Goal: Complete application form: Complete application form

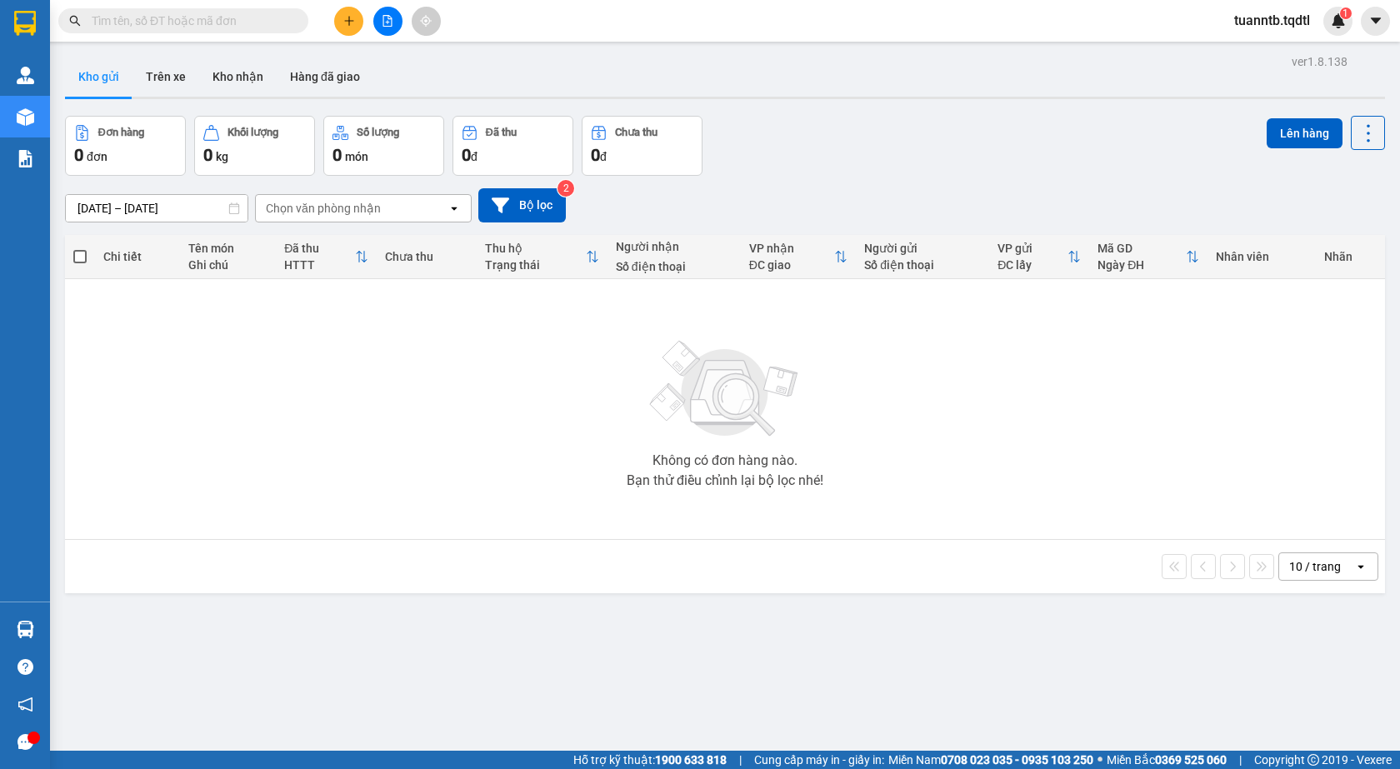
click at [388, 27] on button at bounding box center [387, 21] width 29 height 29
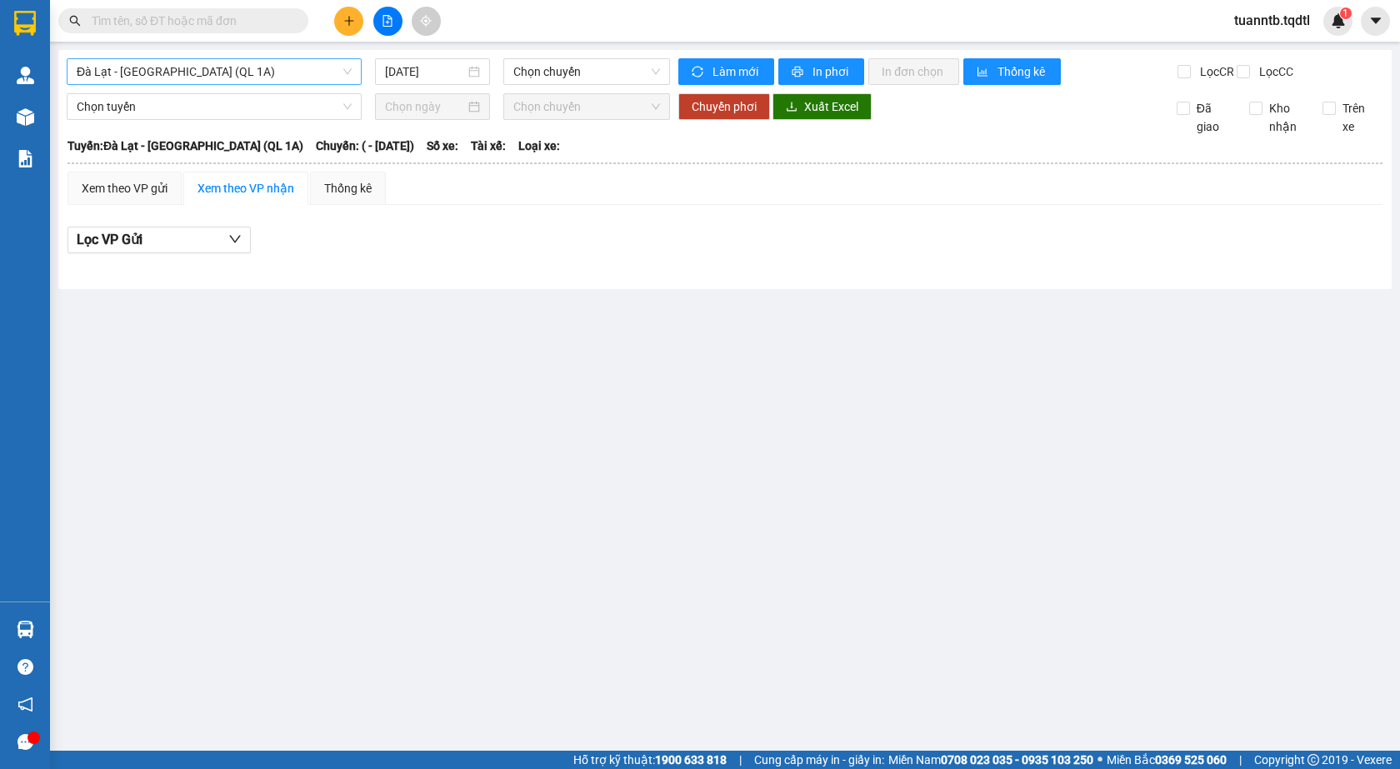
click at [299, 77] on span "Đà Lạt - Sài Gòn (QL 1A)" at bounding box center [214, 71] width 275 height 25
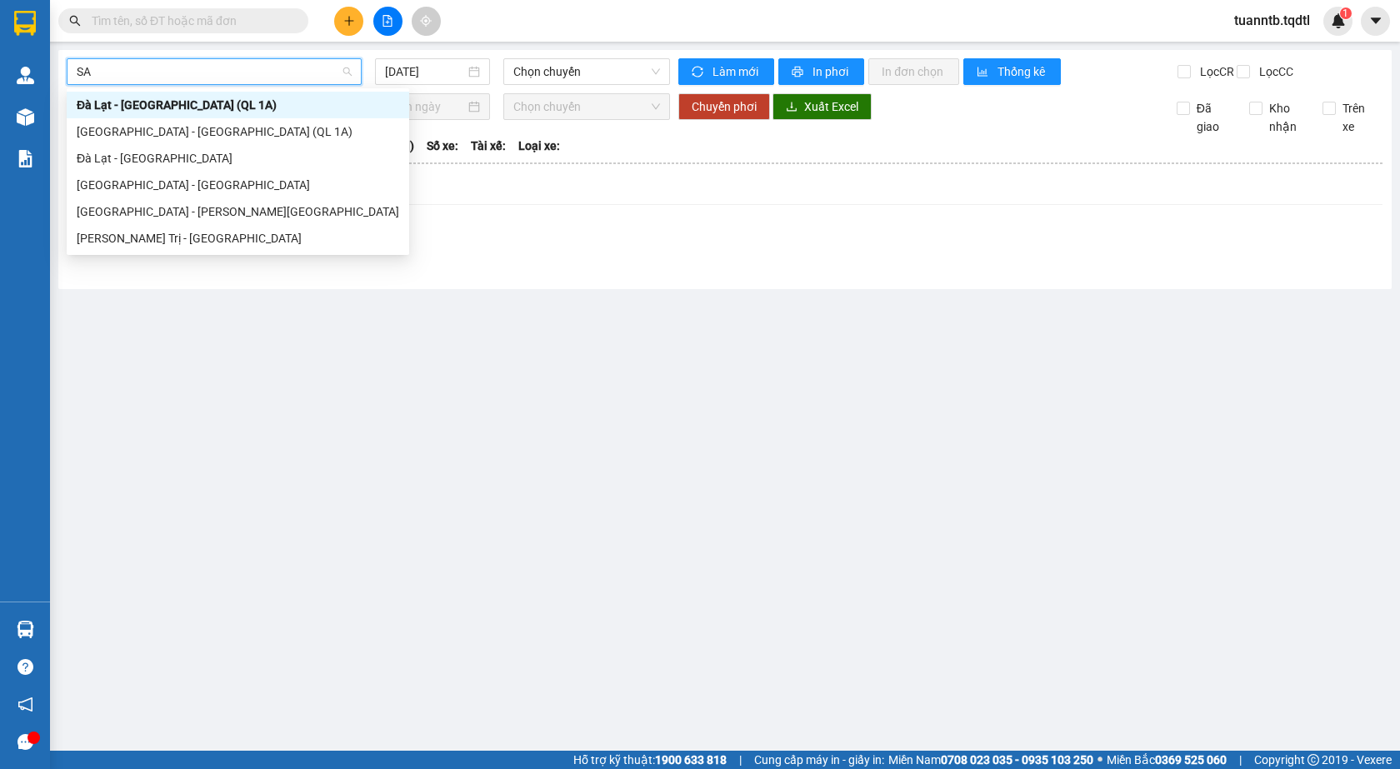
type input "SAI"
click at [136, 188] on div "Sài Gòn - Đà Lạt" at bounding box center [238, 185] width 323 height 18
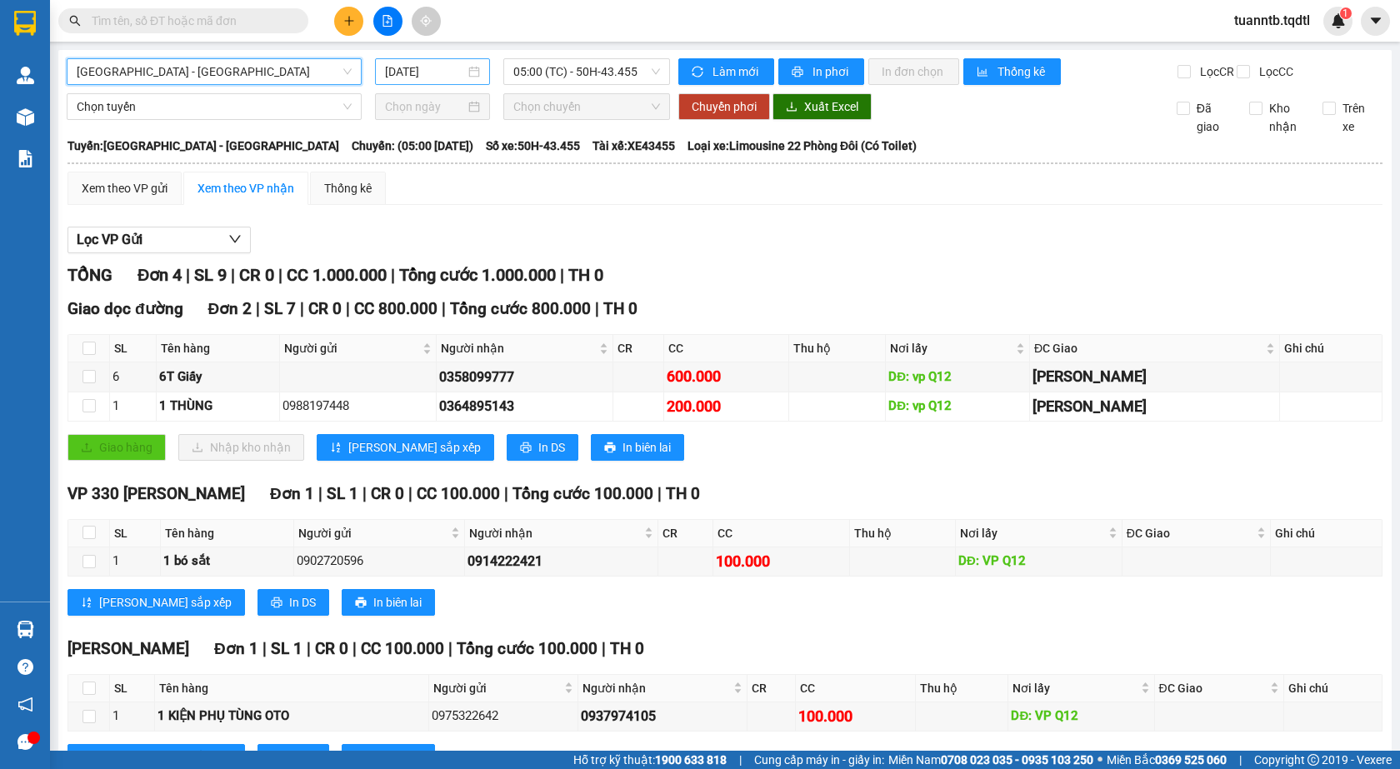
click at [434, 66] on input "15/08/2025" at bounding box center [425, 72] width 80 height 18
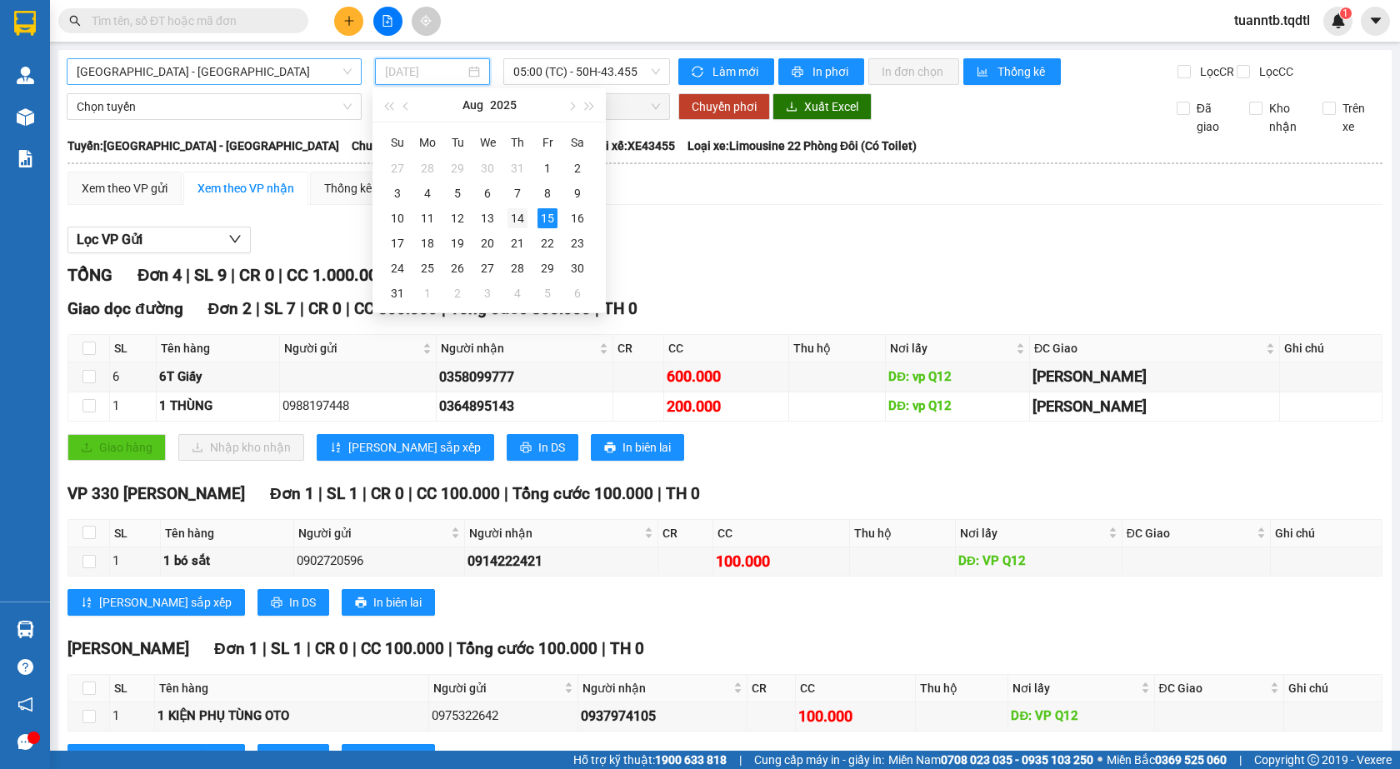
click at [523, 214] on div "14" at bounding box center [518, 218] width 20 height 20
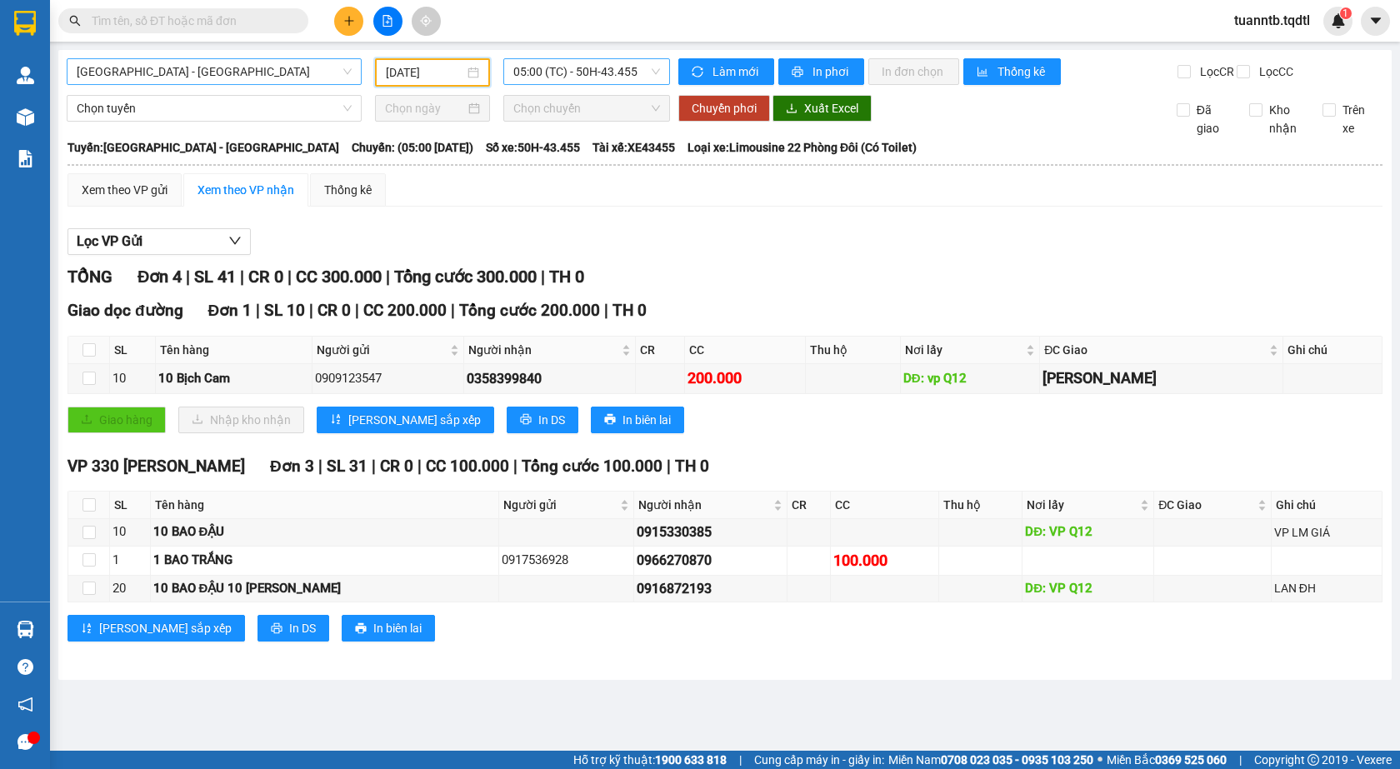
click at [619, 73] on span "05:00 (TC) - 50H-43.455" at bounding box center [586, 71] width 147 height 25
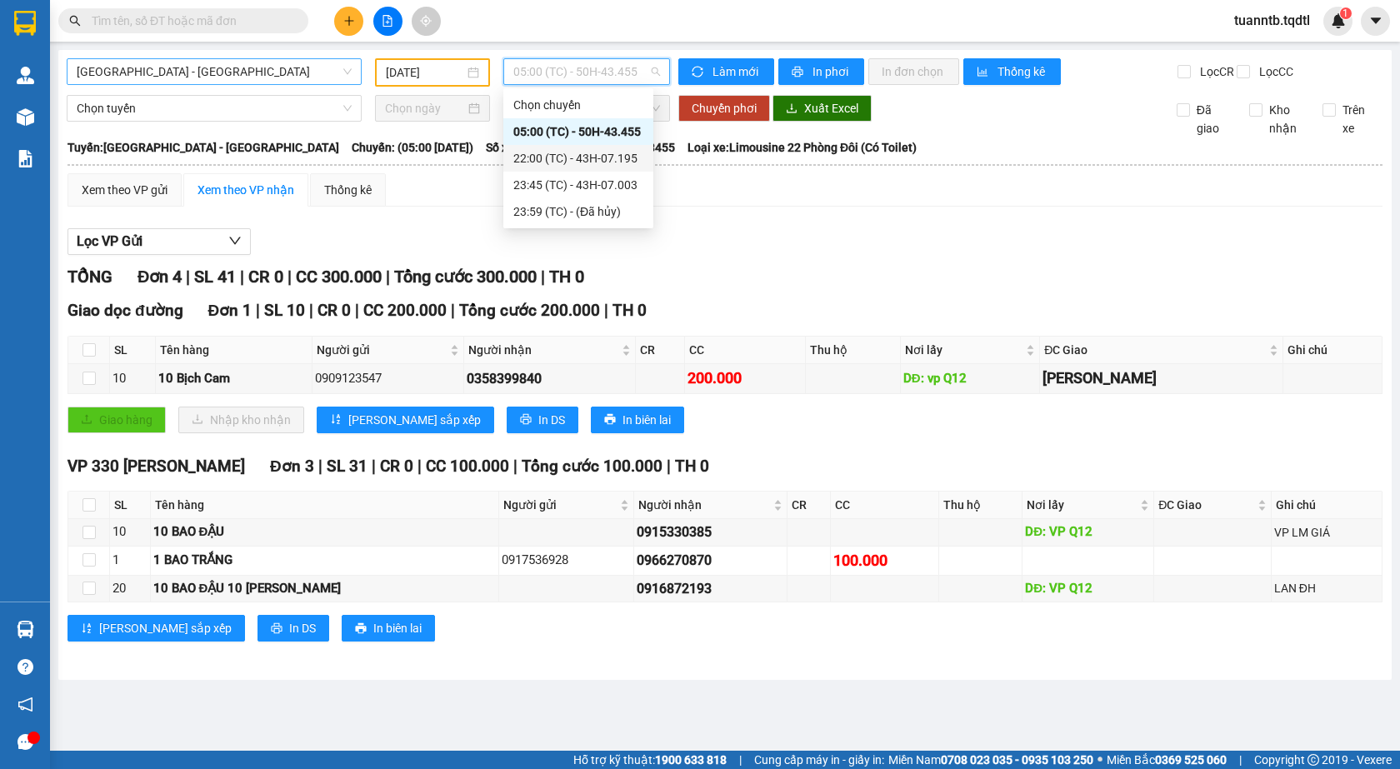
click at [618, 161] on div "22:00 (TC) - 43H-07.195" at bounding box center [578, 158] width 130 height 18
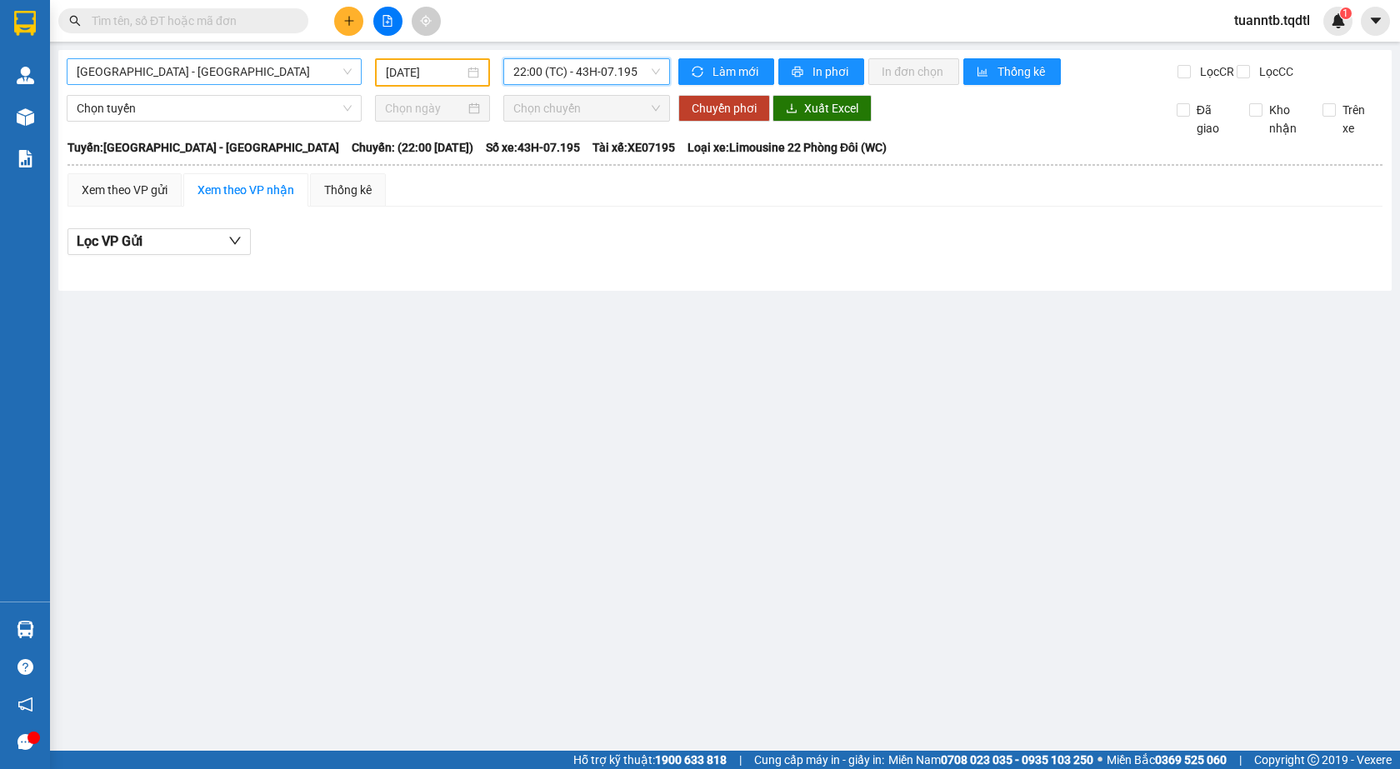
click at [619, 68] on span "22:00 (TC) - 43H-07.195" at bounding box center [586, 71] width 147 height 25
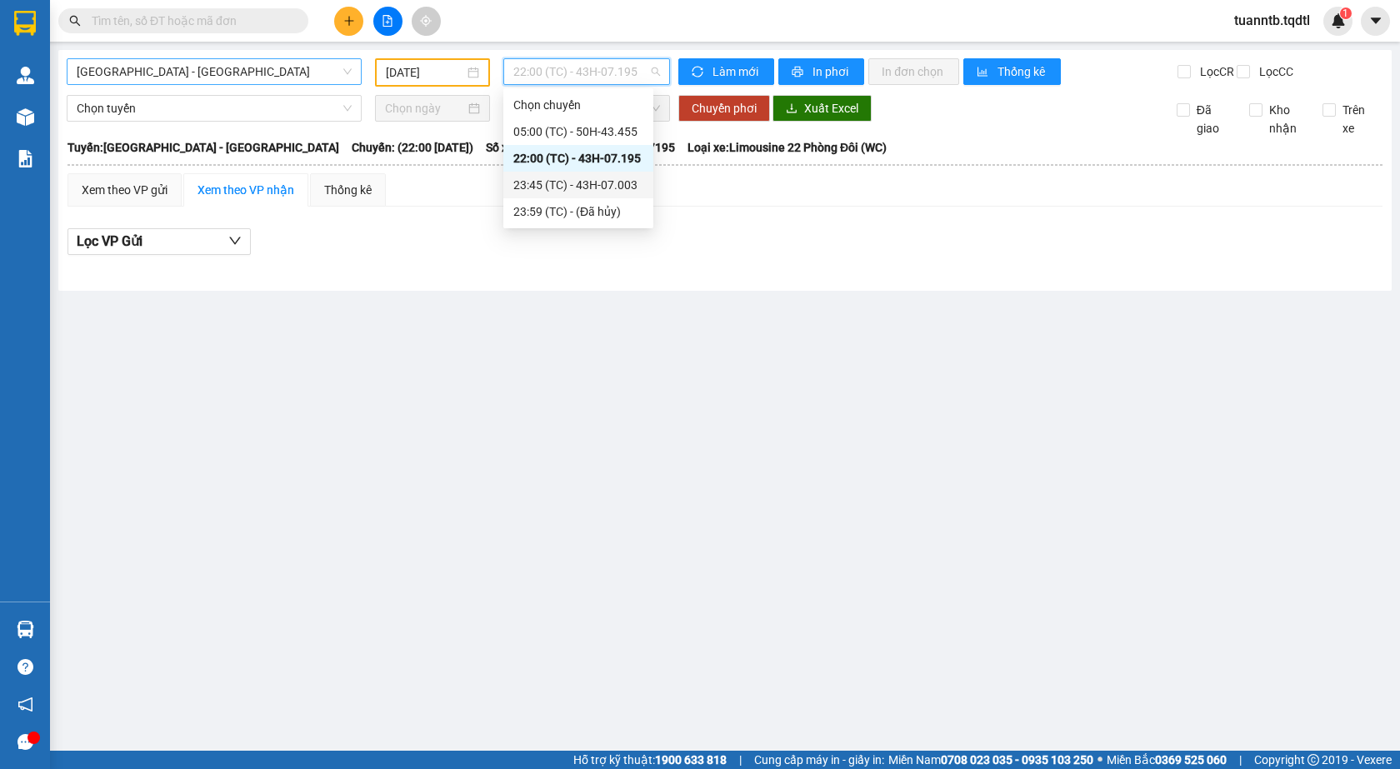
click at [612, 182] on div "23:45 (TC) - 43H-07.003" at bounding box center [578, 185] width 130 height 18
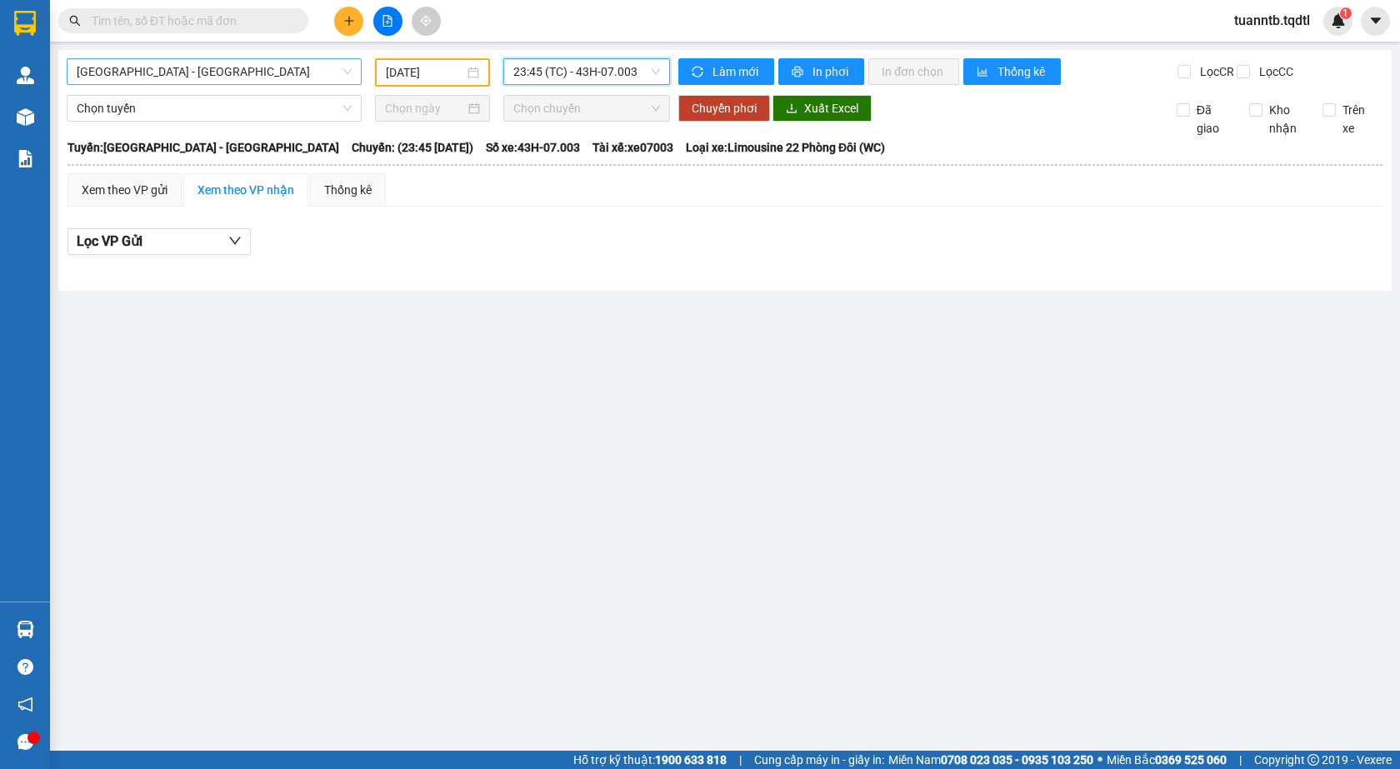
click at [425, 69] on input "14/08/2025" at bounding box center [425, 72] width 78 height 18
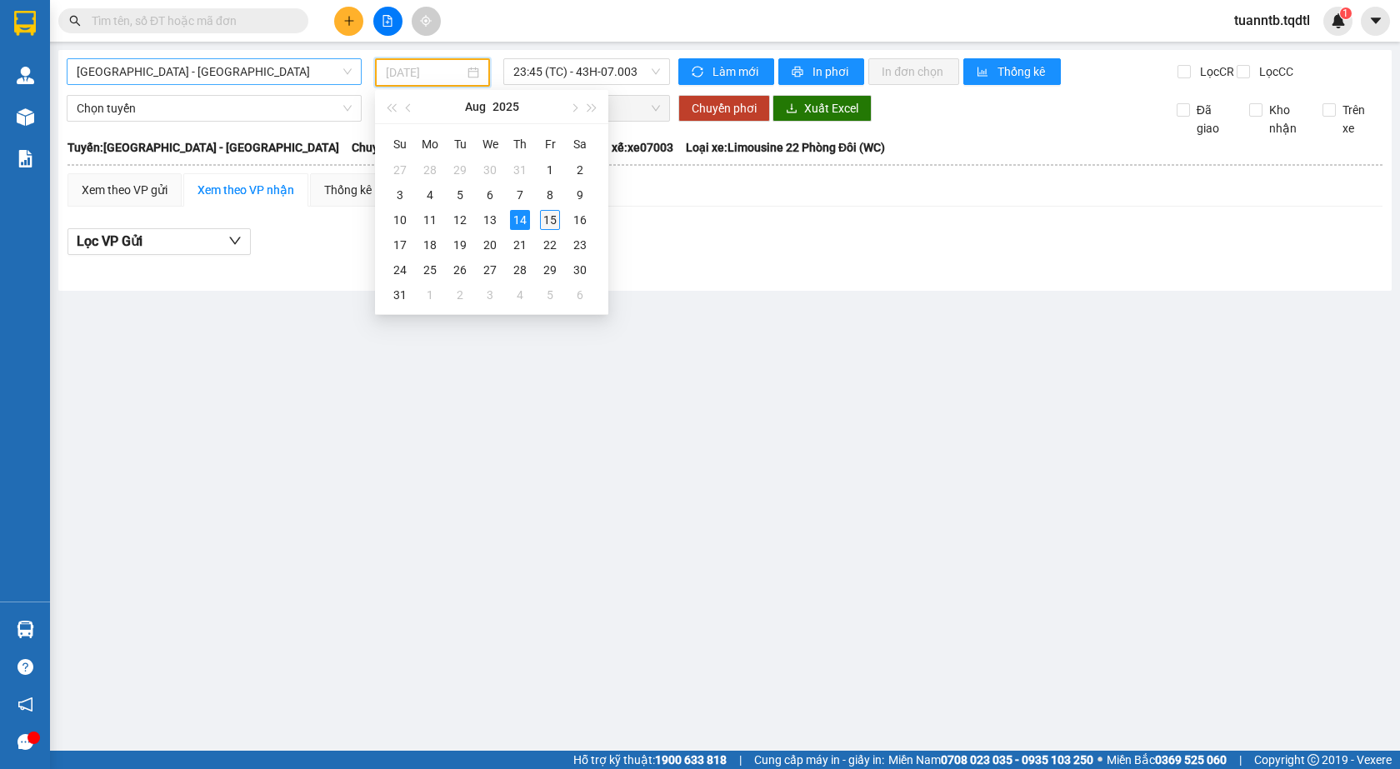
click at [538, 218] on td "15" at bounding box center [550, 220] width 30 height 25
type input "15/08/2025"
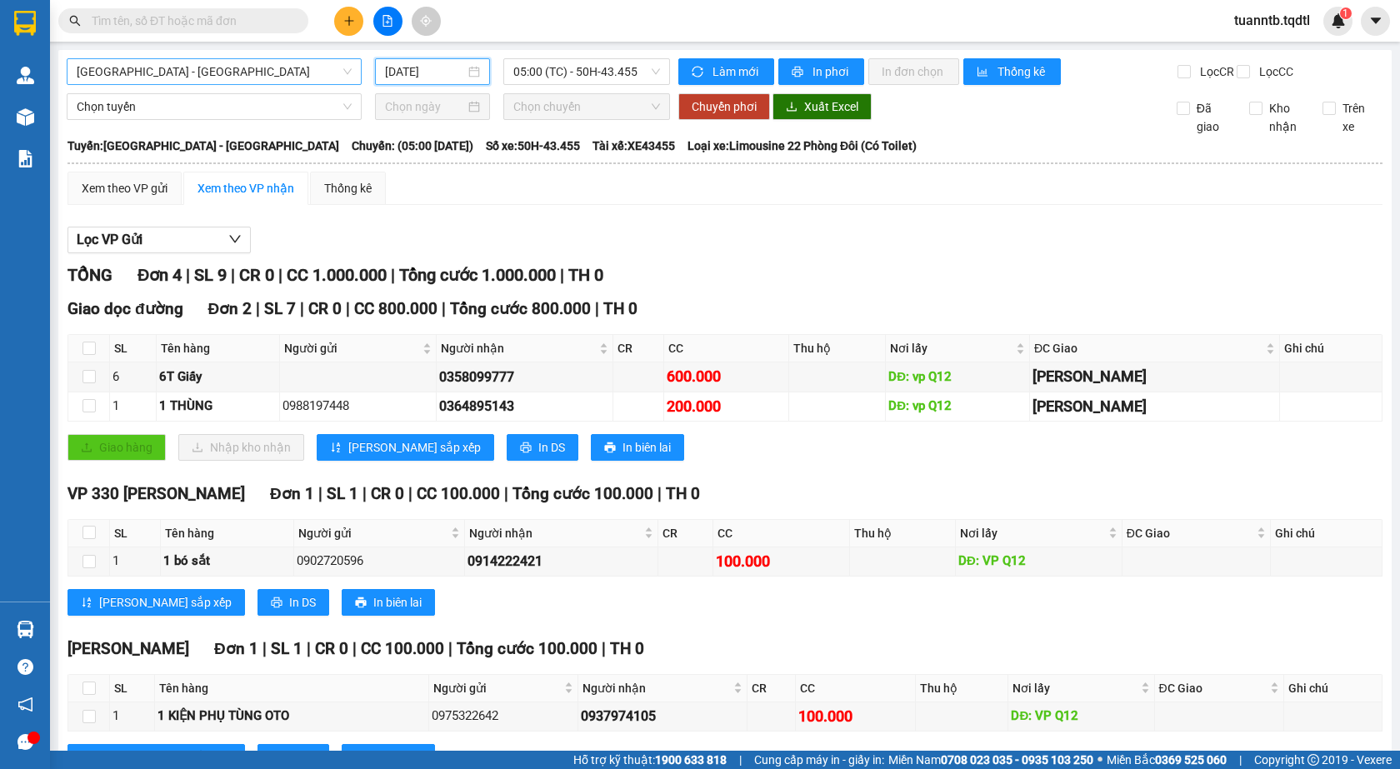
scroll to position [81, 0]
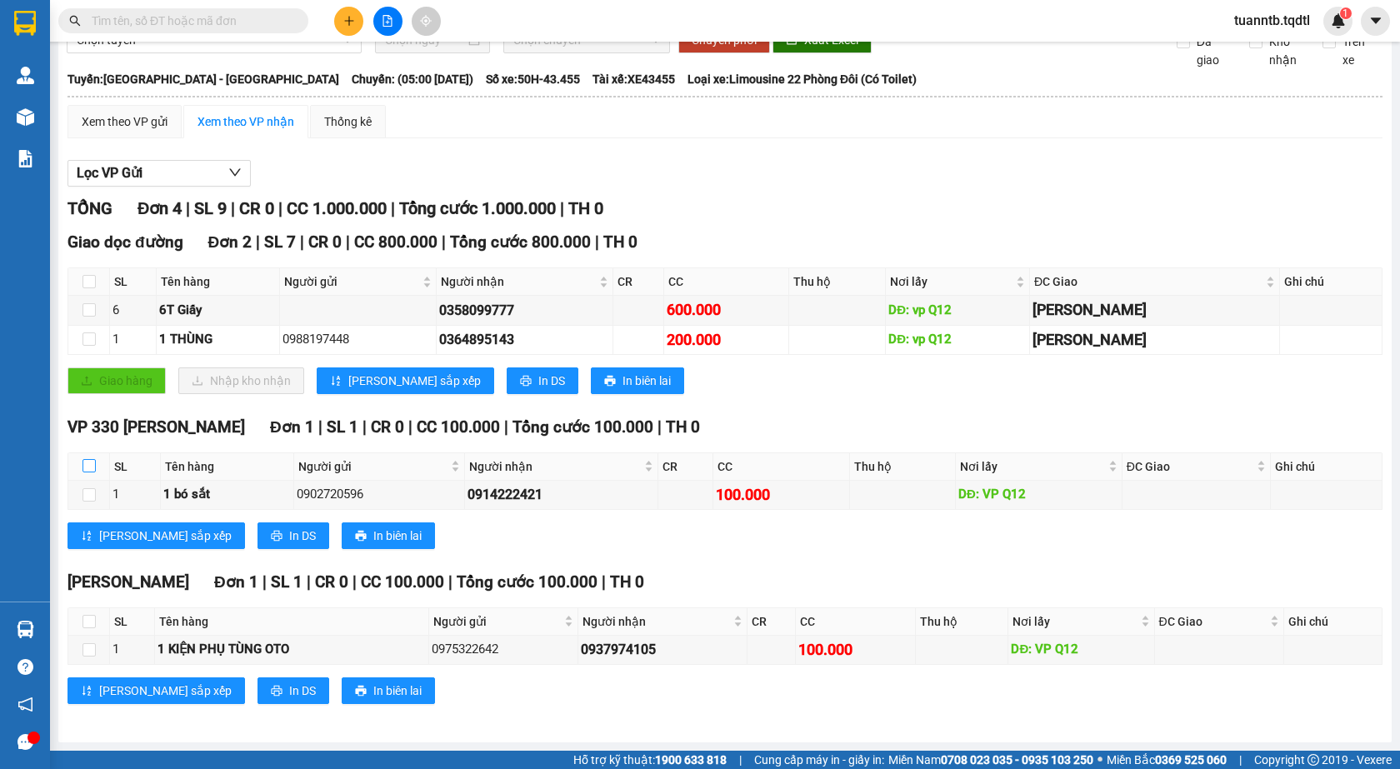
click at [92, 463] on input "checkbox" at bounding box center [89, 465] width 13 height 13
checkbox input "true"
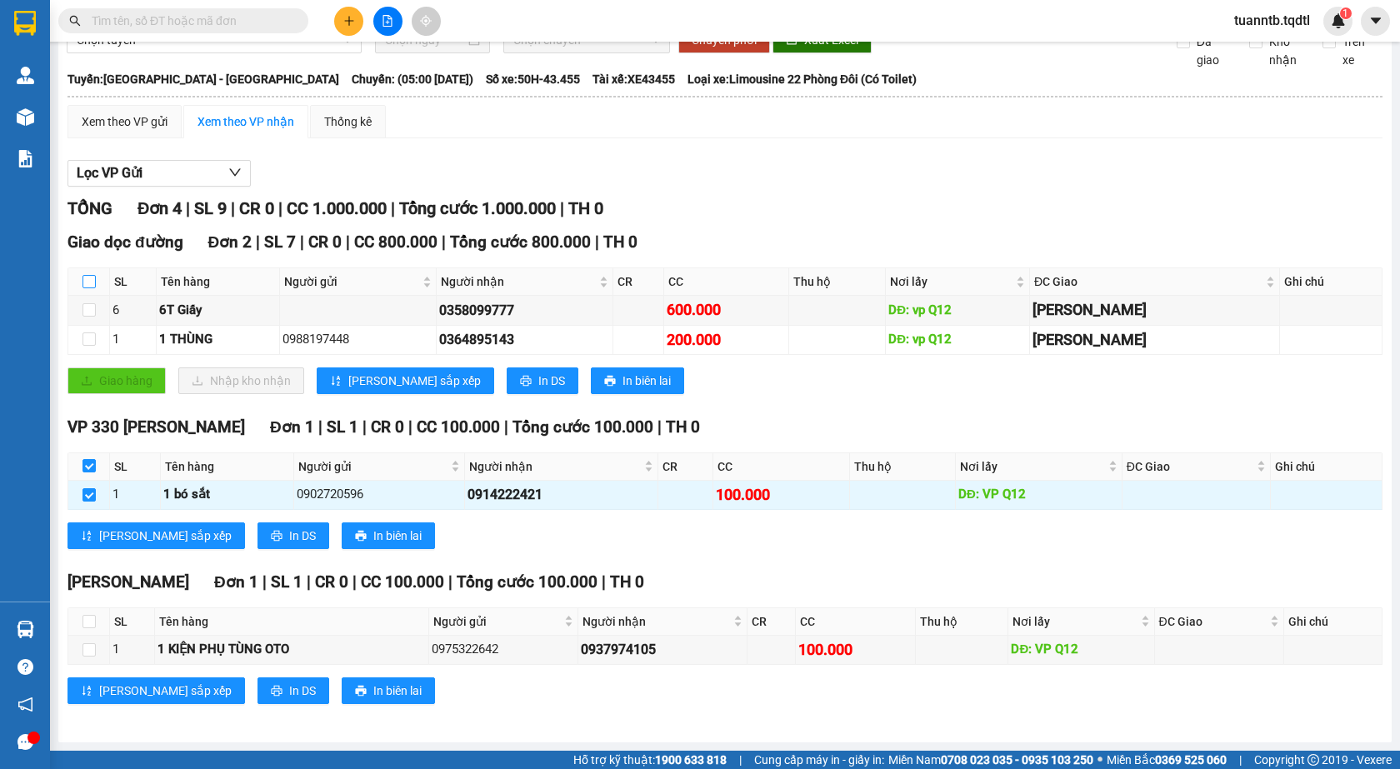
click at [86, 278] on input "checkbox" at bounding box center [89, 281] width 13 height 13
checkbox input "true"
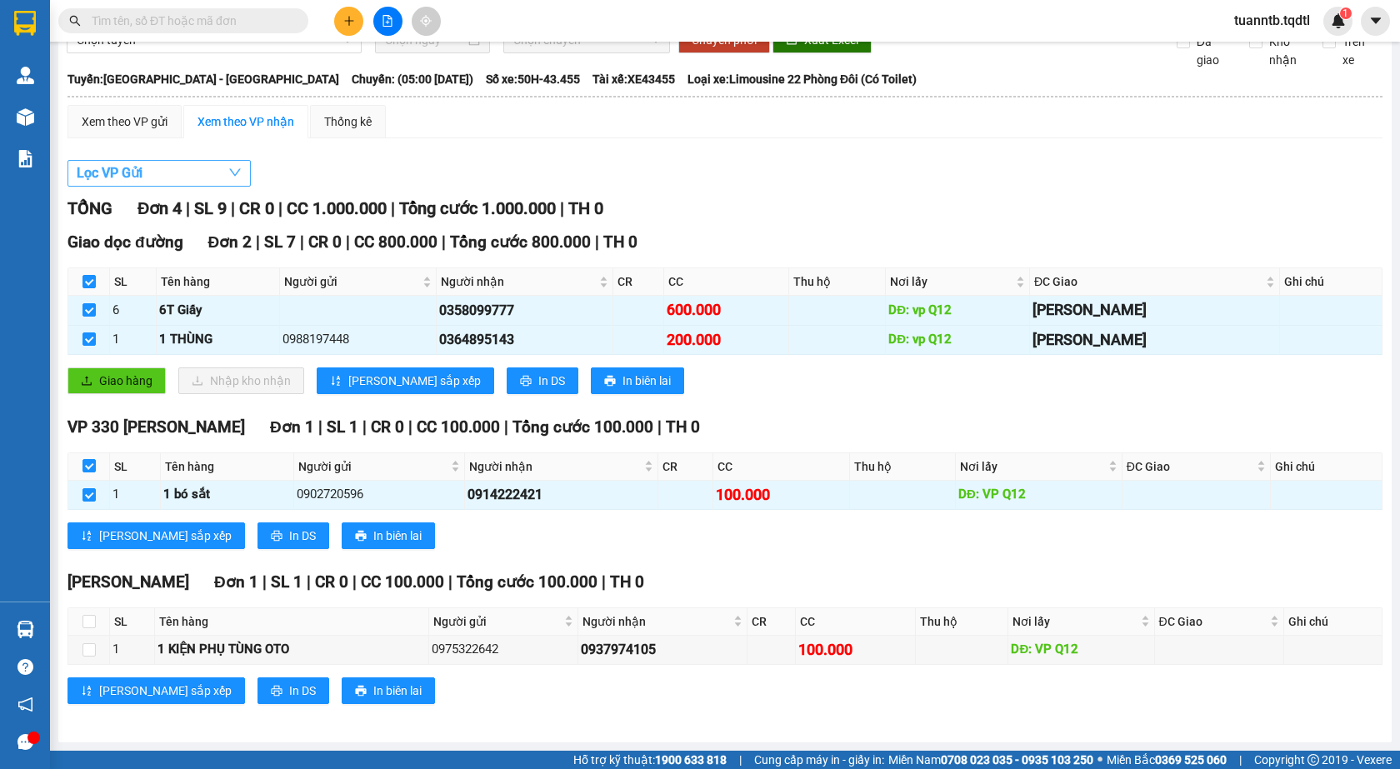
scroll to position [0, 0]
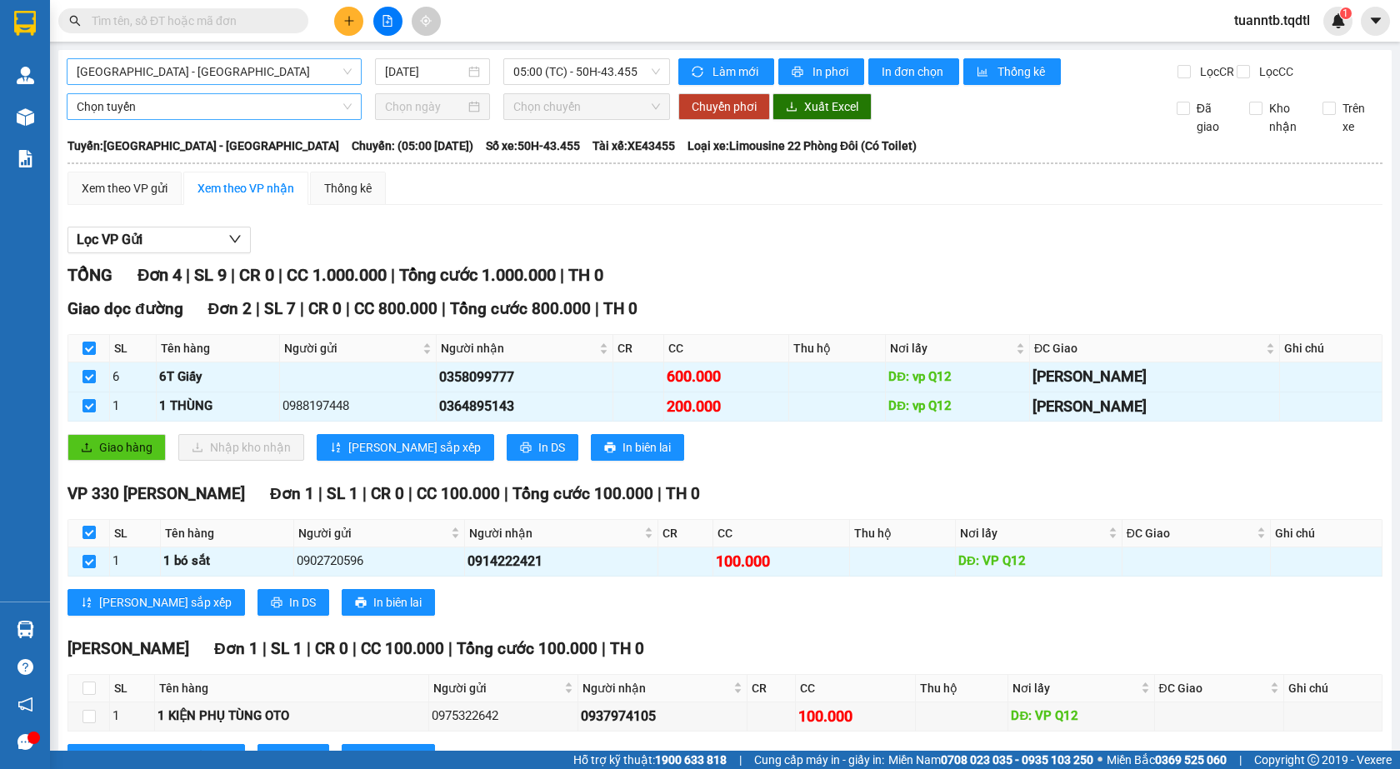
click at [136, 117] on span "Chọn tuyến" at bounding box center [214, 106] width 275 height 25
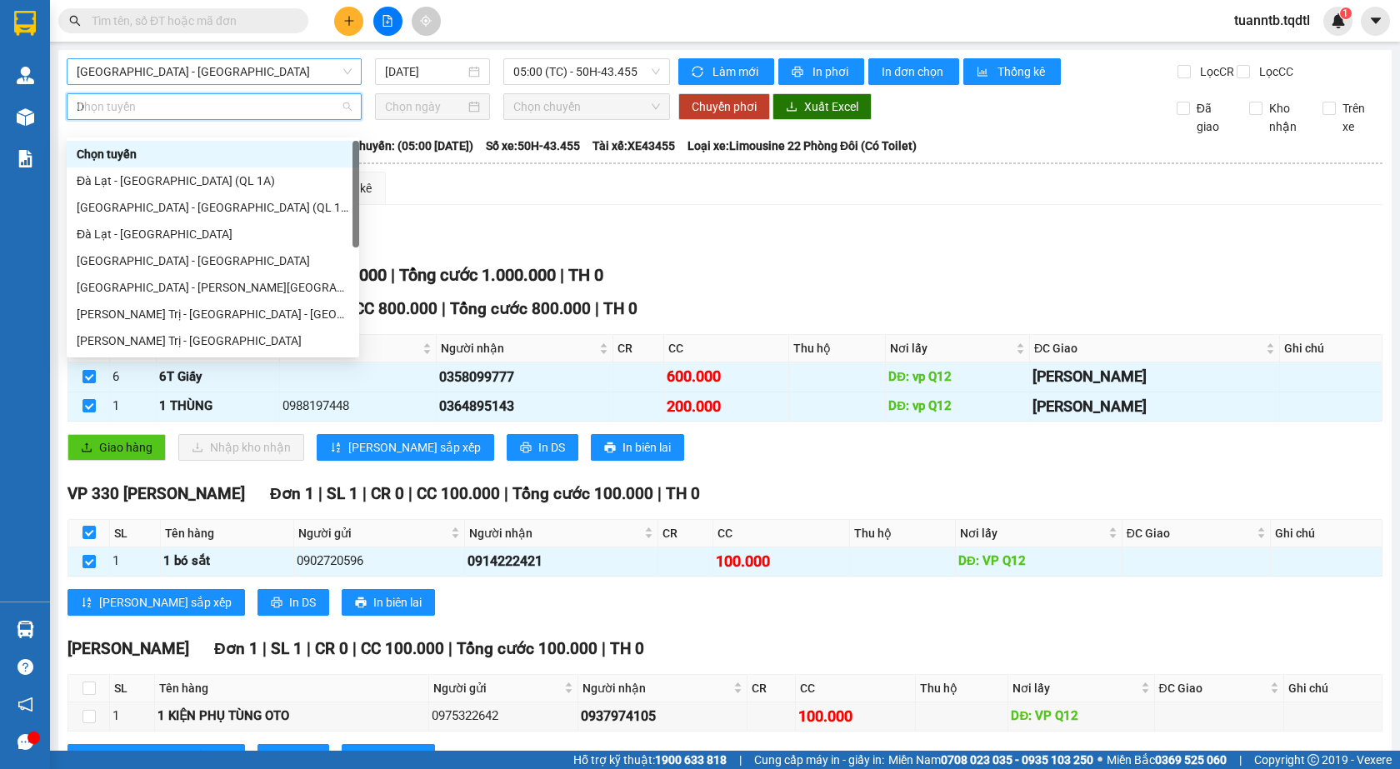
type input "DA"
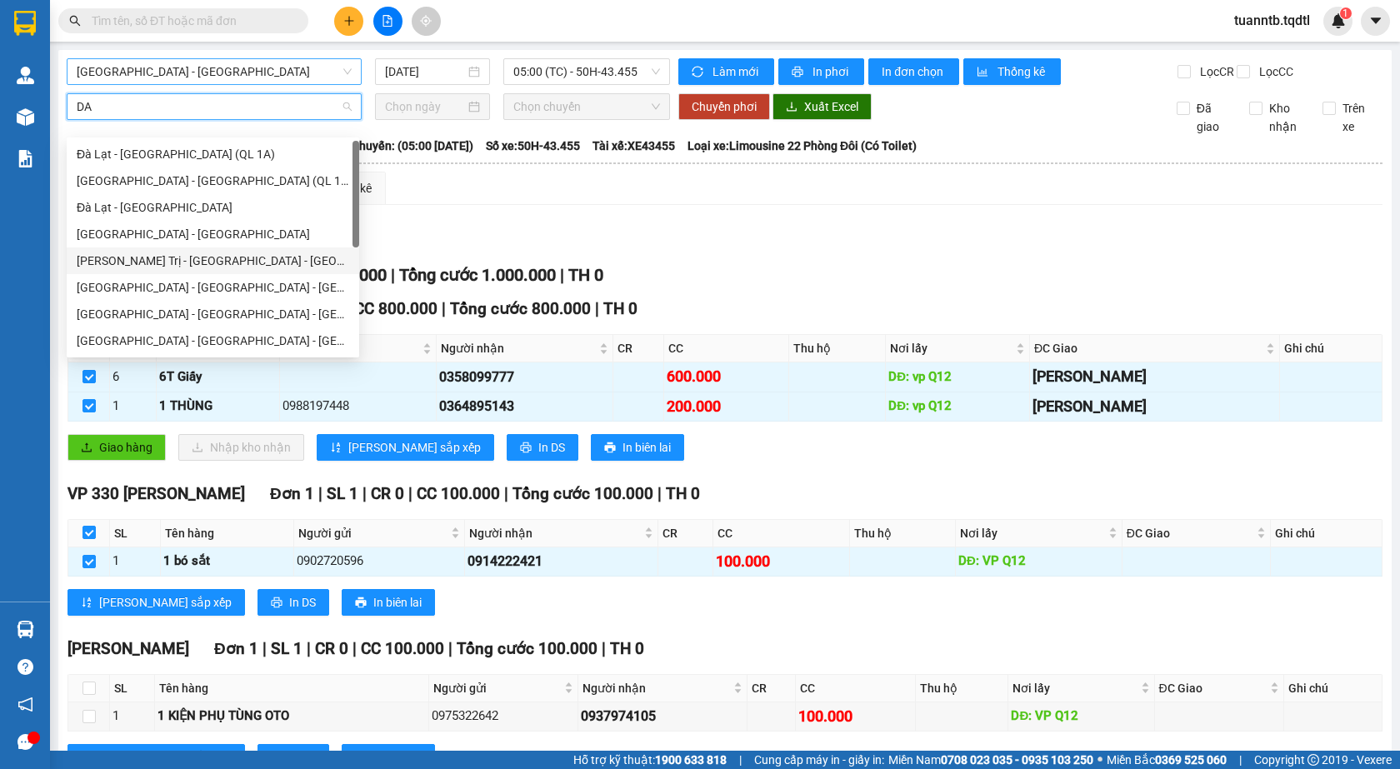
scroll to position [107, 0]
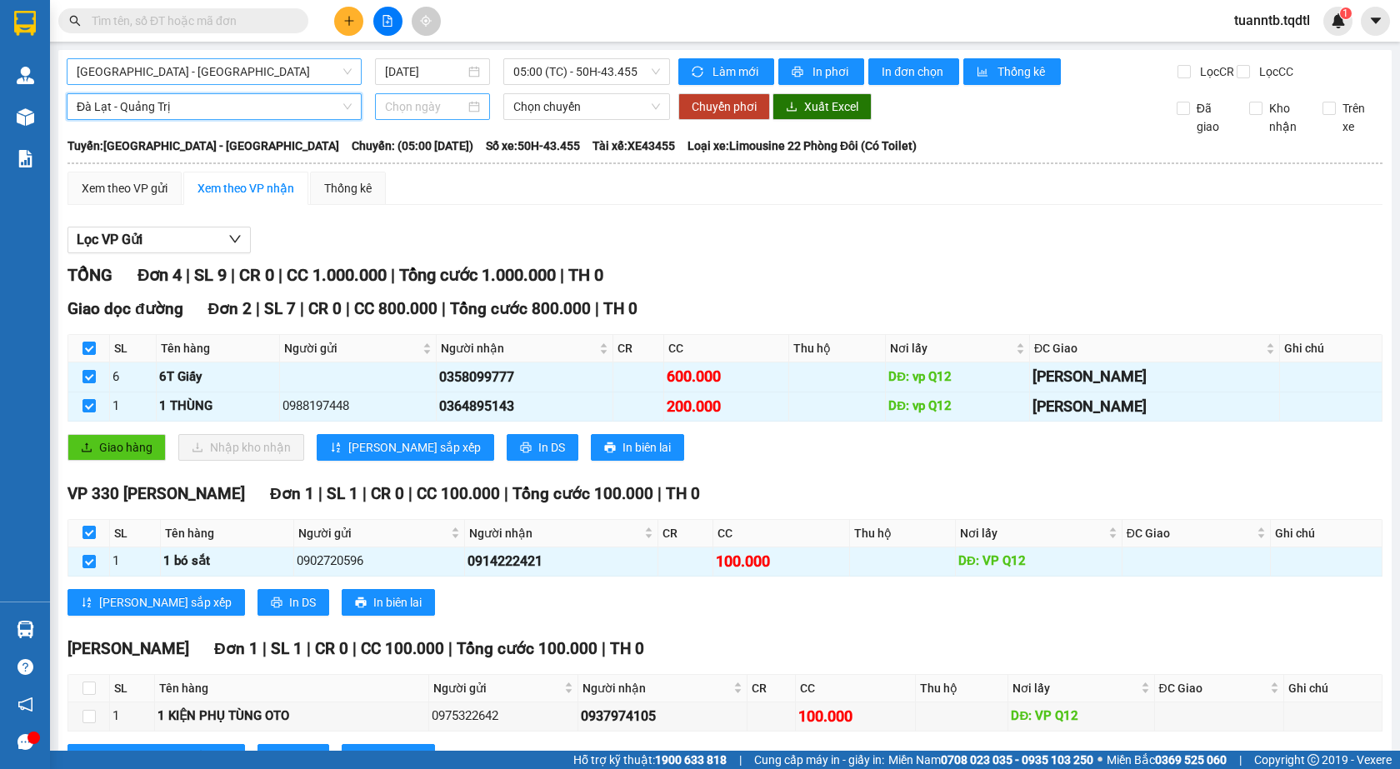
click at [441, 116] on input at bounding box center [425, 107] width 80 height 18
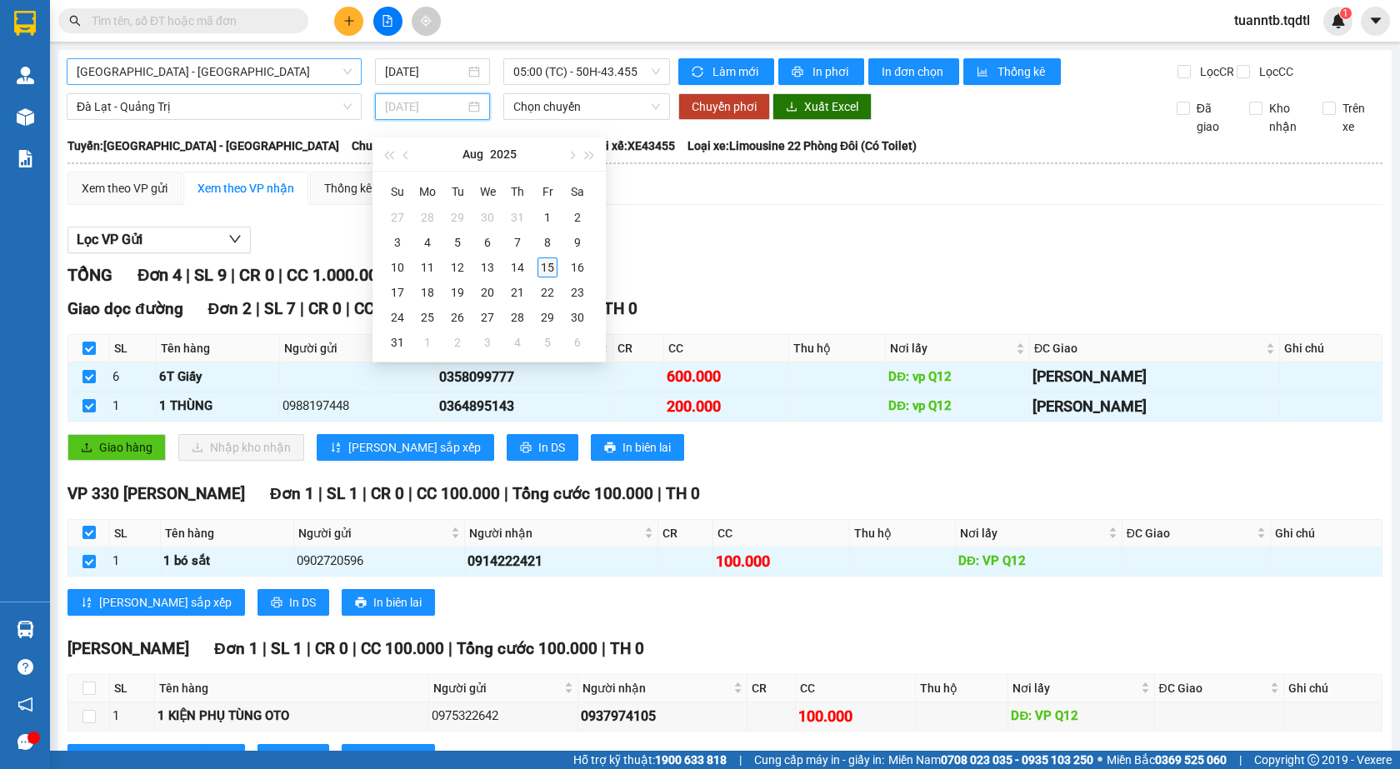
type input "15/08/2025"
click at [546, 263] on div "15" at bounding box center [548, 268] width 20 height 20
type input "15/08/2025"
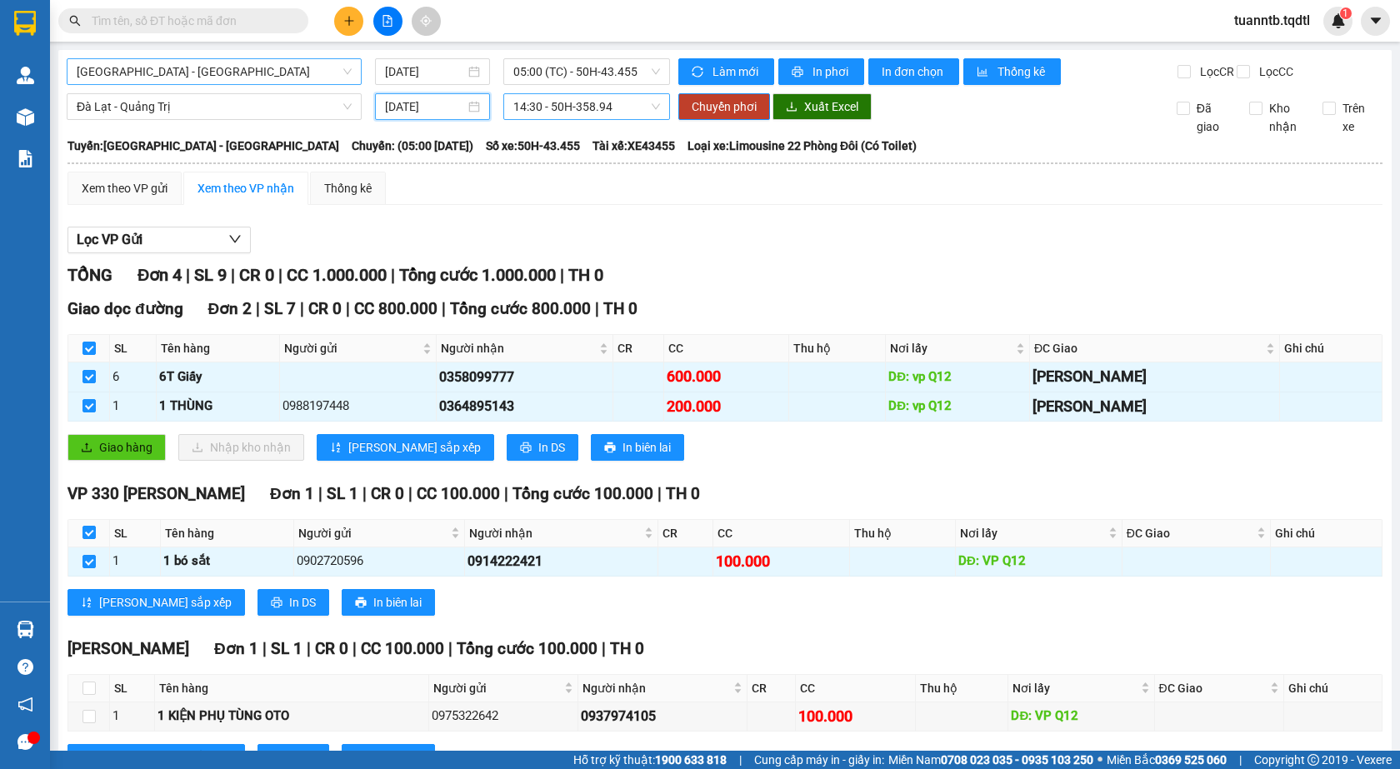
click at [588, 119] on span "14:30 - 50H-358.94" at bounding box center [586, 106] width 147 height 25
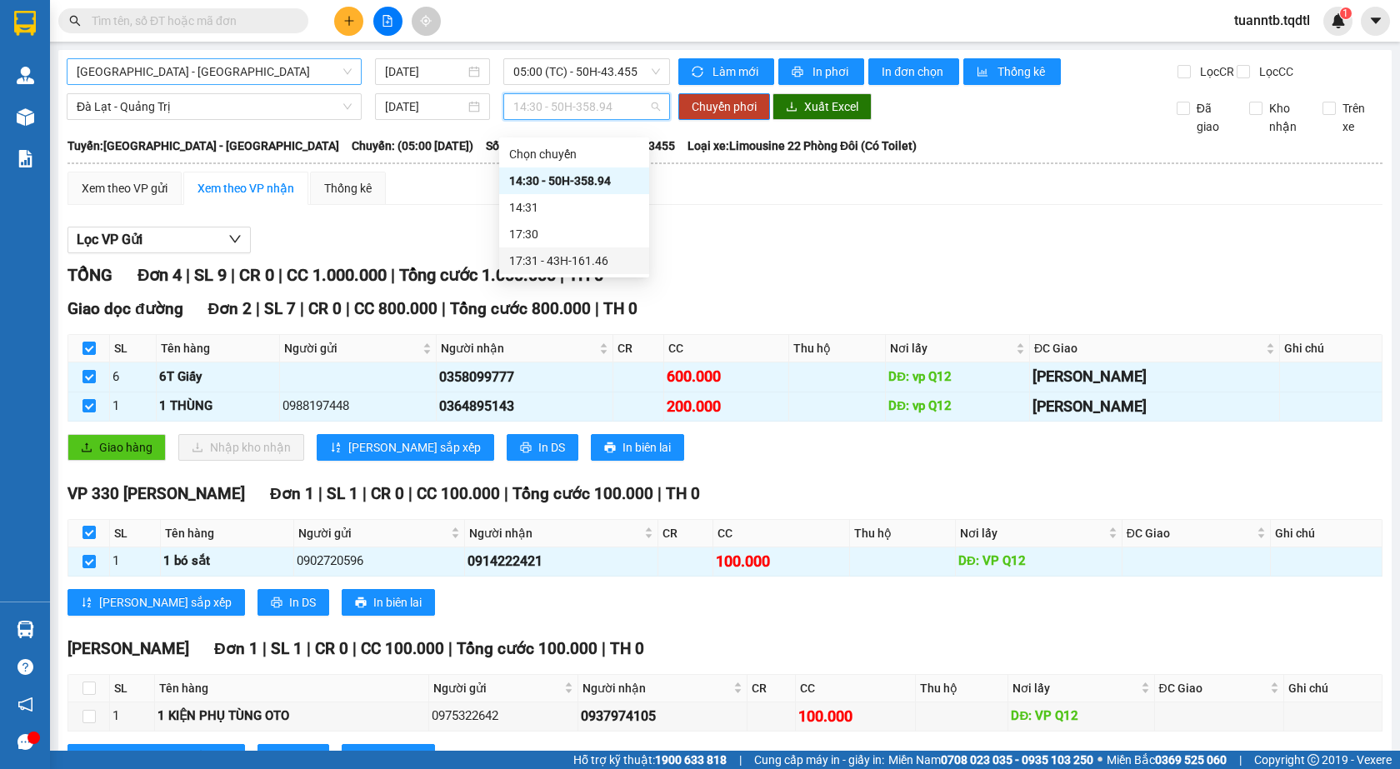
click at [606, 262] on div "17:31 - 43H-161.46" at bounding box center [574, 261] width 130 height 18
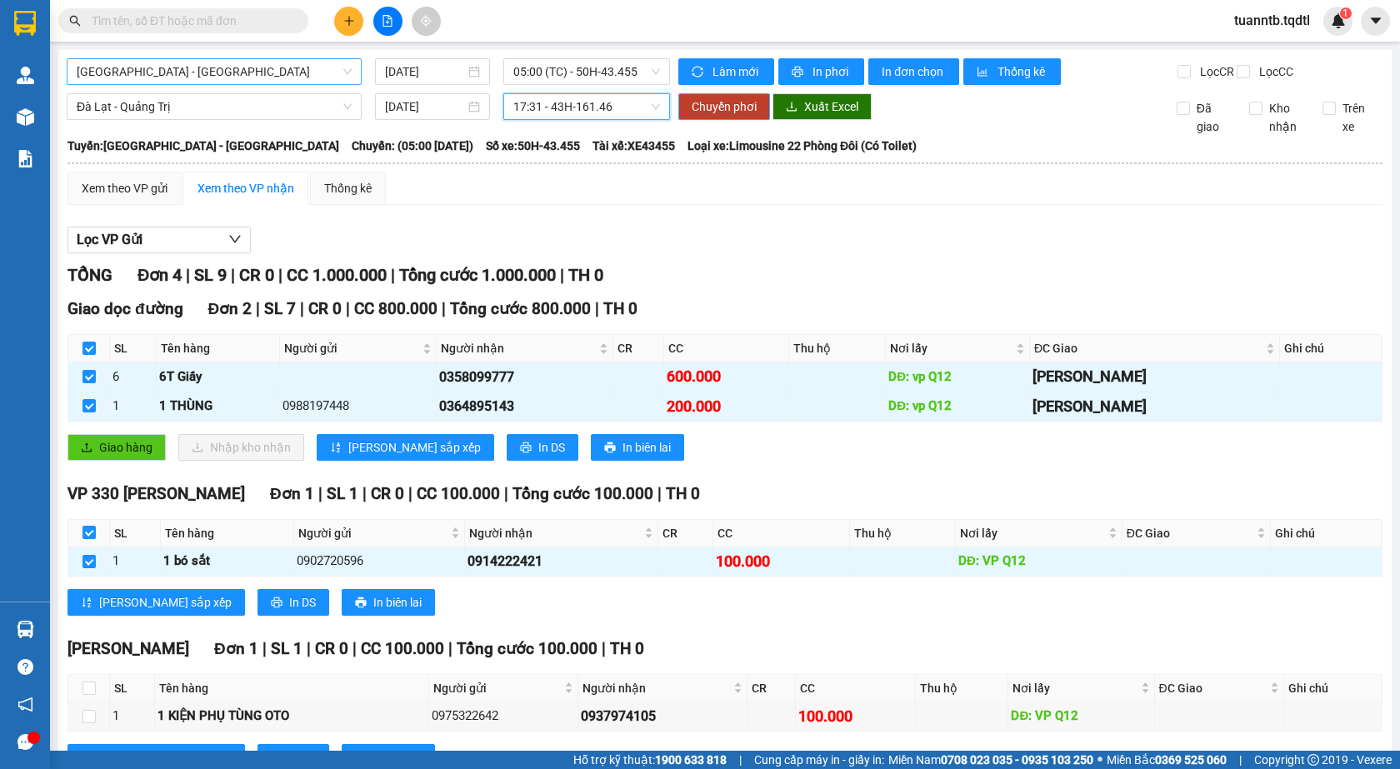
click at [713, 116] on span "Chuyển phơi" at bounding box center [724, 107] width 65 height 18
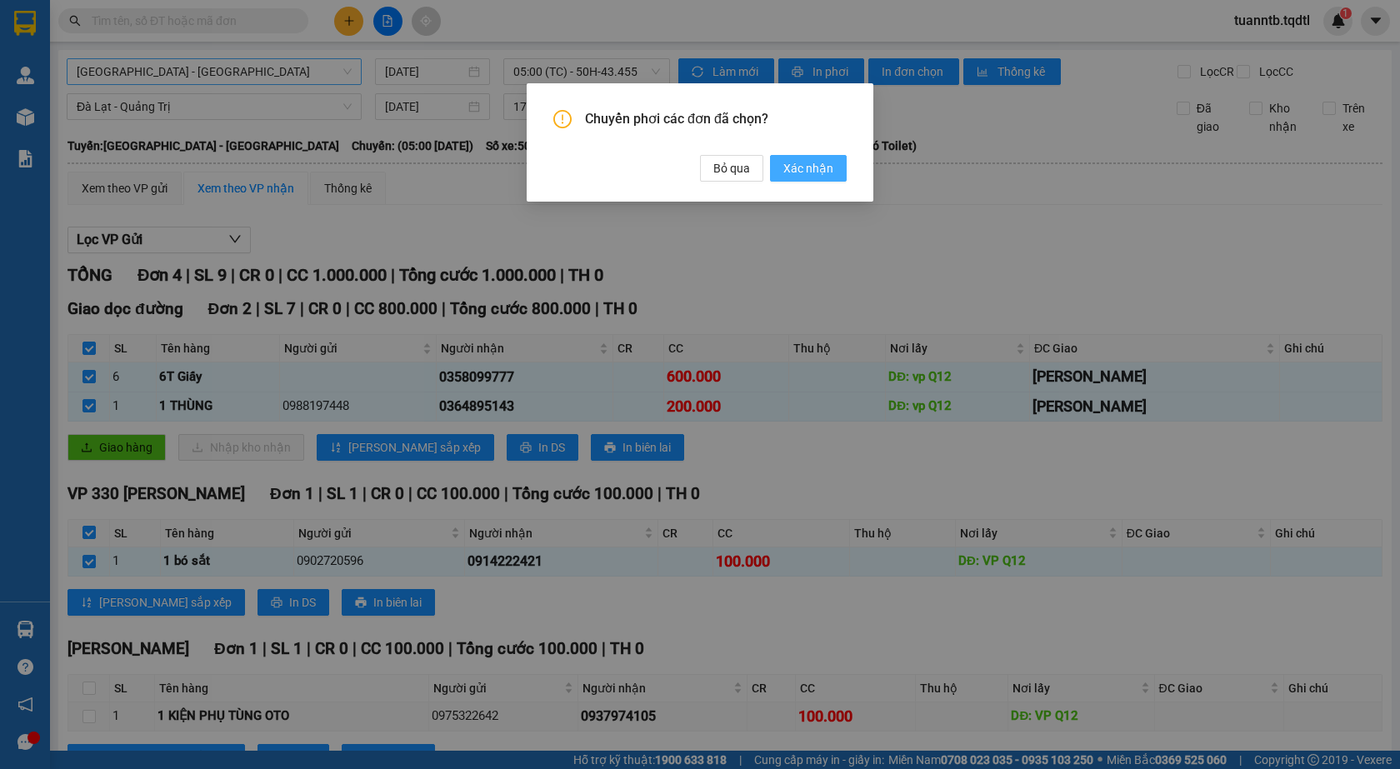
click at [806, 168] on span "Xác nhận" at bounding box center [808, 168] width 50 height 18
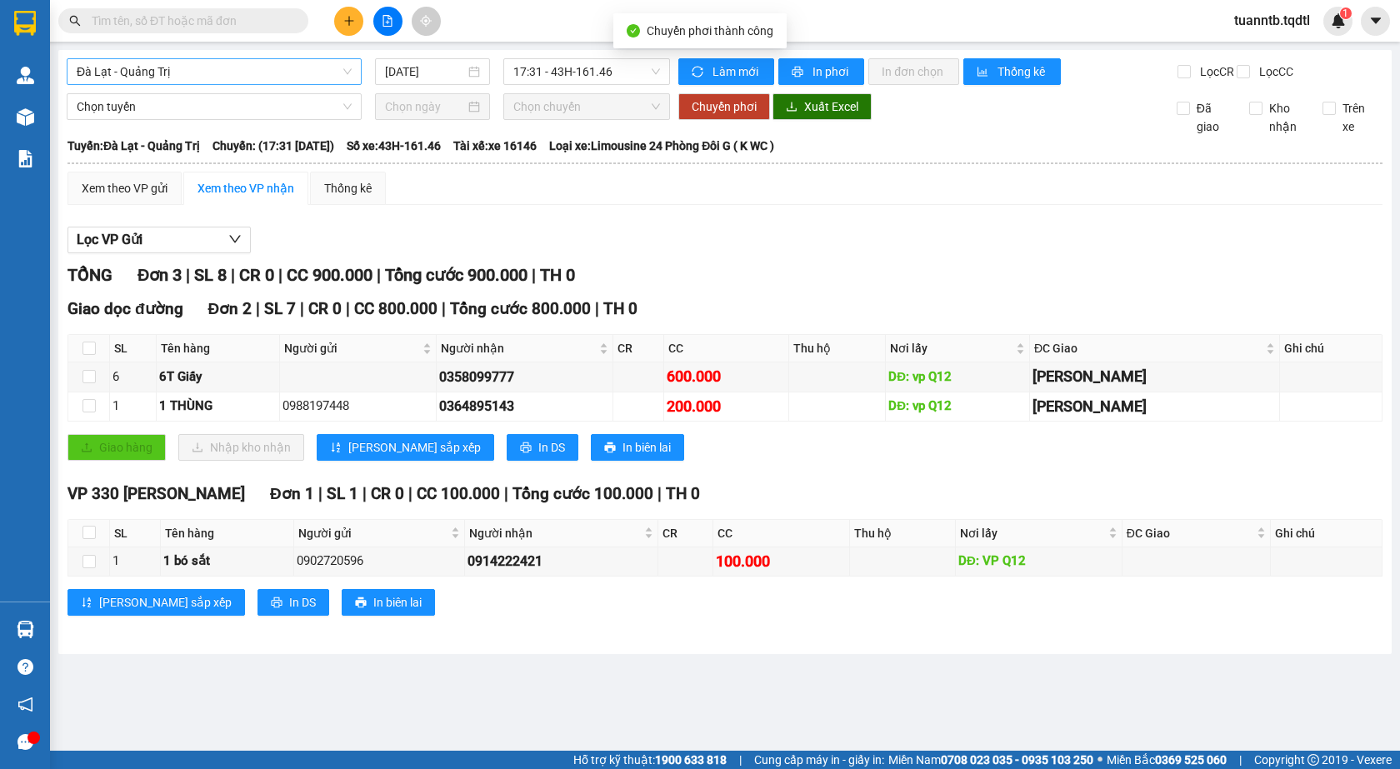
checkbox input "false"
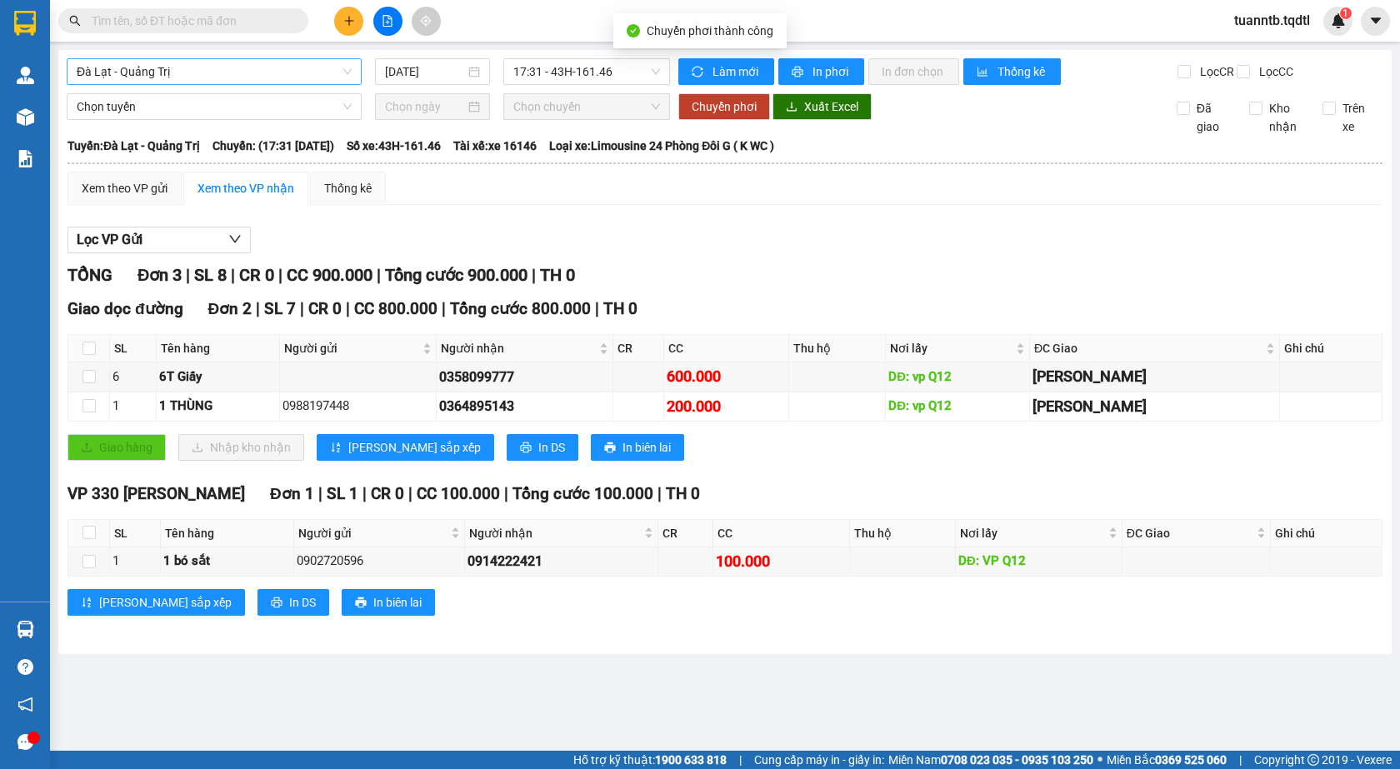
click at [130, 78] on span "Đà Lạt - Quảng Trị" at bounding box center [214, 71] width 275 height 25
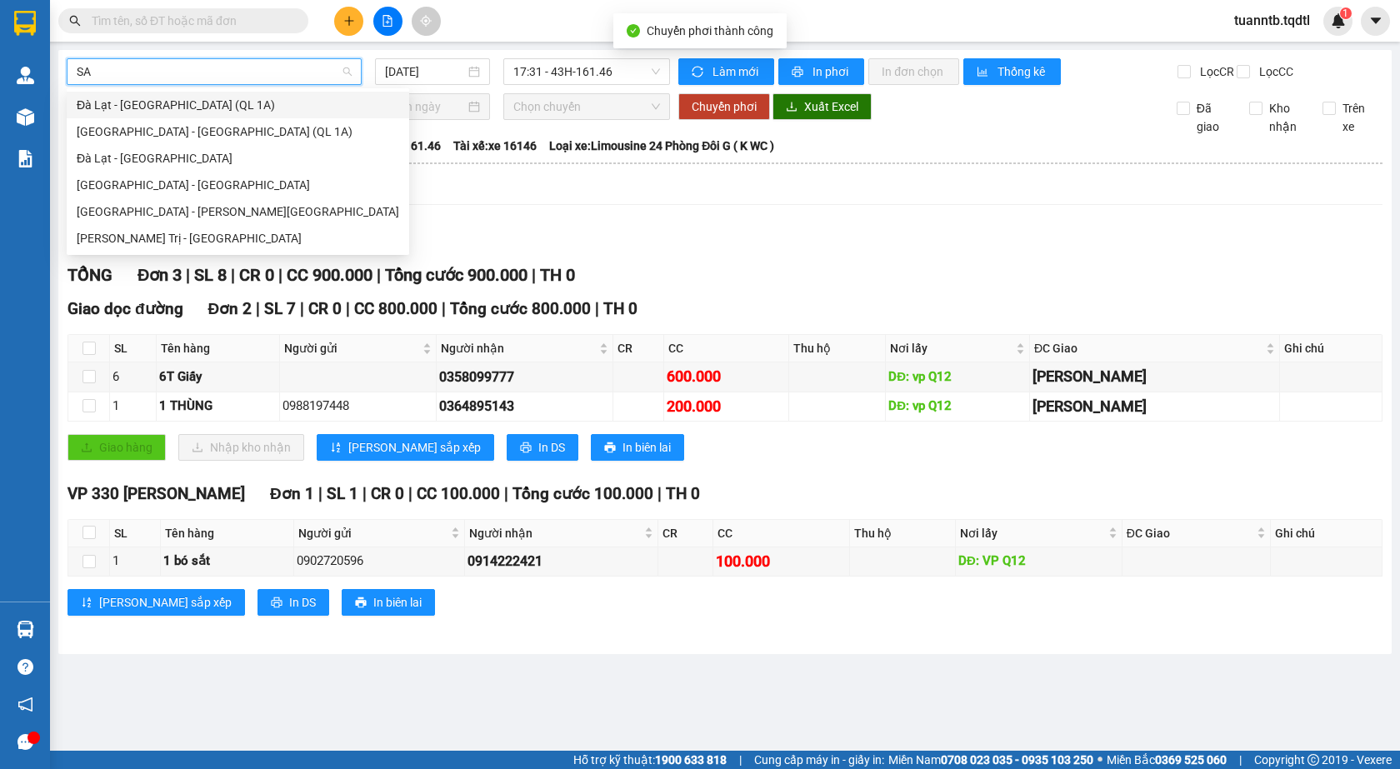
type input "SAI"
click at [115, 188] on div "Sài Gòn - Đà Lạt" at bounding box center [238, 185] width 323 height 18
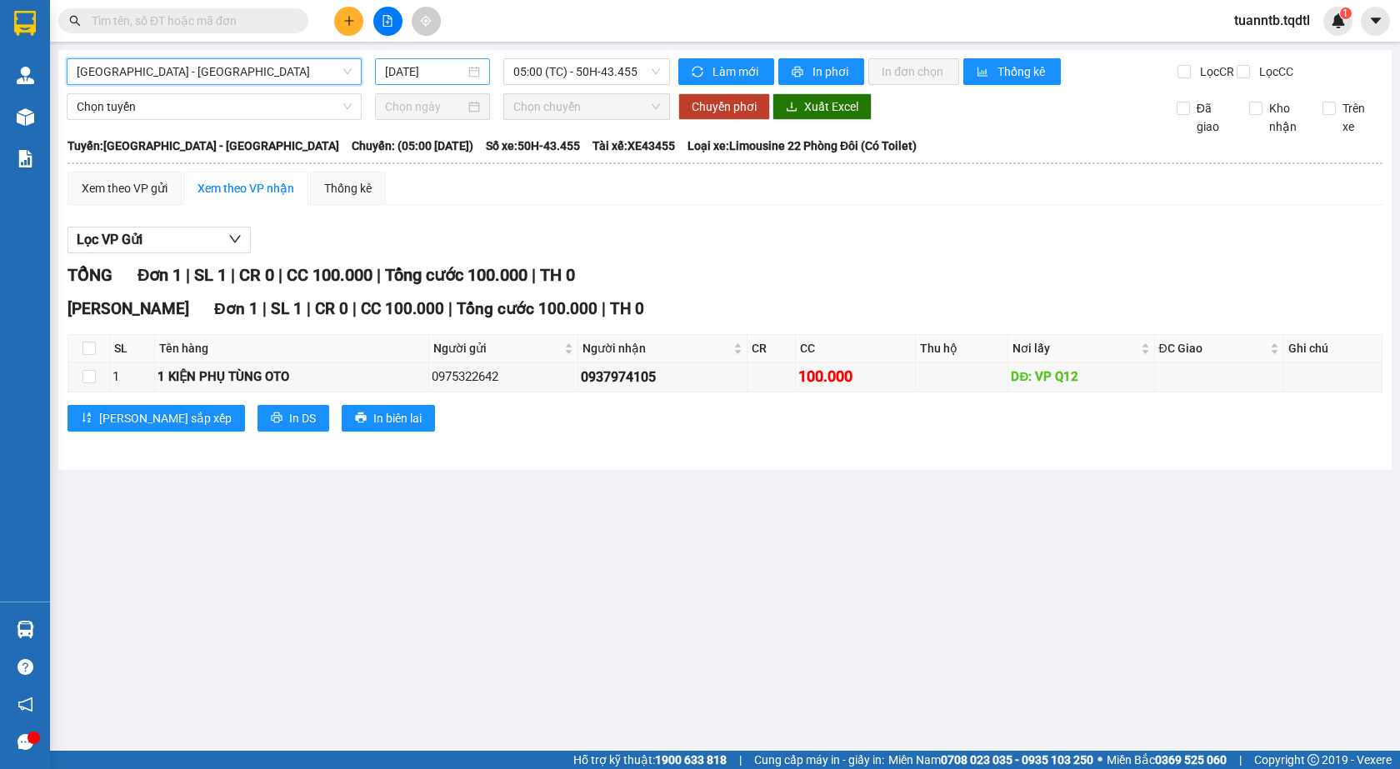
click at [433, 70] on input "15/08/2025" at bounding box center [425, 72] width 80 height 18
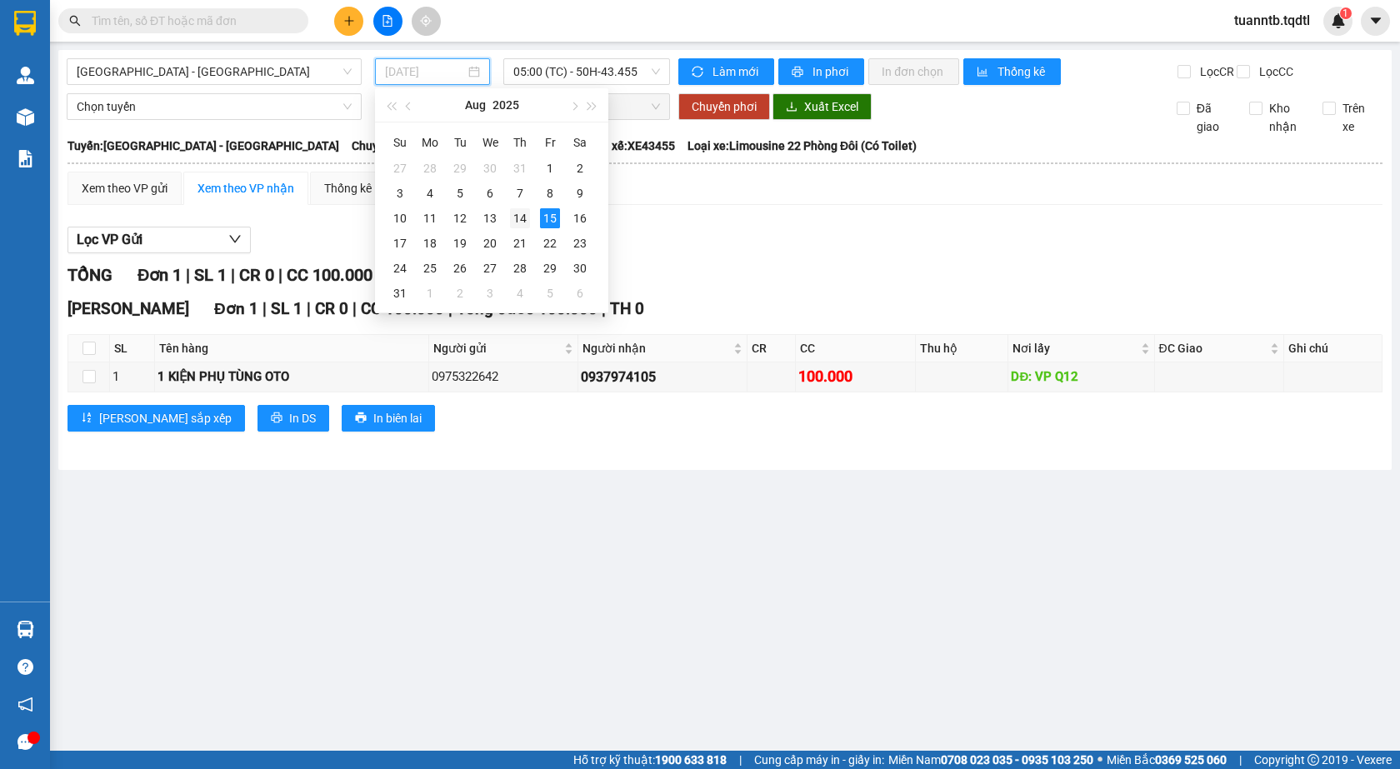
click at [520, 221] on div "14" at bounding box center [520, 218] width 20 height 20
type input "14/08/2025"
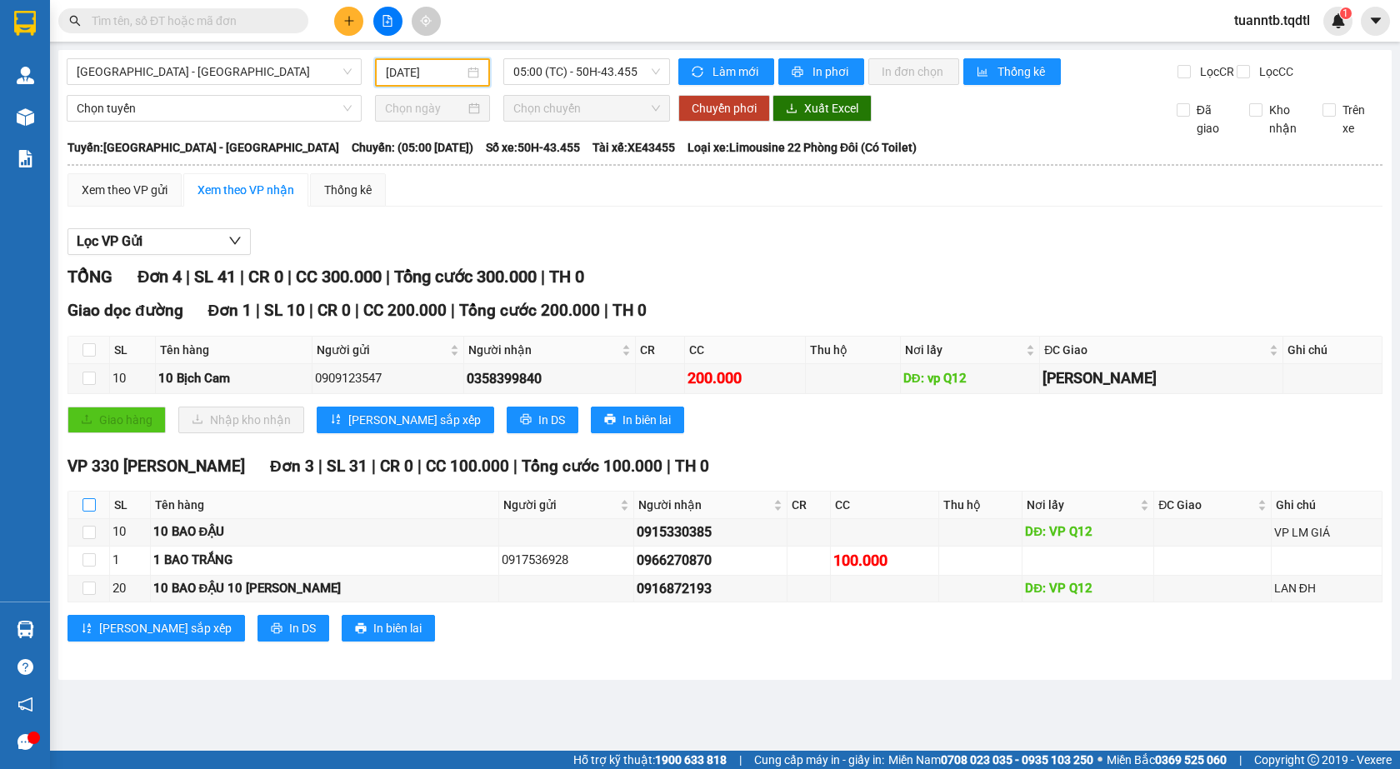
click at [86, 512] on input "checkbox" at bounding box center [89, 504] width 13 height 13
checkbox input "true"
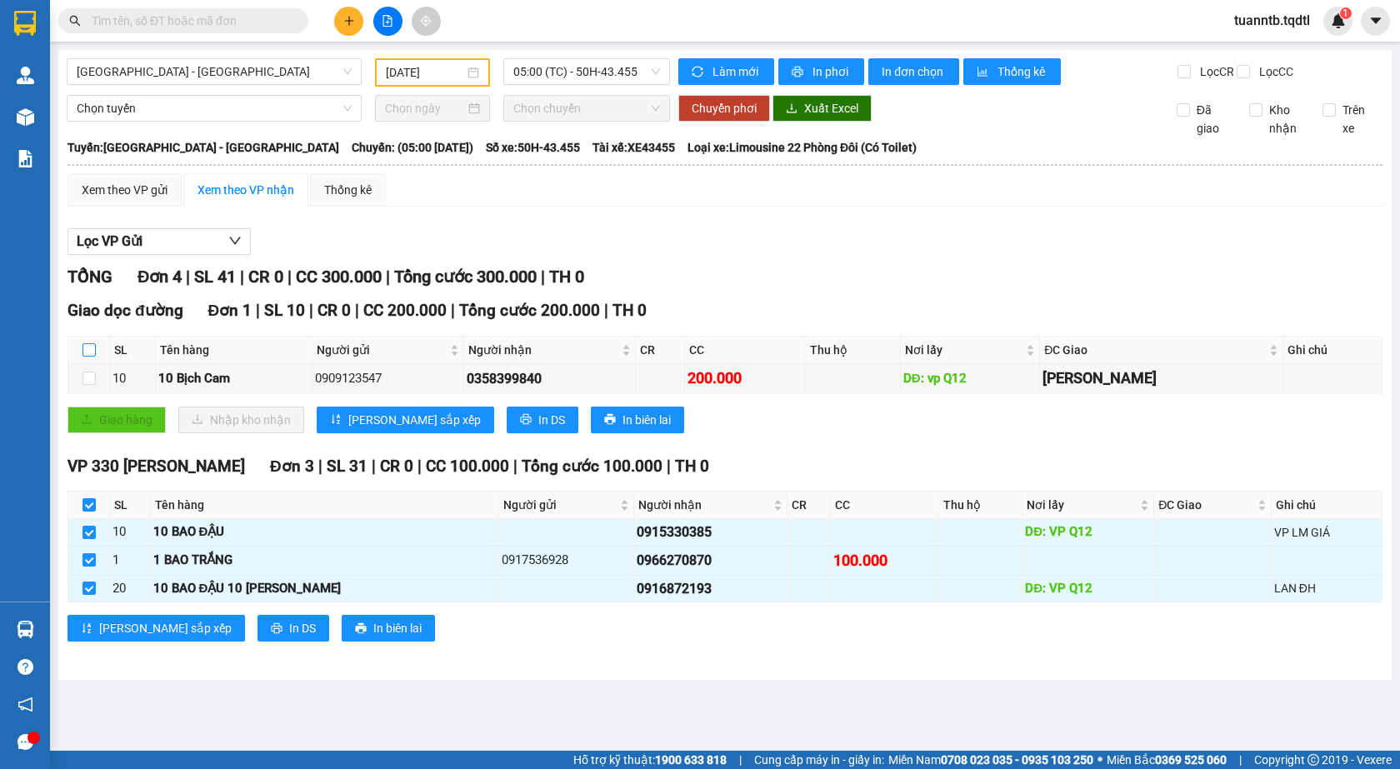
click at [88, 357] on input "checkbox" at bounding box center [89, 349] width 13 height 13
checkbox input "true"
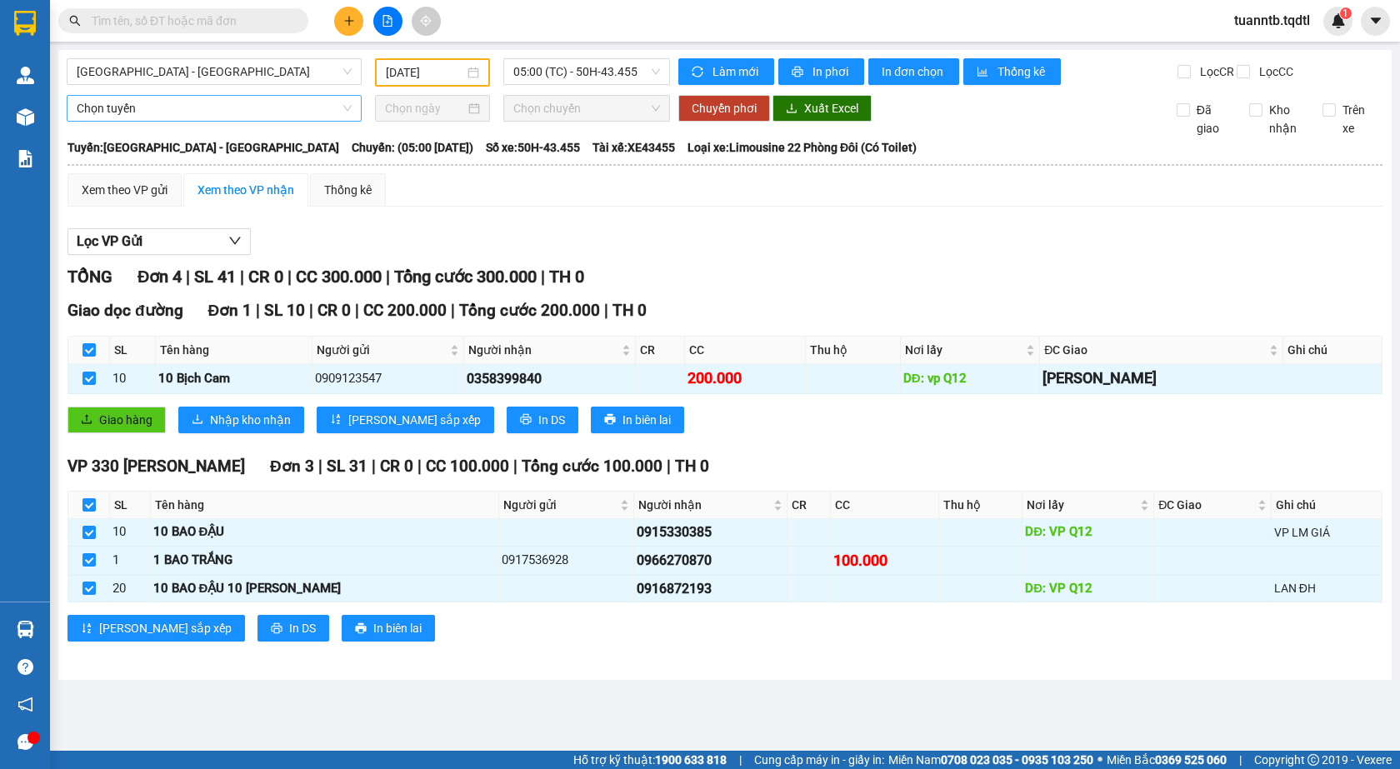
click at [125, 121] on span "Chọn tuyến" at bounding box center [214, 108] width 275 height 25
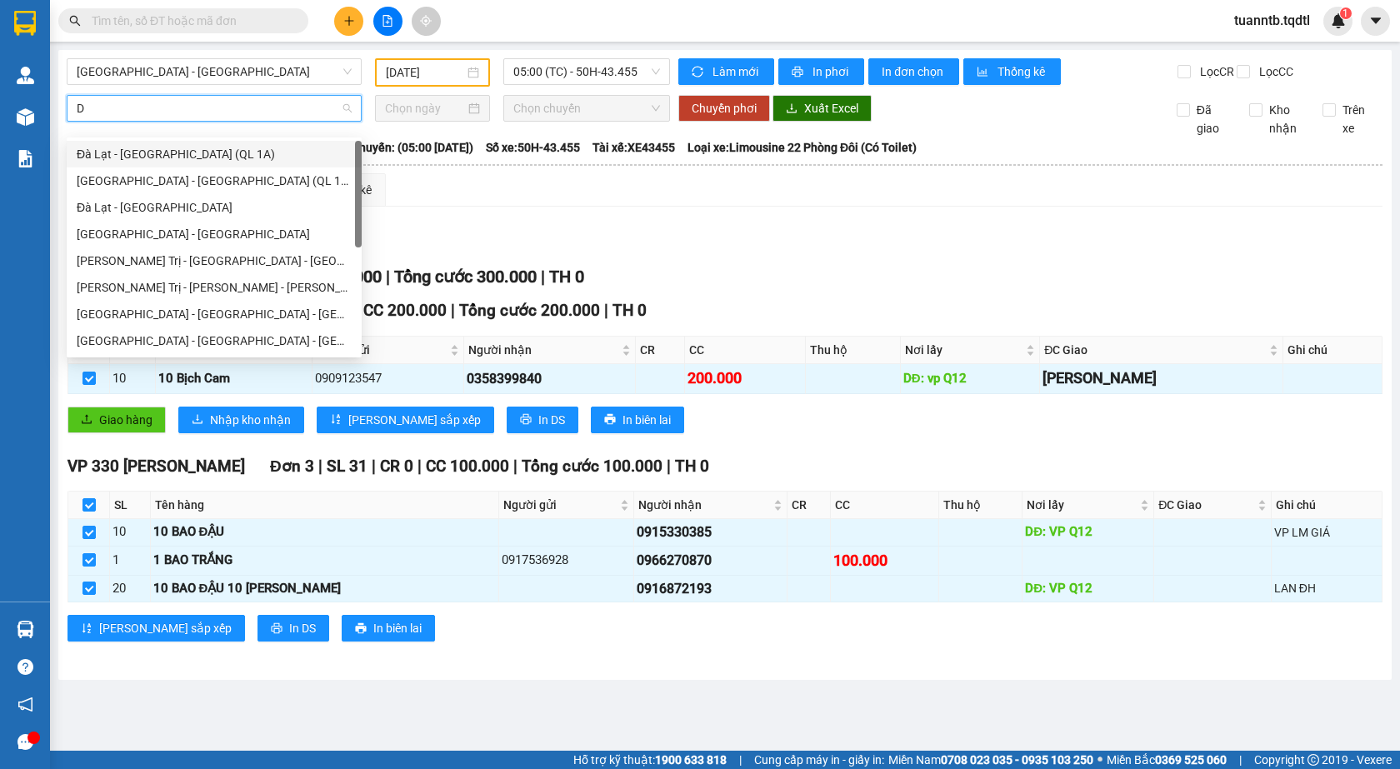
type input "DA"
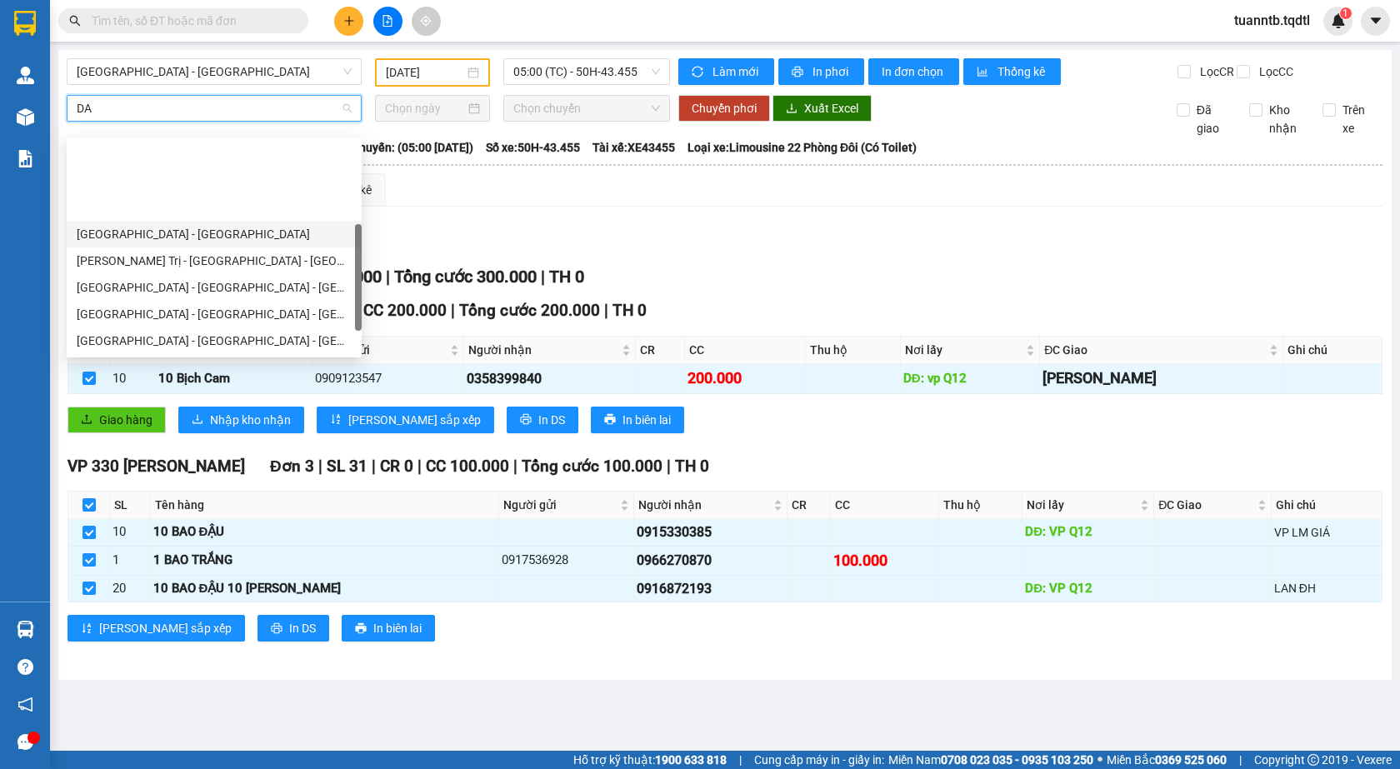
scroll to position [107, 0]
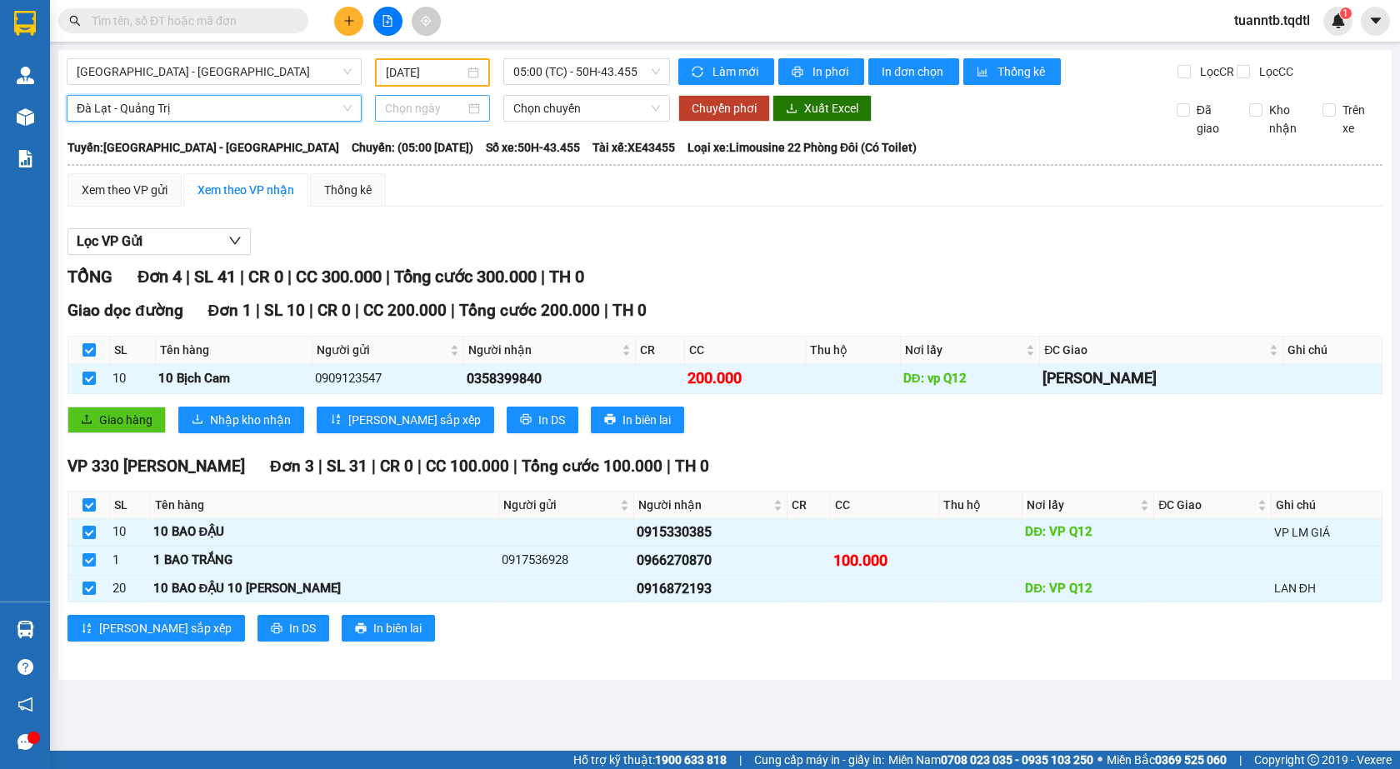
click at [447, 118] on input at bounding box center [425, 108] width 80 height 18
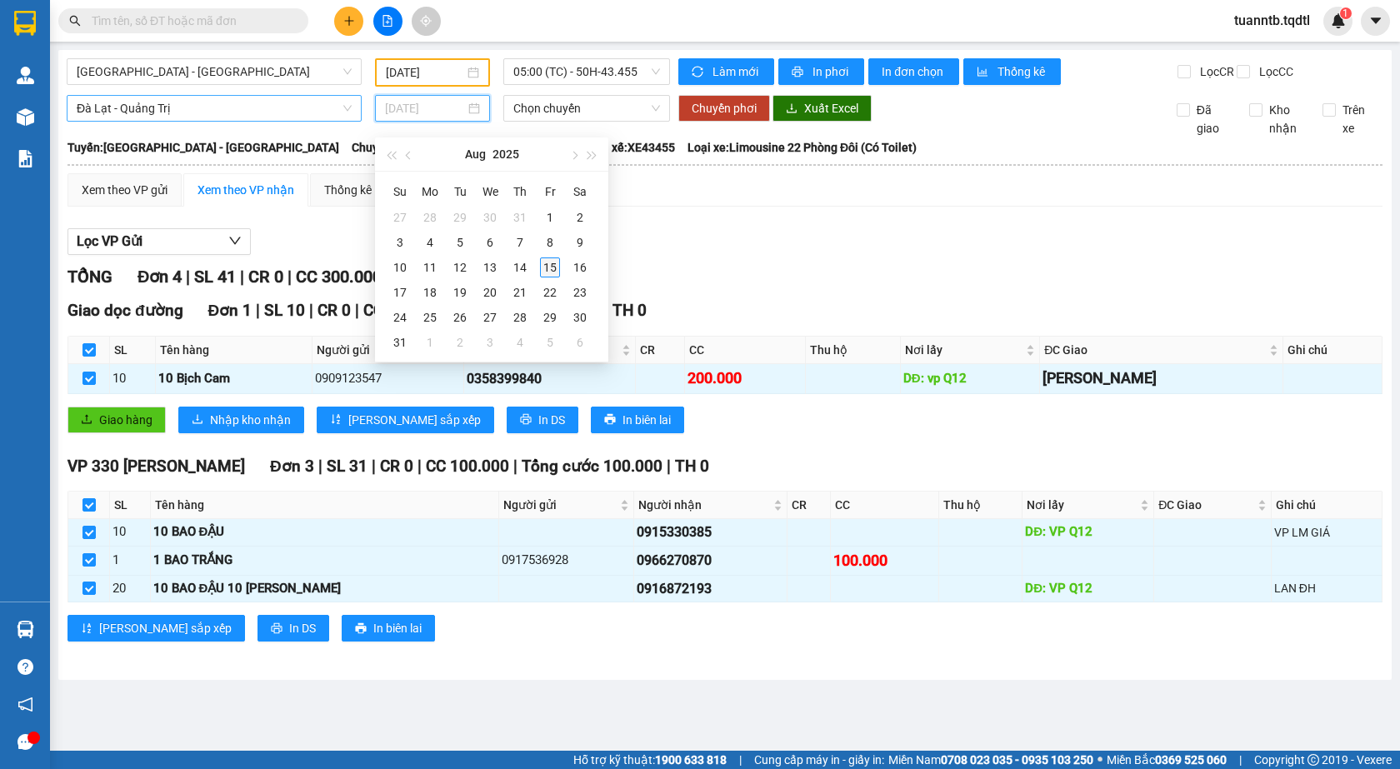
type input "15/08/2025"
click at [549, 265] on div "15" at bounding box center [550, 268] width 20 height 20
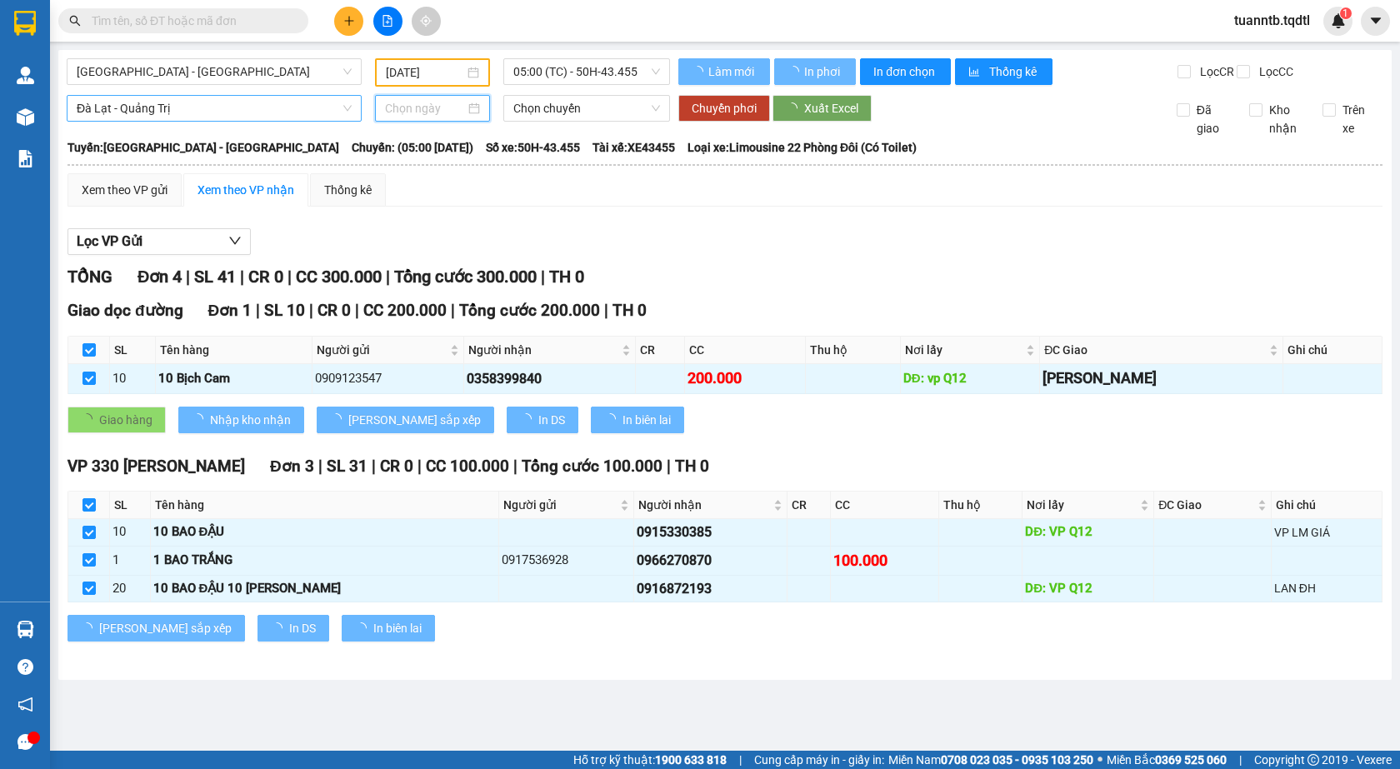
type input "15/08/2025"
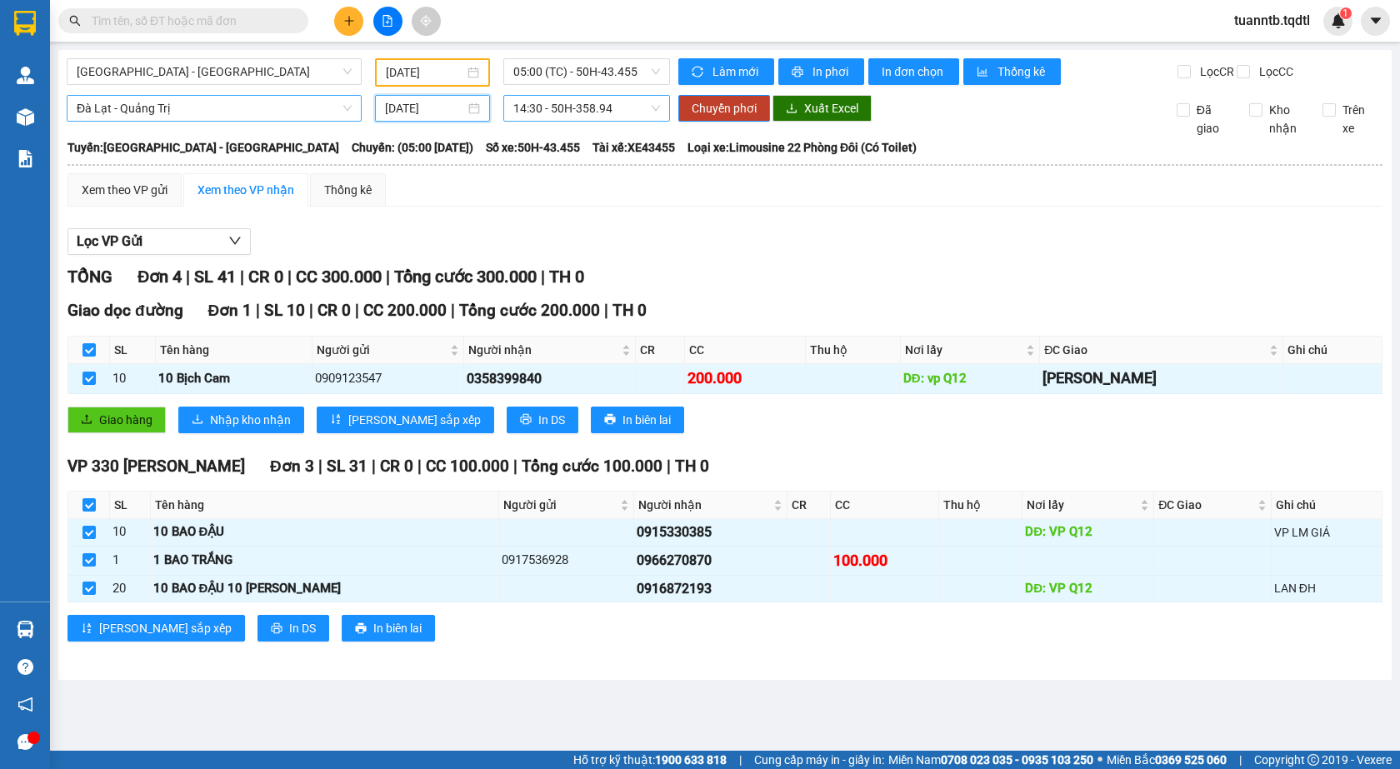
click at [595, 121] on span "14:30 - 50H-358.94" at bounding box center [586, 108] width 147 height 25
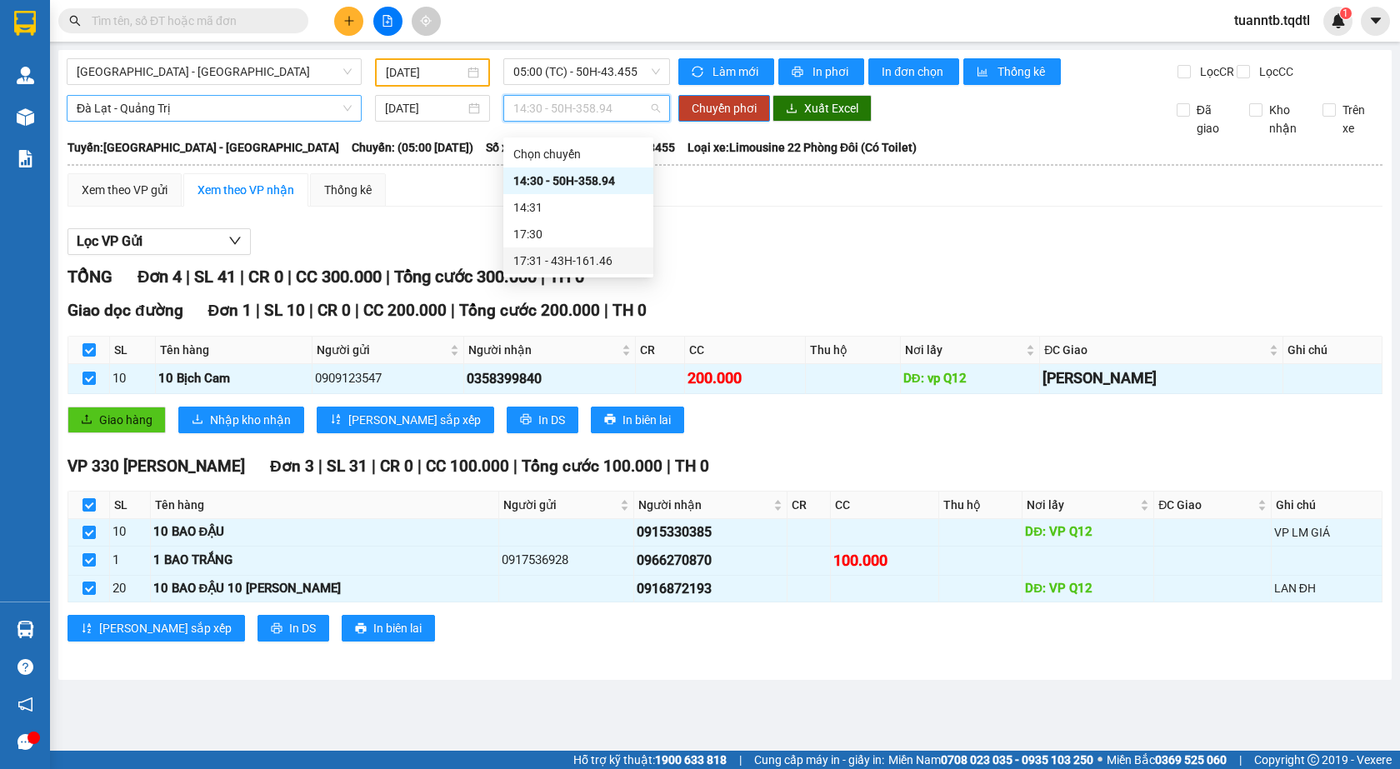
click at [599, 262] on div "17:31 - 43H-161.46" at bounding box center [578, 261] width 130 height 18
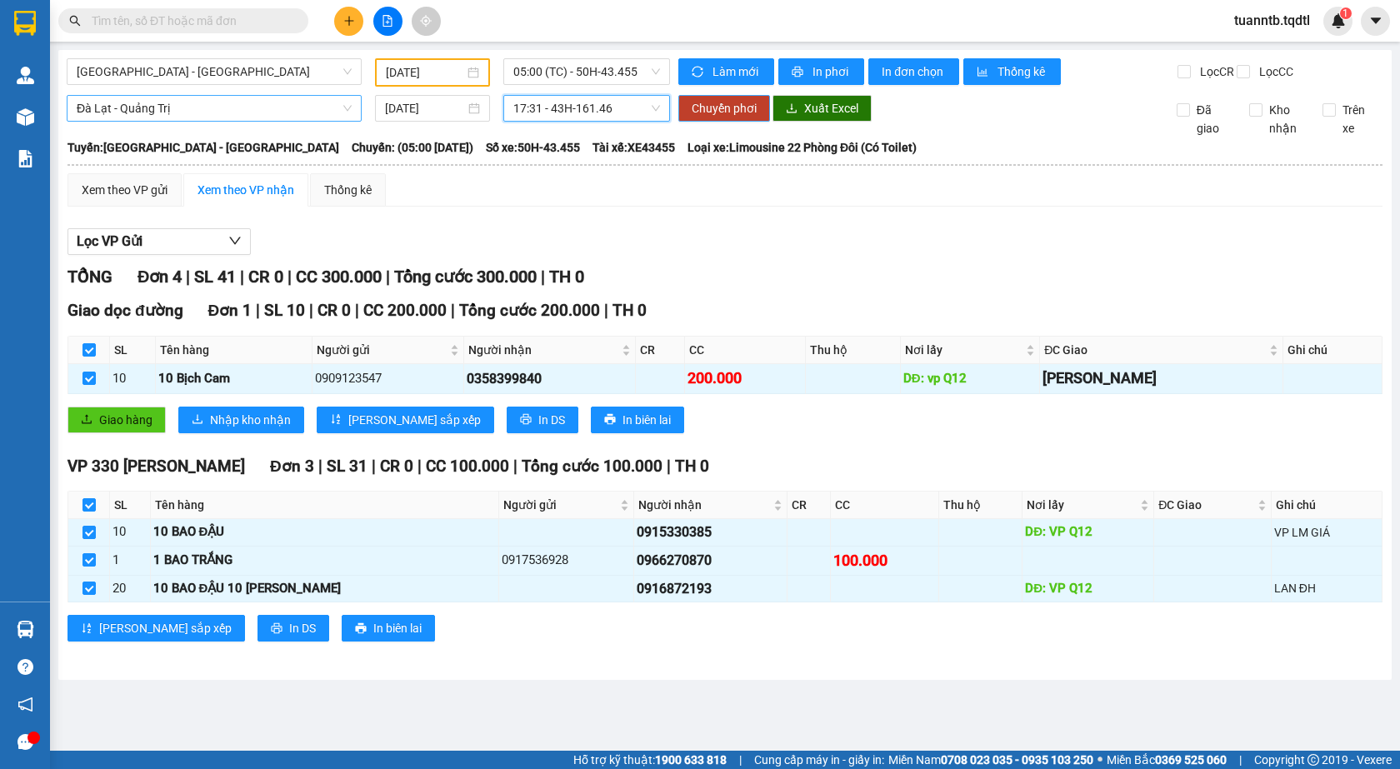
click at [730, 118] on span "Chuyển phơi" at bounding box center [724, 108] width 65 height 18
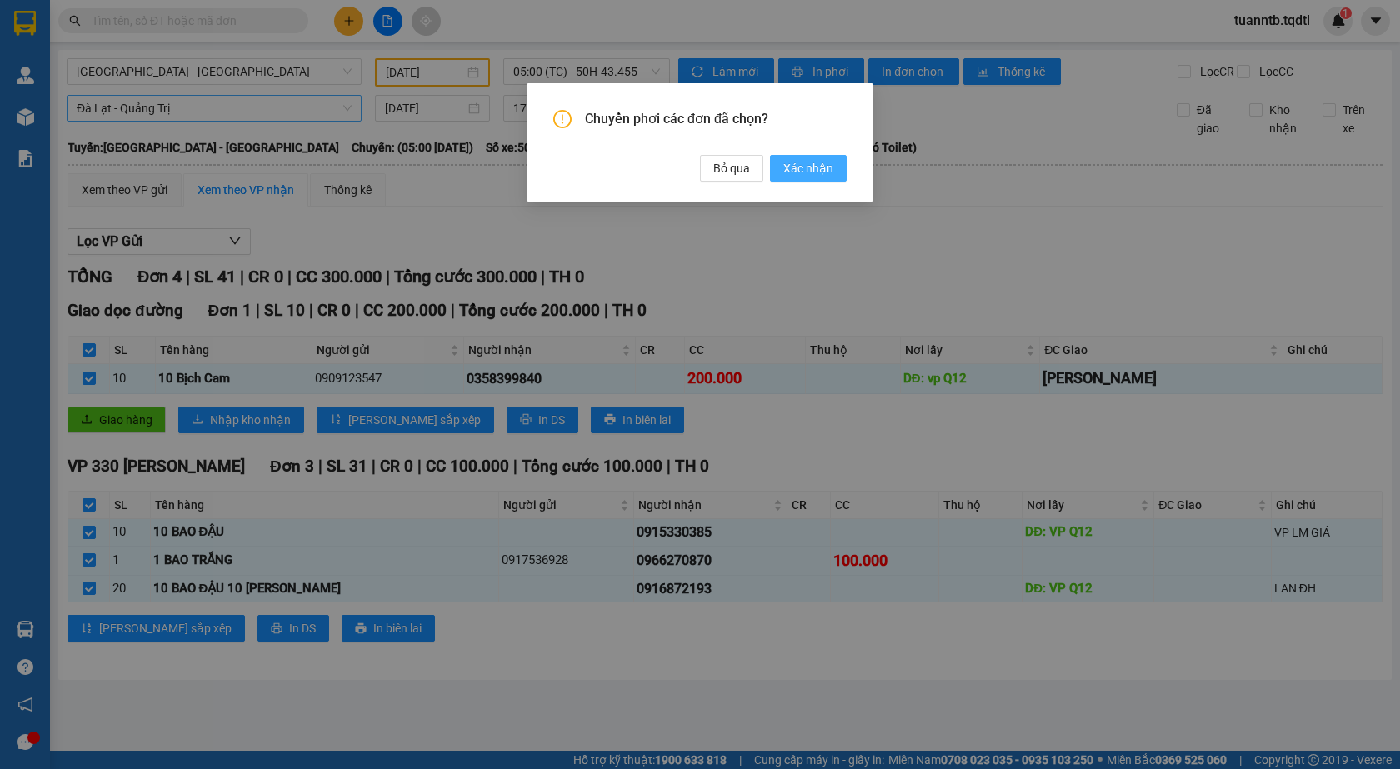
drag, startPoint x: 821, startPoint y: 175, endPoint x: 812, endPoint y: 175, distance: 9.2
click at [819, 175] on span "Xác nhận" at bounding box center [808, 168] width 50 height 18
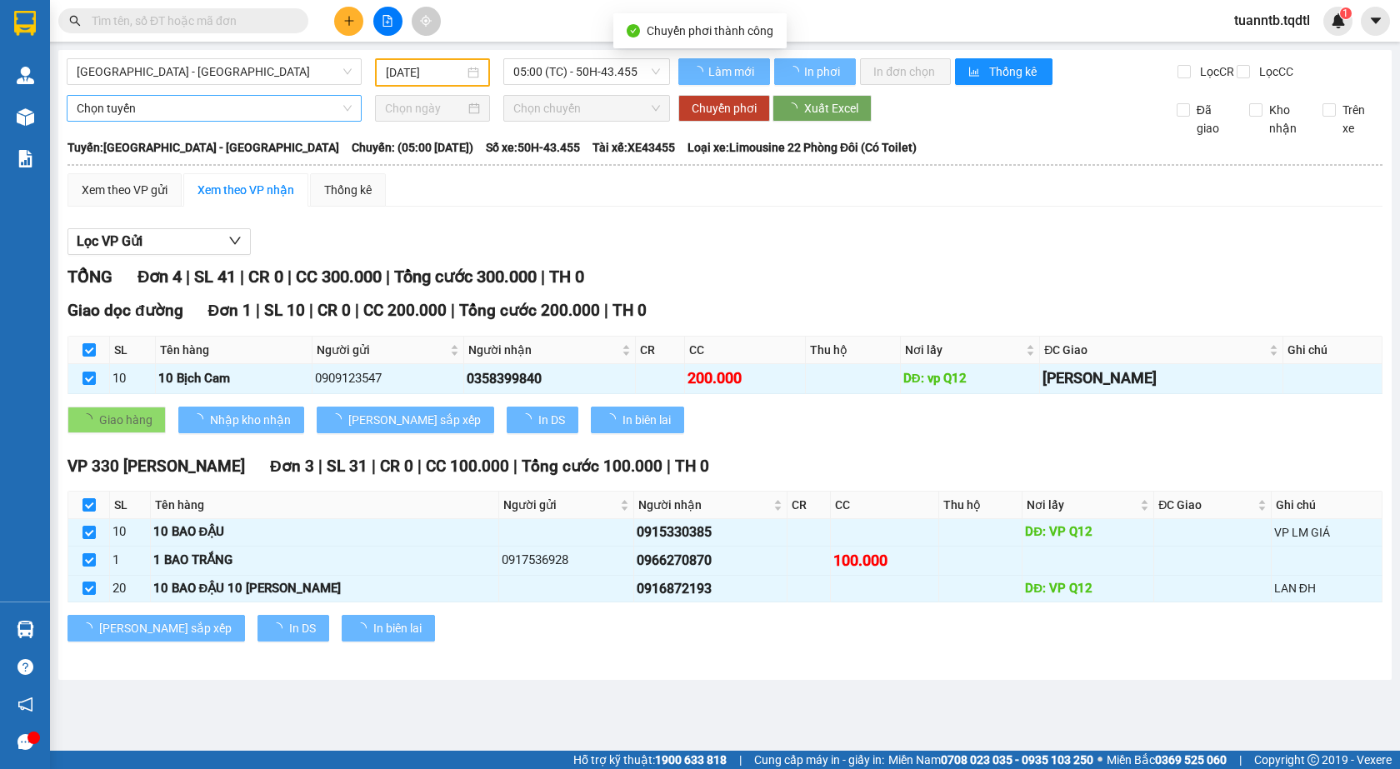
checkbox input "false"
type input "15/08/2025"
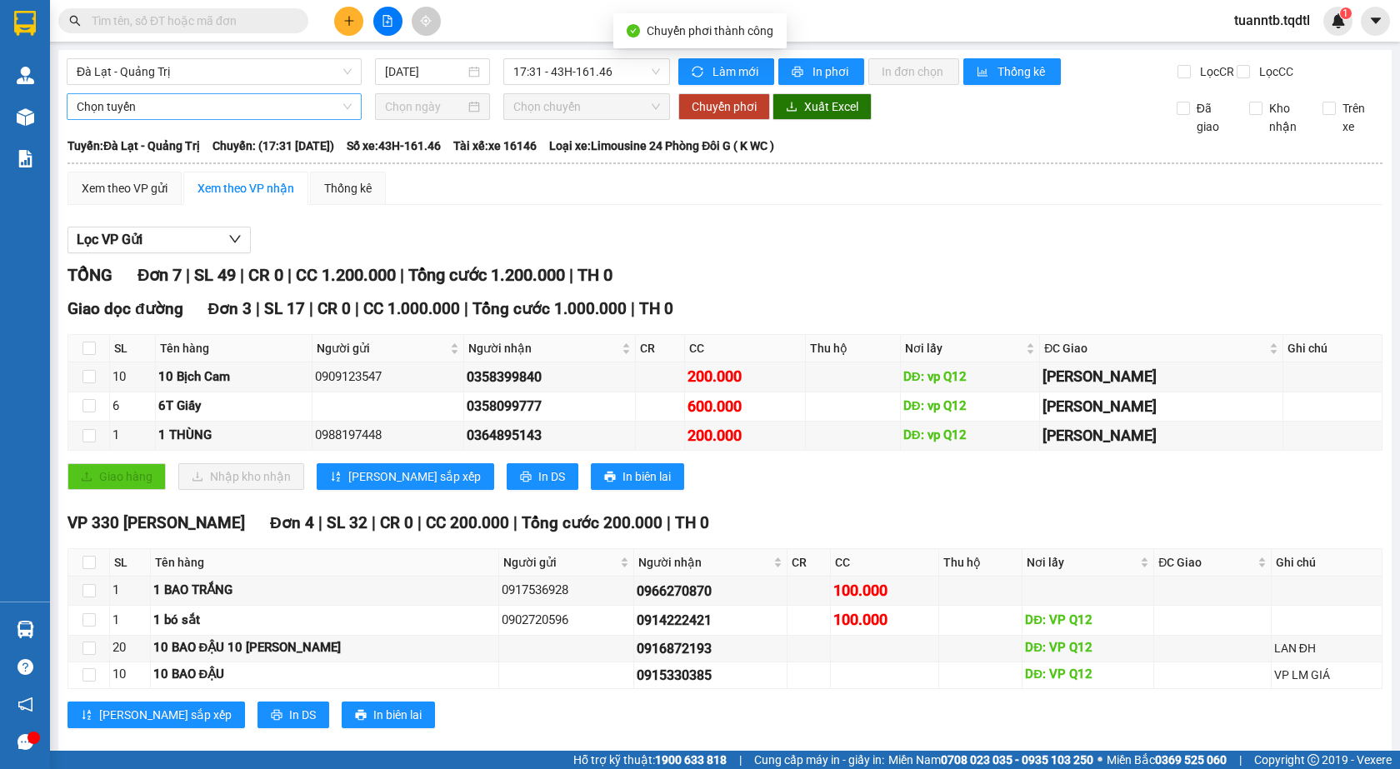
checkbox input "false"
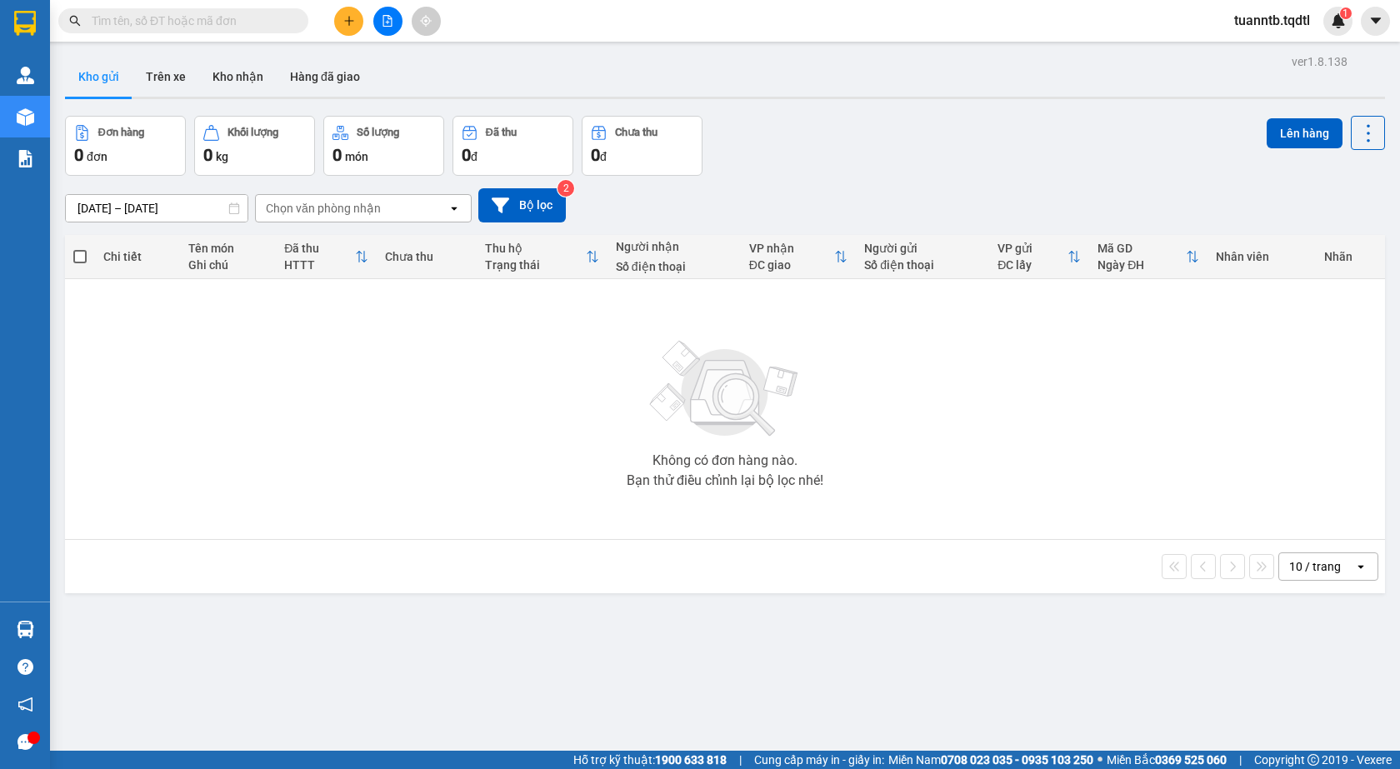
click at [345, 12] on button at bounding box center [348, 21] width 29 height 29
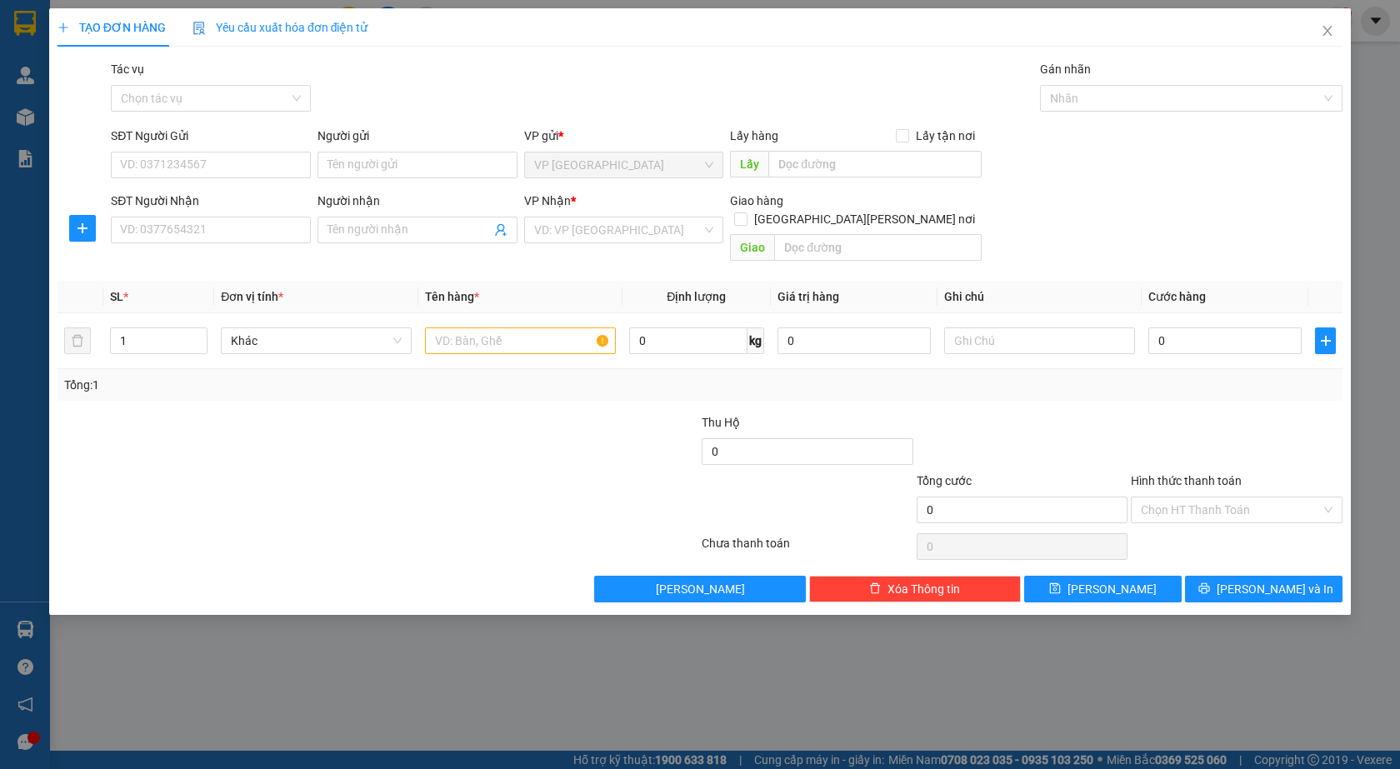
click at [271, 244] on div "SĐT Người Nhận VD: 0377654321" at bounding box center [211, 221] width 200 height 58
click at [273, 227] on input "SĐT Người Nhận" at bounding box center [211, 230] width 200 height 27
click at [173, 271] on div "0386174678 - Tú" at bounding box center [211, 263] width 180 height 18
type input "0386174678"
type input "Tú"
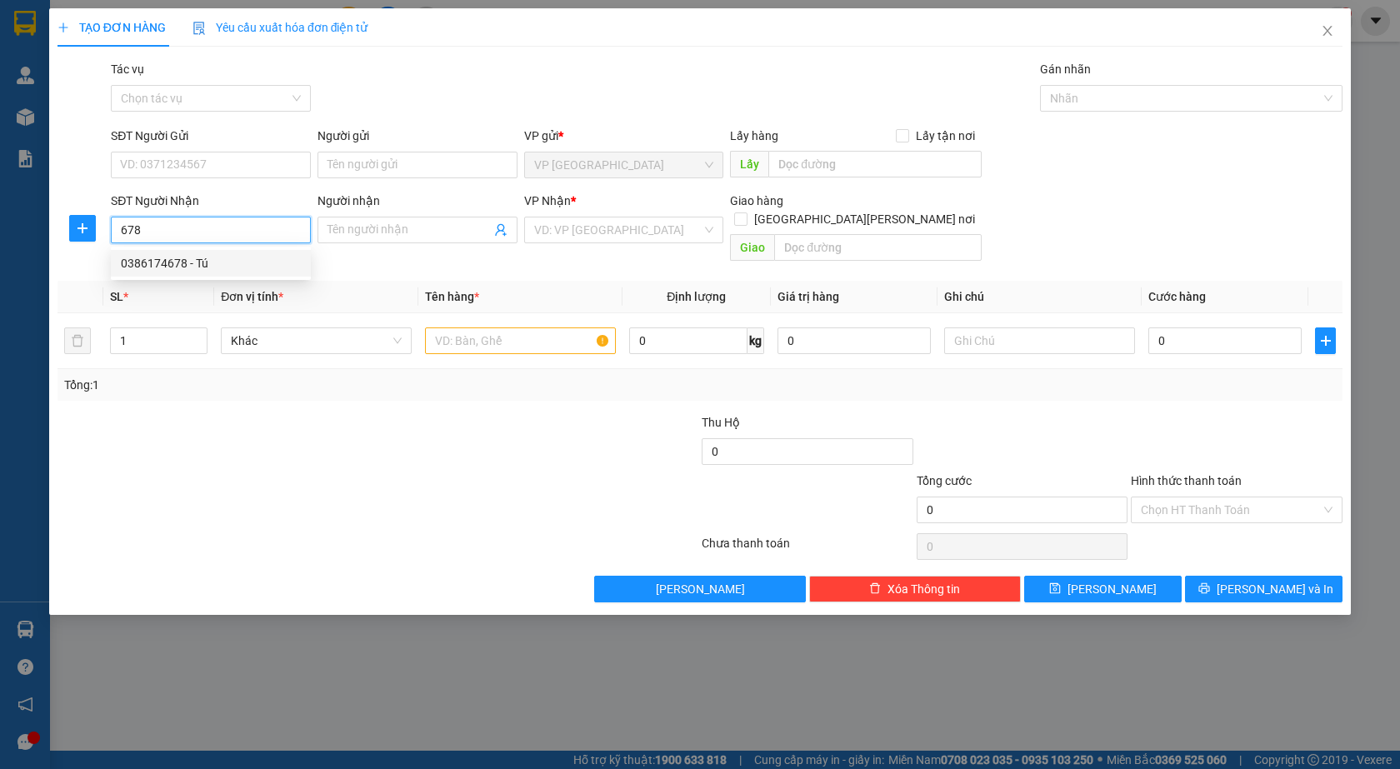
type input "HỒ XÁ"
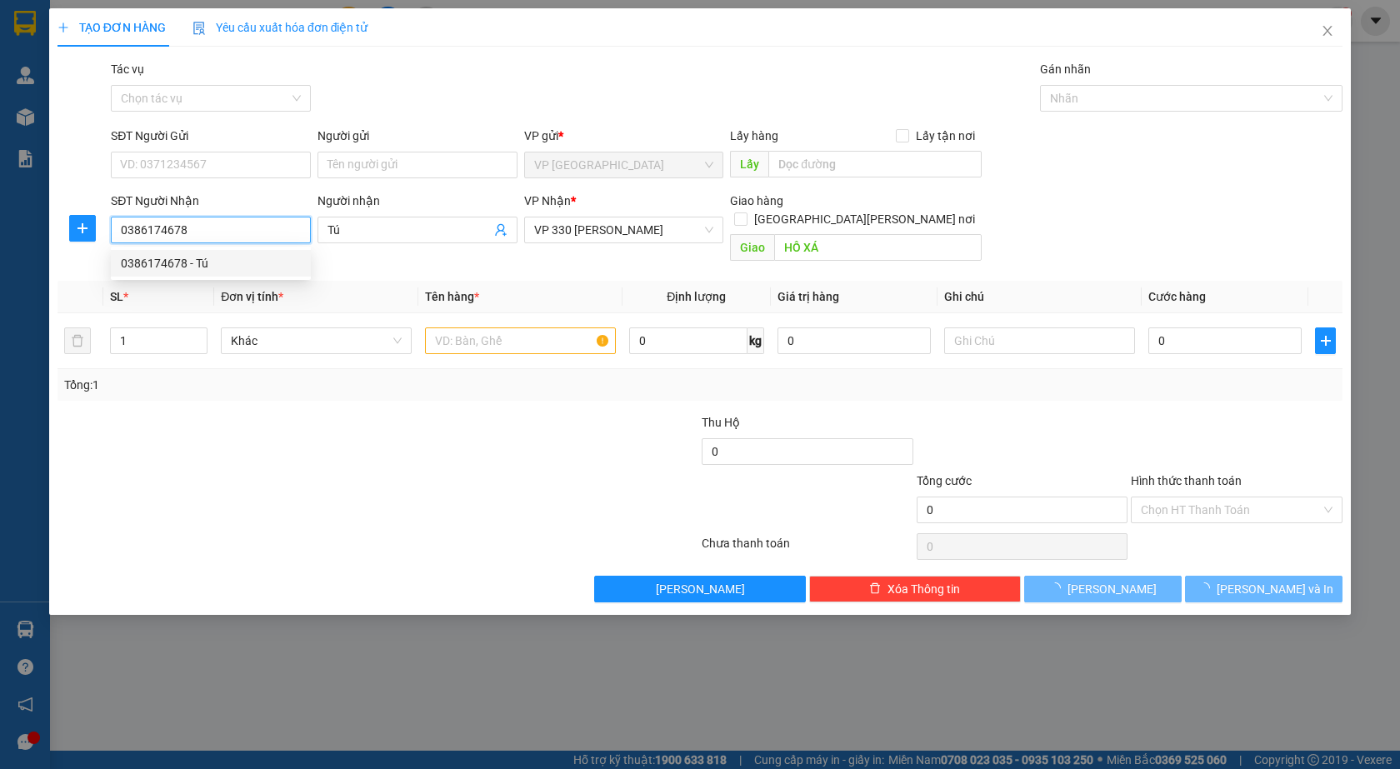
type input "200.000"
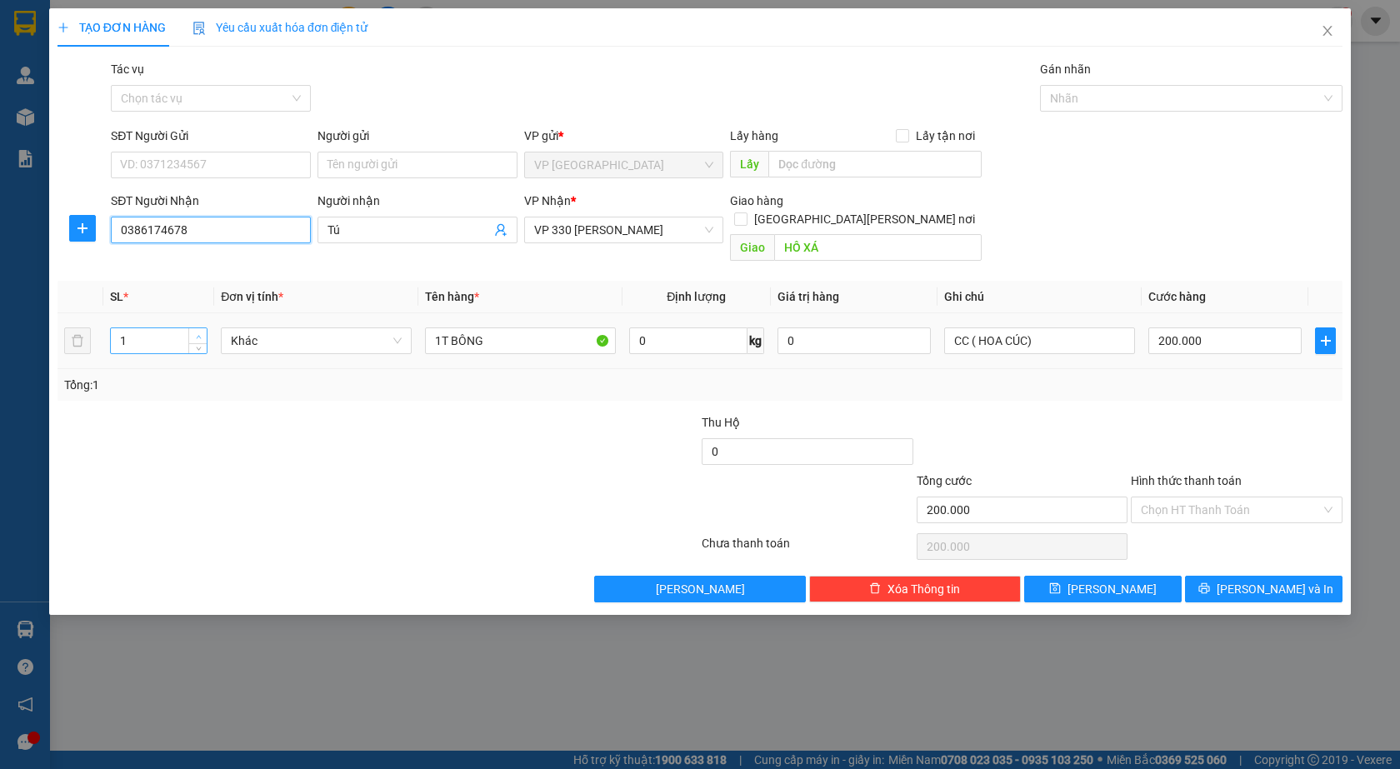
type input "0386174678"
type input "2"
click at [194, 332] on span "up" at bounding box center [198, 337] width 10 height 10
click at [443, 330] on input "1T BÔNG" at bounding box center [520, 341] width 191 height 27
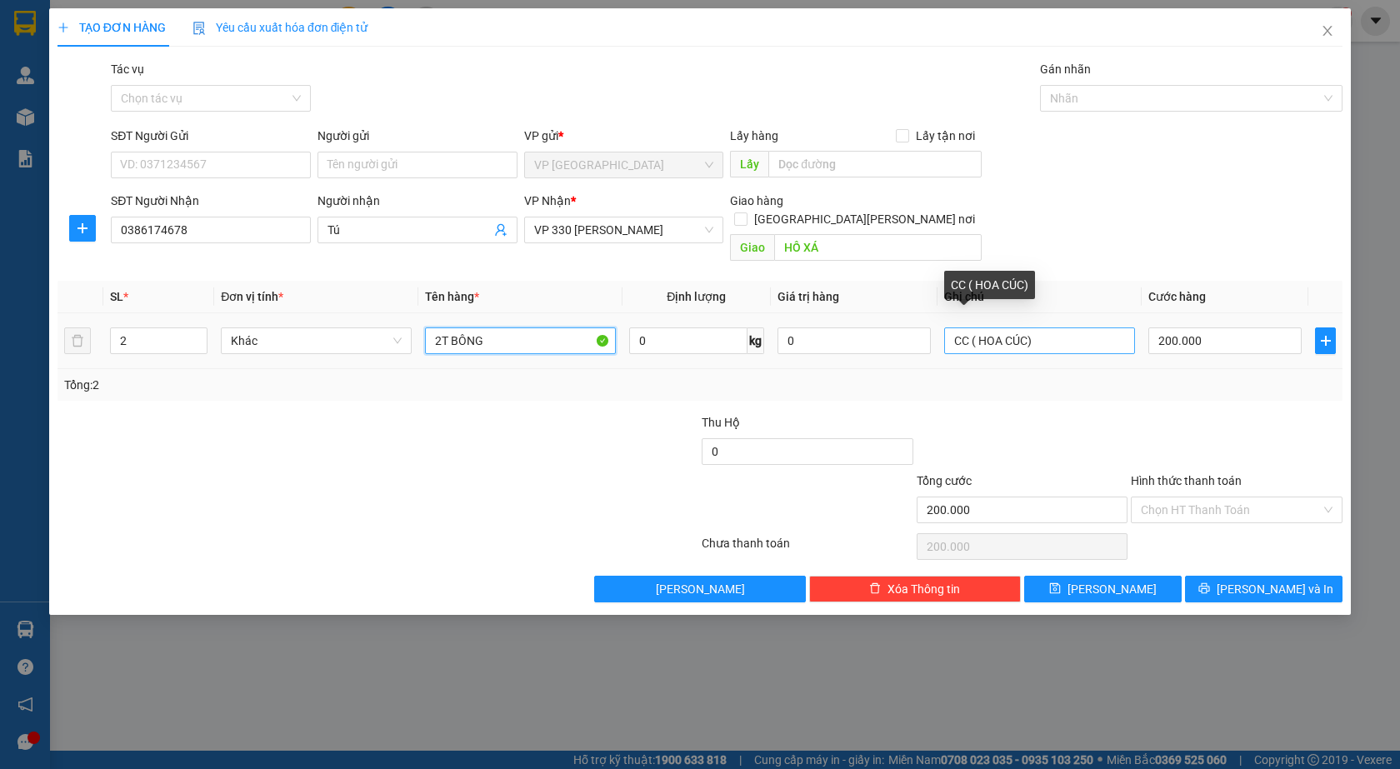
type input "2T BÔNG"
click at [1026, 328] on input "CC ( HOA CÚC)" at bounding box center [1039, 341] width 191 height 27
click at [1003, 328] on input "CC ( HOA )" at bounding box center [1039, 341] width 191 height 27
click at [1038, 328] on input "CC ( HOA ỒNGÔ )" at bounding box center [1039, 341] width 191 height 27
click at [1006, 328] on input "CC ( HOA ỒNG )" at bounding box center [1039, 341] width 191 height 27
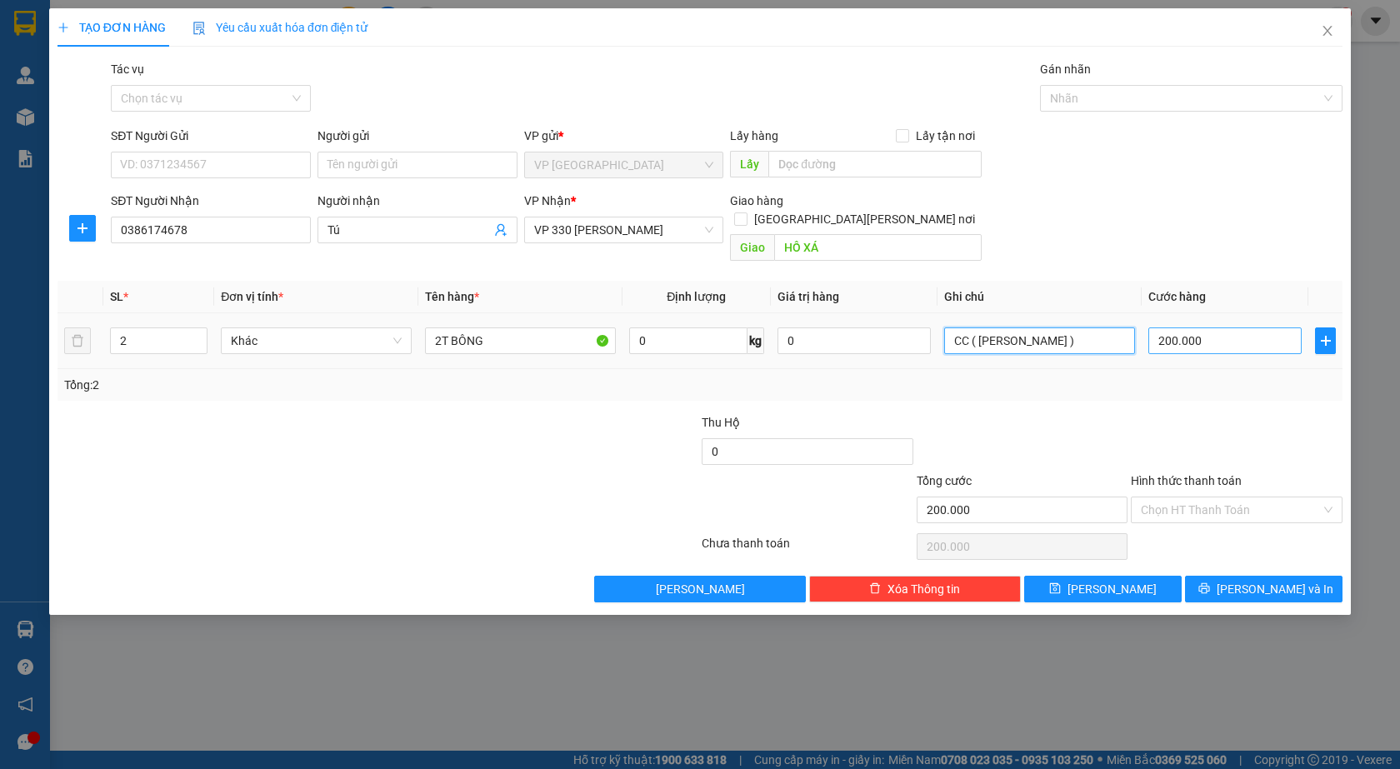
type input "CC ( HOA HỒNG )"
click at [1235, 328] on input "200.000" at bounding box center [1224, 341] width 153 height 27
type input "0"
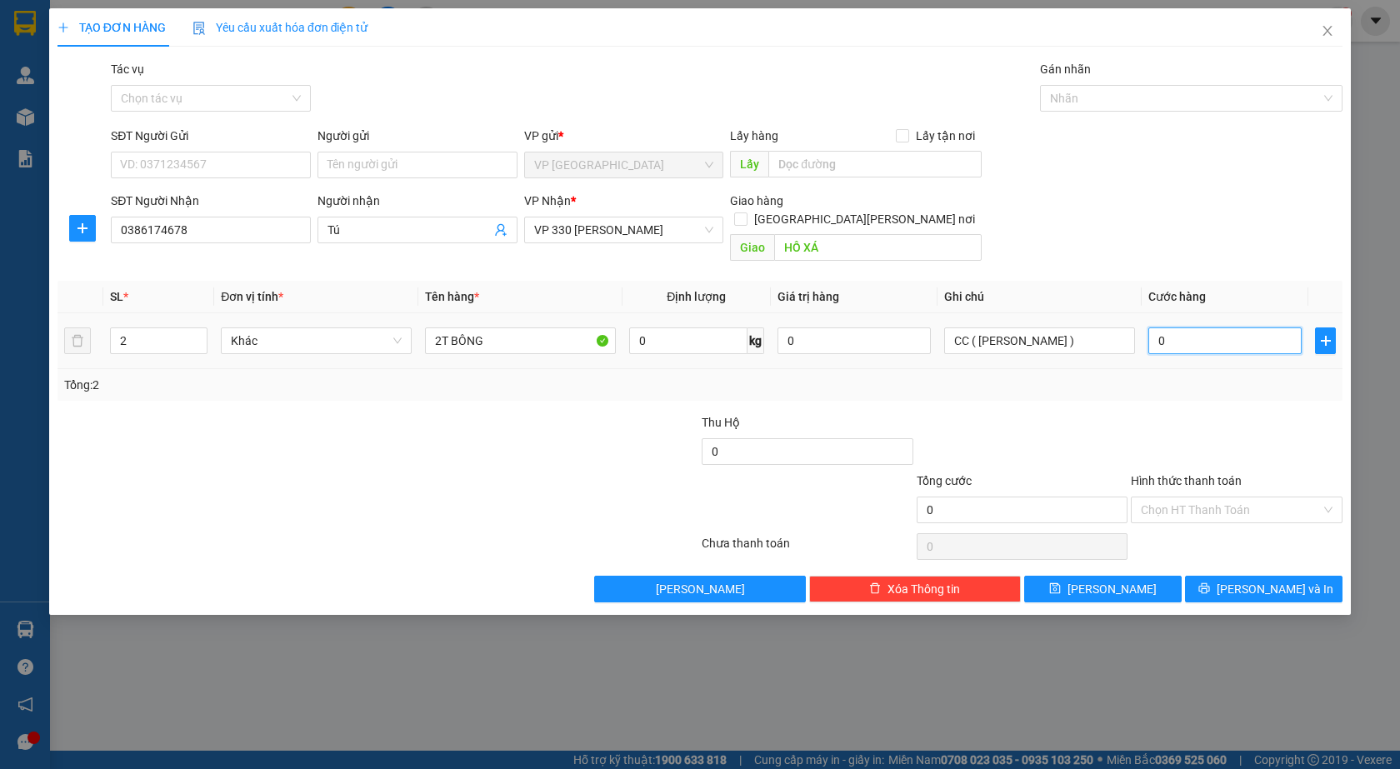
click at [1158, 328] on input "0" at bounding box center [1224, 341] width 153 height 27
type input "50"
type input "0"
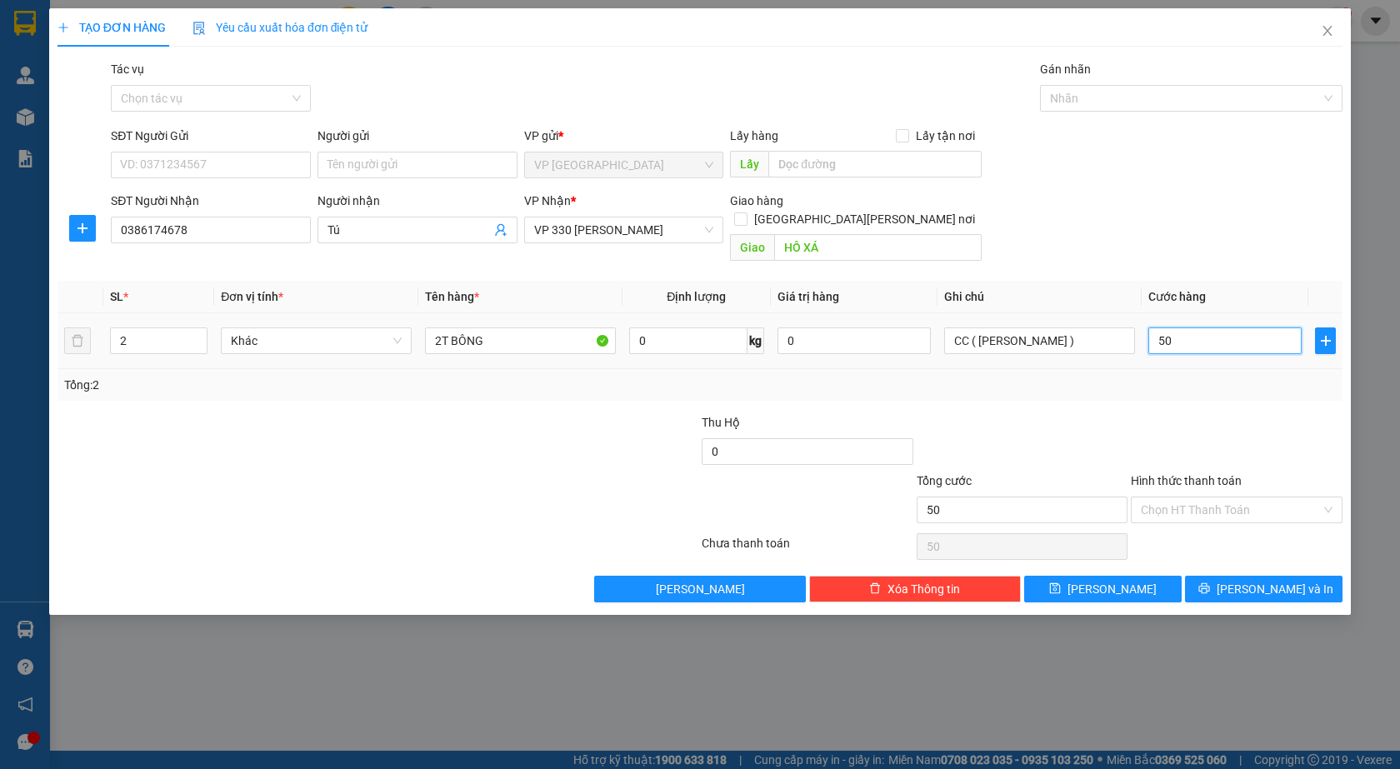
type input "0"
type input "30"
type input "300"
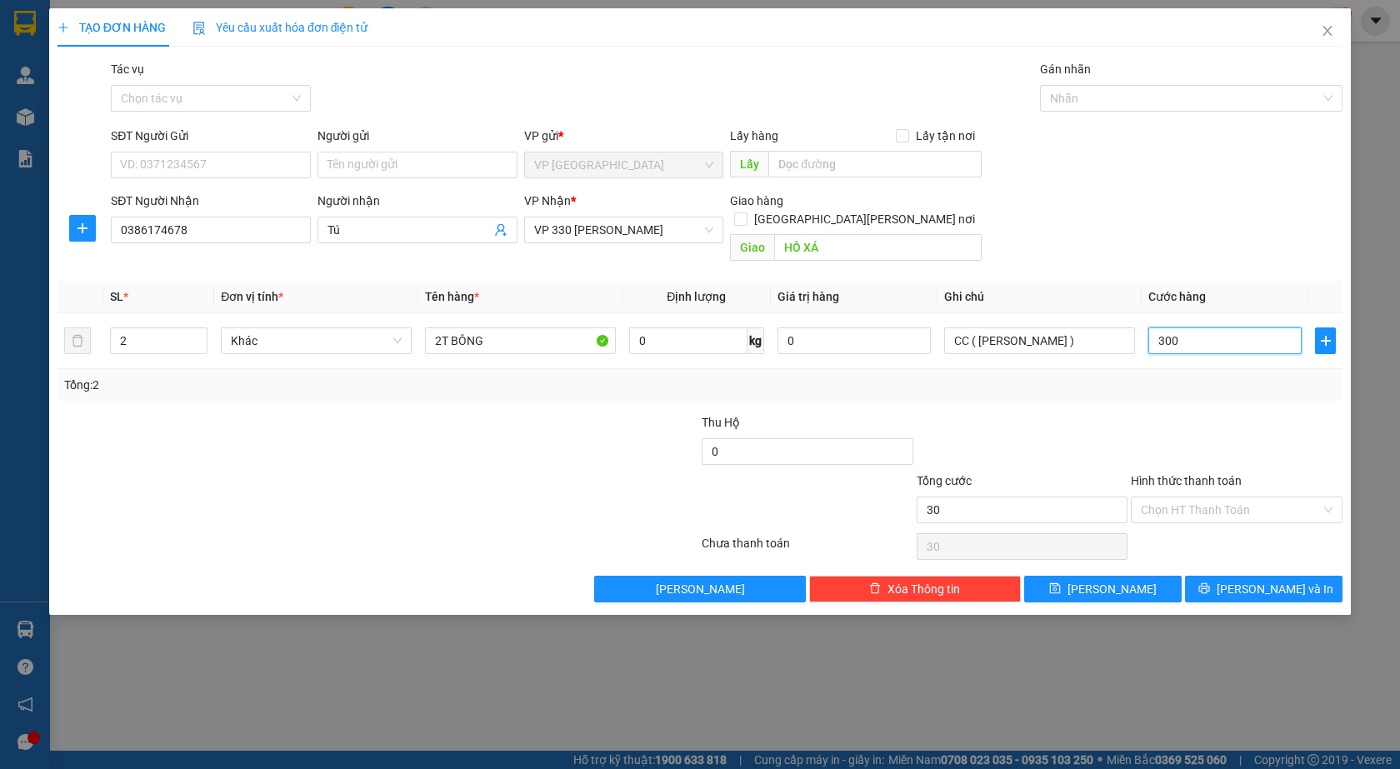
type input "300"
type input "3.000"
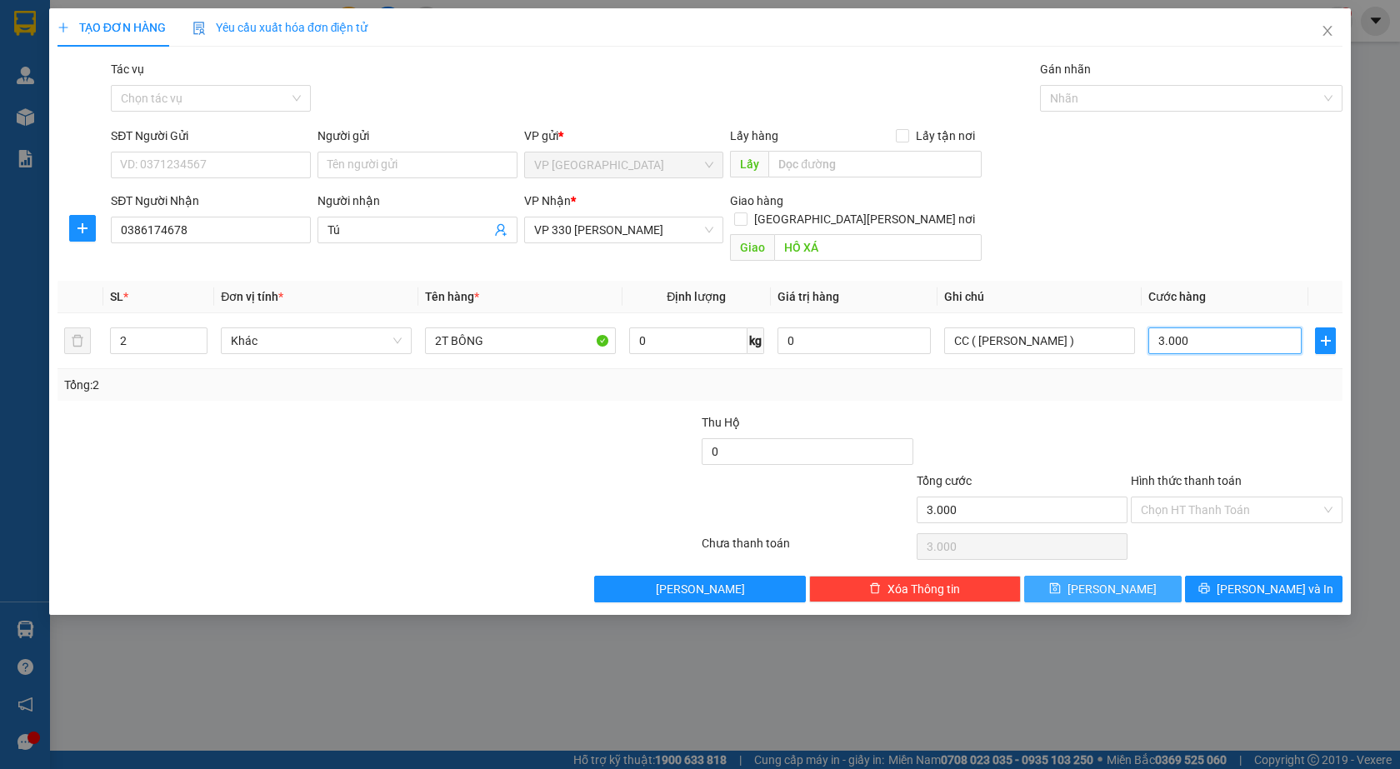
type input "33.000"
type input "3.330.000"
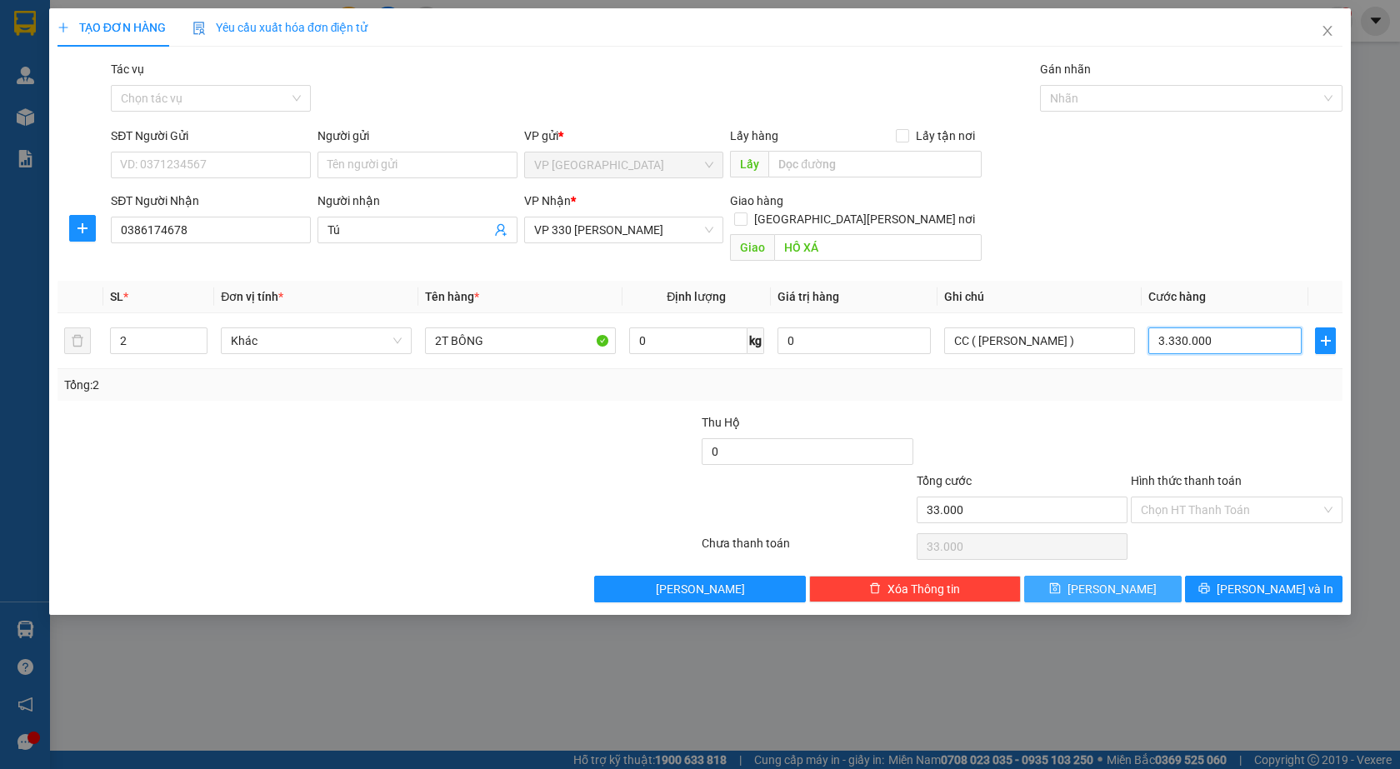
type input "3.330.000"
type input "333.300.000"
type input "333.330.000"
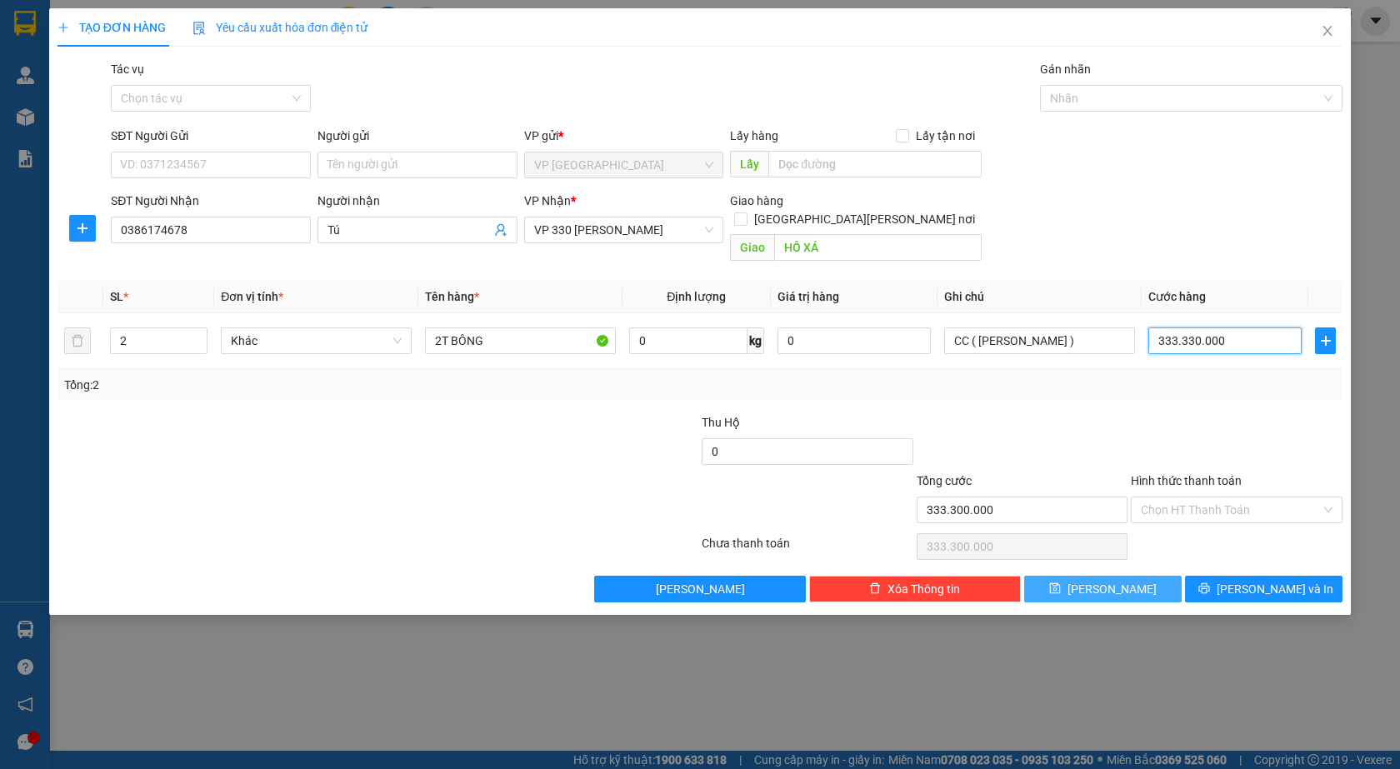
type input "333.330.000"
type input "333.333.000"
type input "333.333.300"
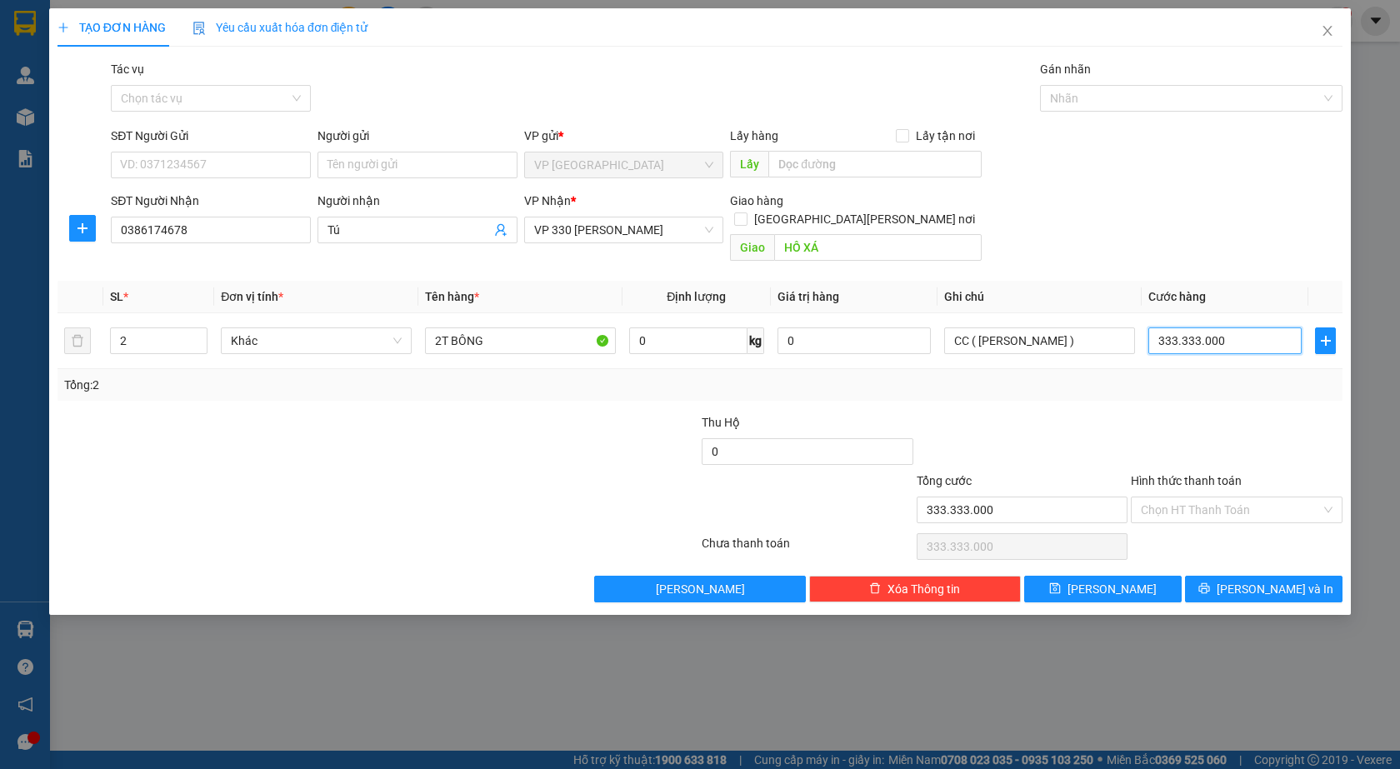
type input "333.333.300"
type input "33.333.330"
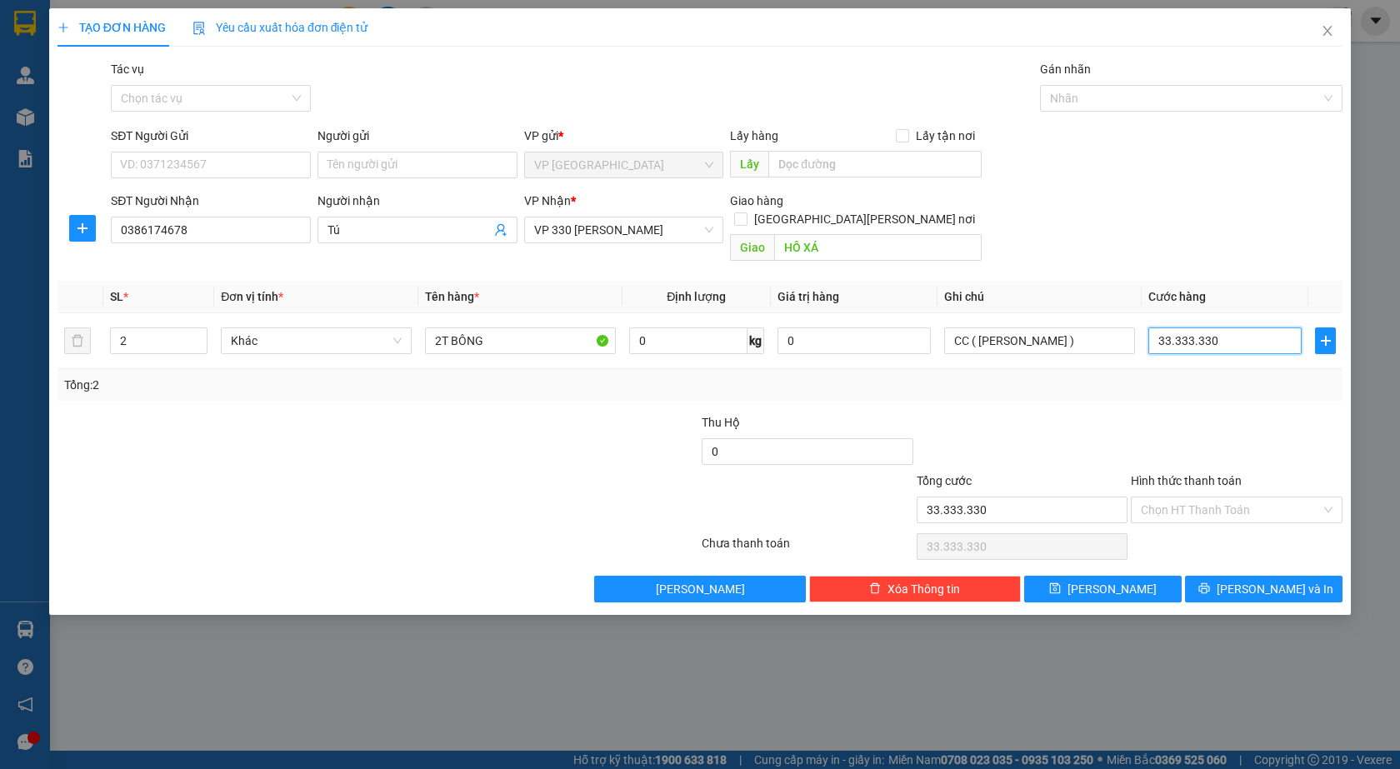
type input "3.333.333"
type input "333.333"
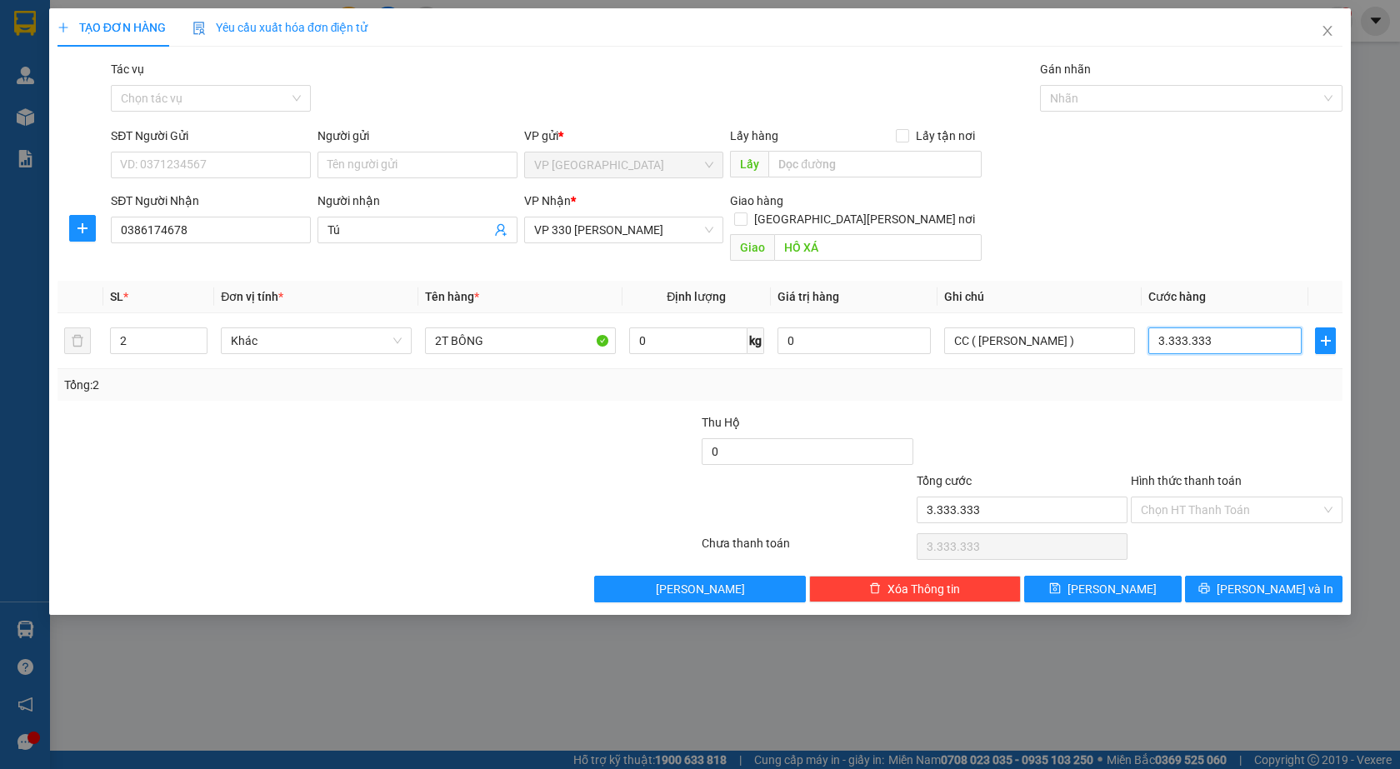
type input "333.333"
type input "33.333"
type input "3.333"
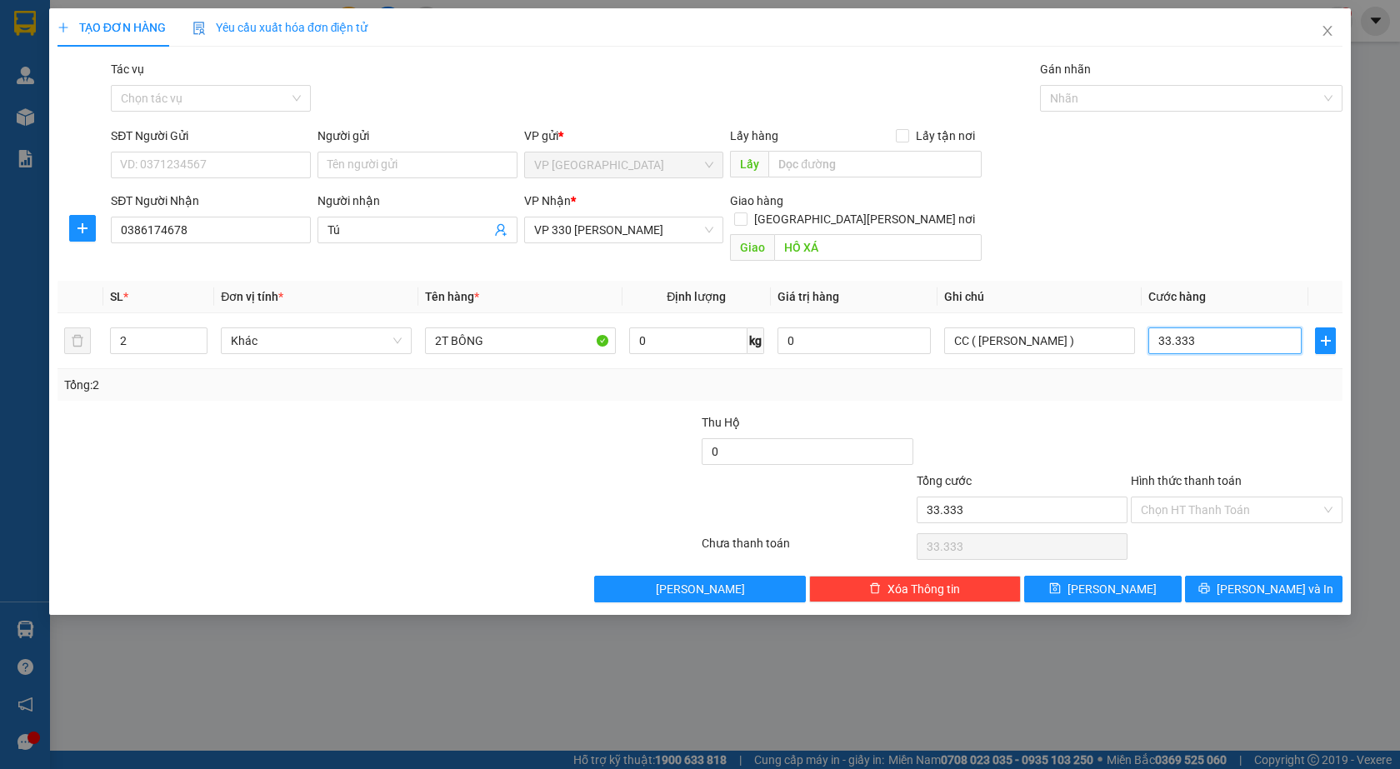
type input "3.333"
type input "333"
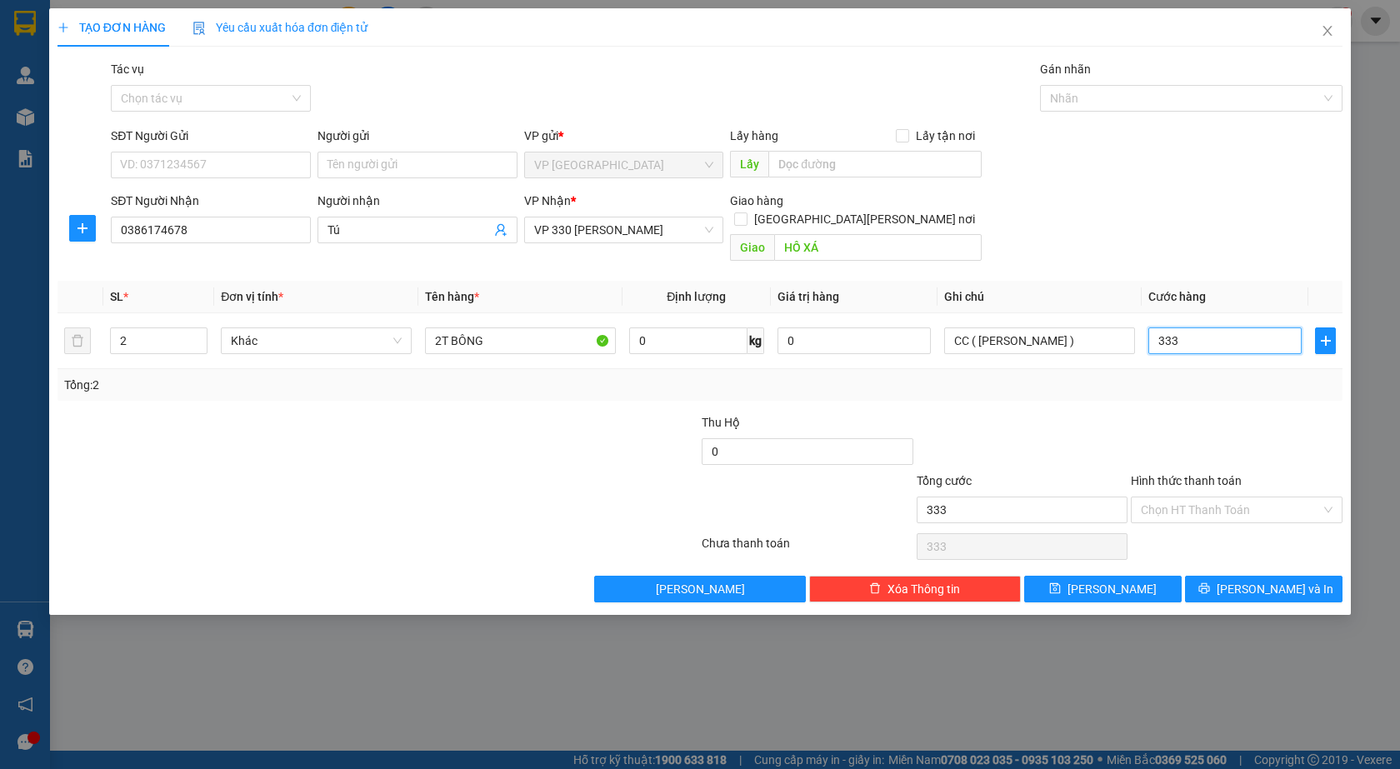
type input "33"
type input "3"
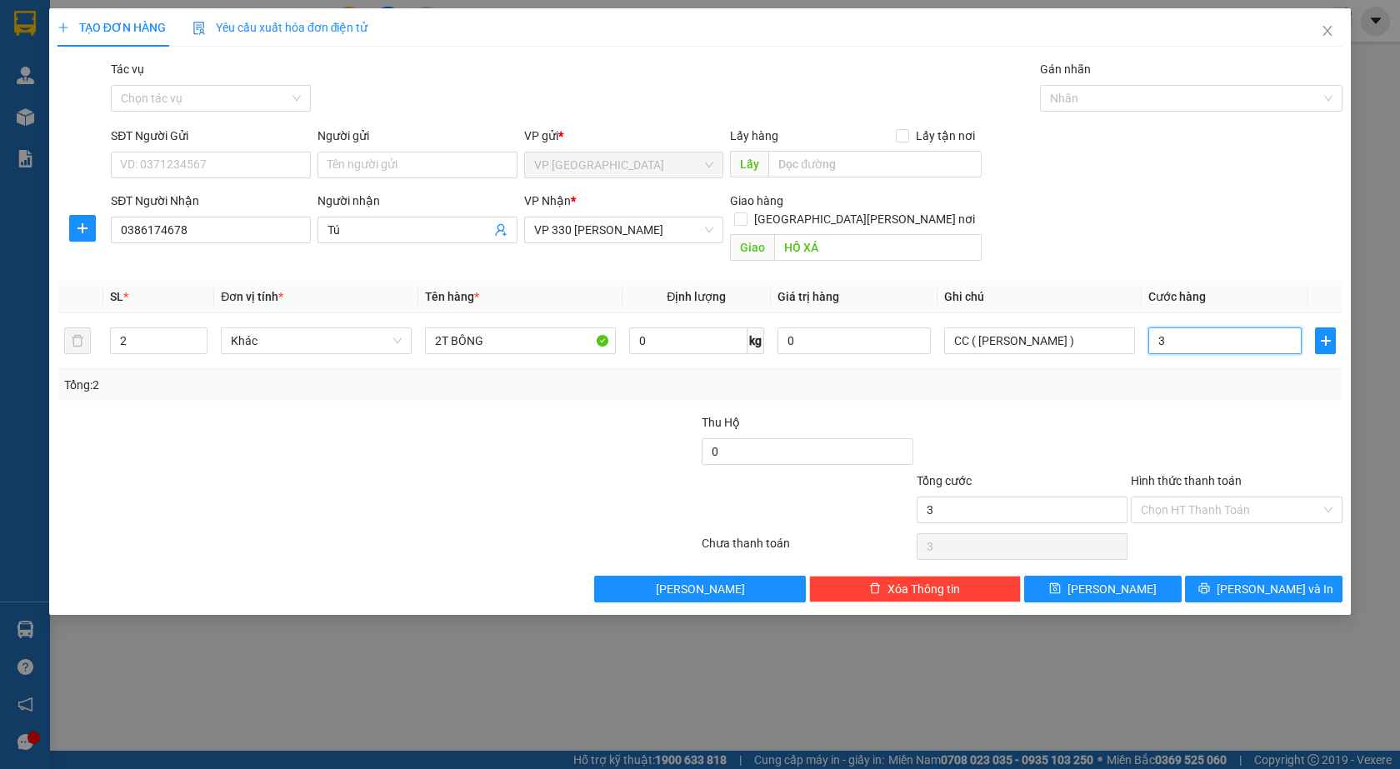
type input "030"
type input "30"
type input "0.300"
type input "300"
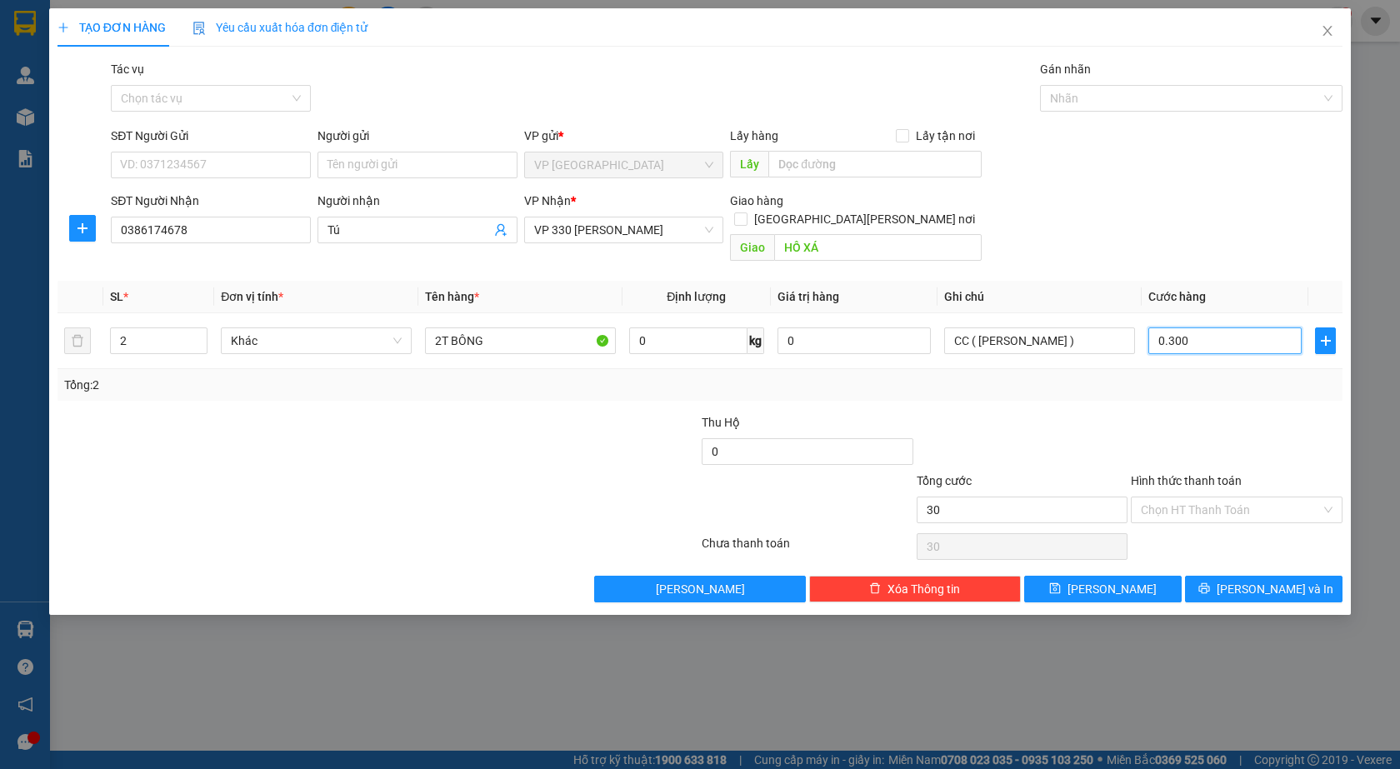
type input "300"
type input "03.000"
type input "3.000"
type input "0.330.000"
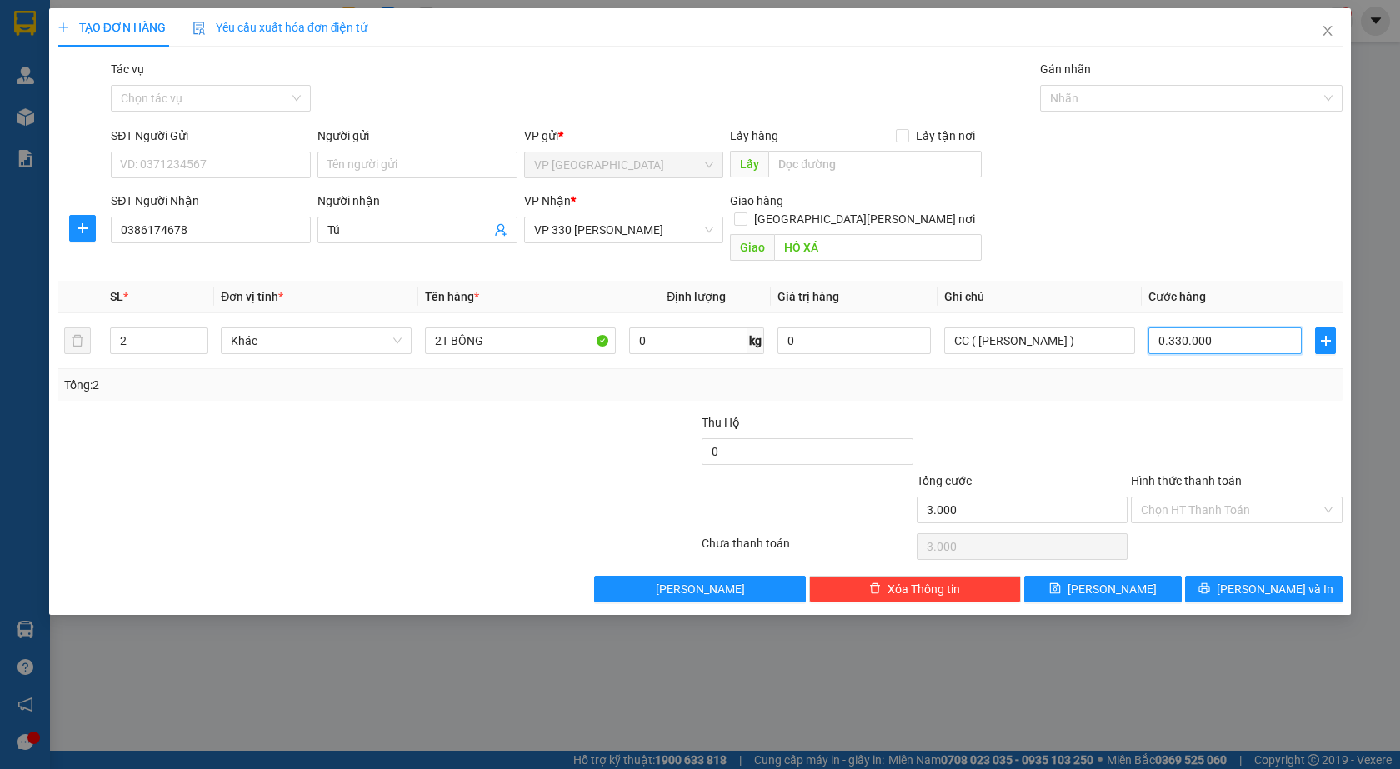
type input "330.000"
type input "333.000"
type input "333.300.303"
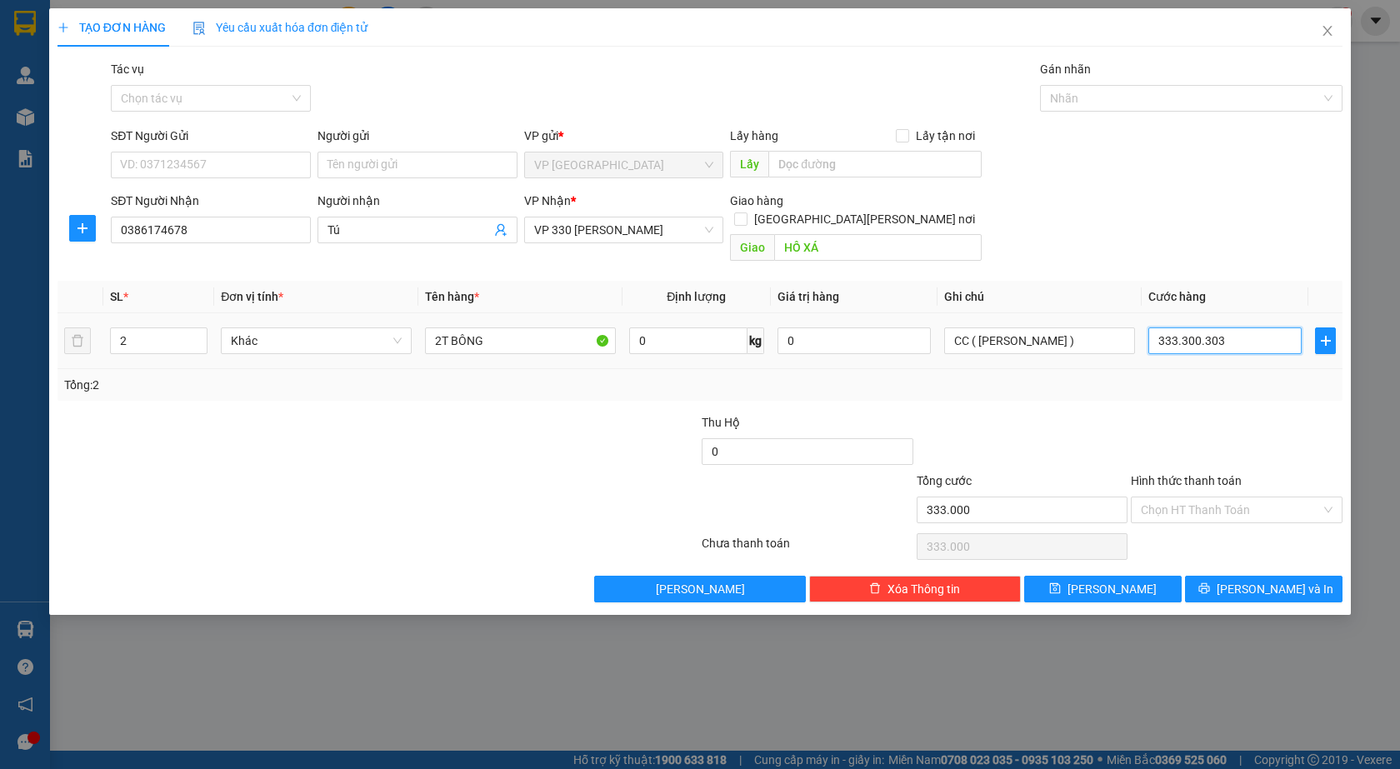
type input "33.330.030"
type input "3.333.003"
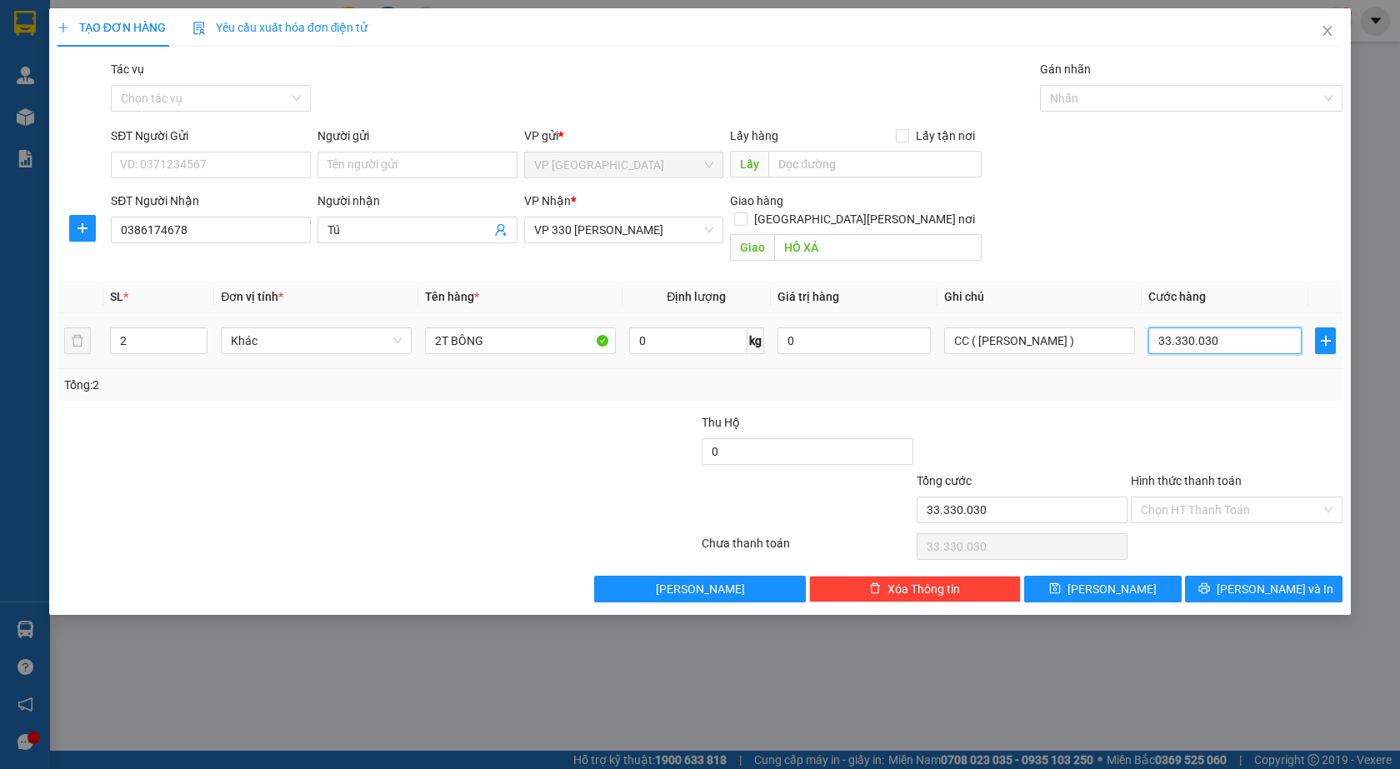
type input "3.333.003"
type input "333.300"
type input "33.330"
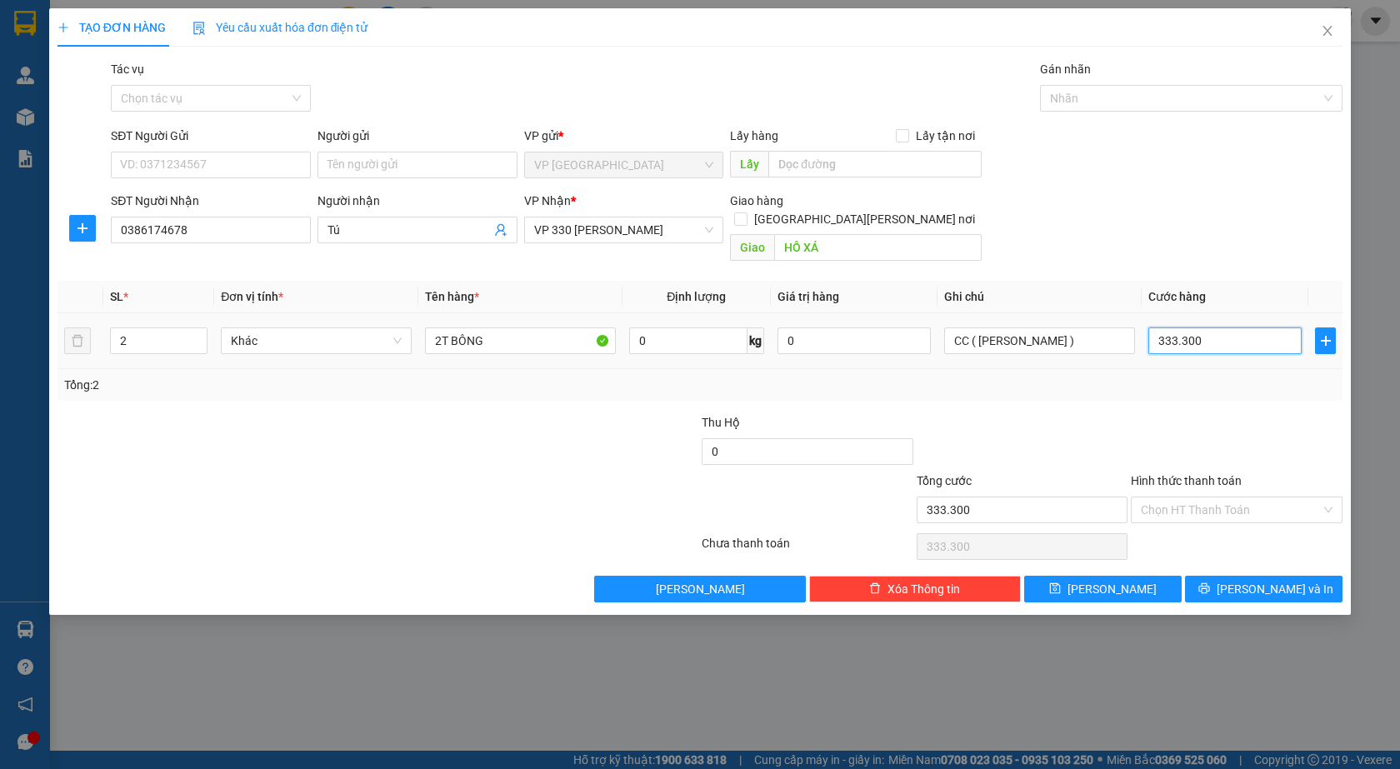
type input "33.330"
type input "3.333"
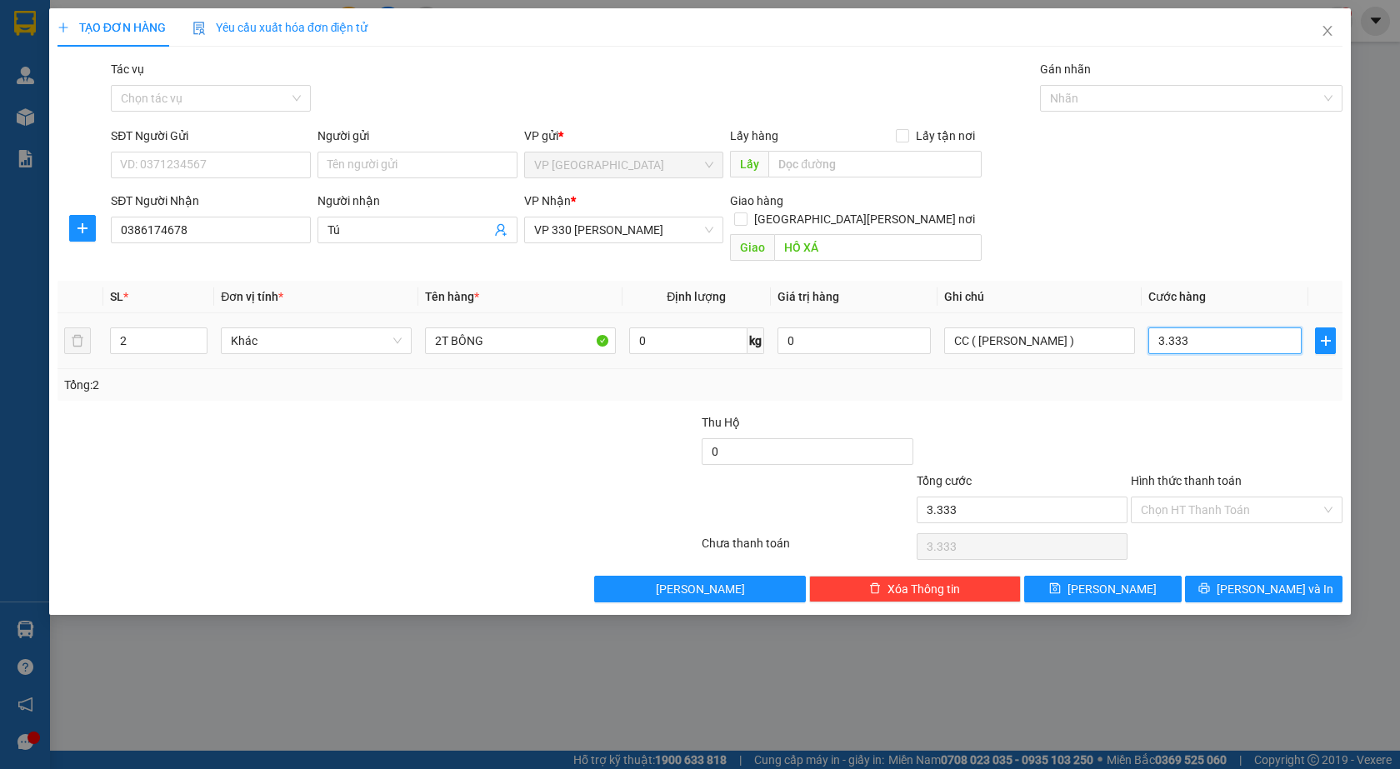
type input "333"
type input "33"
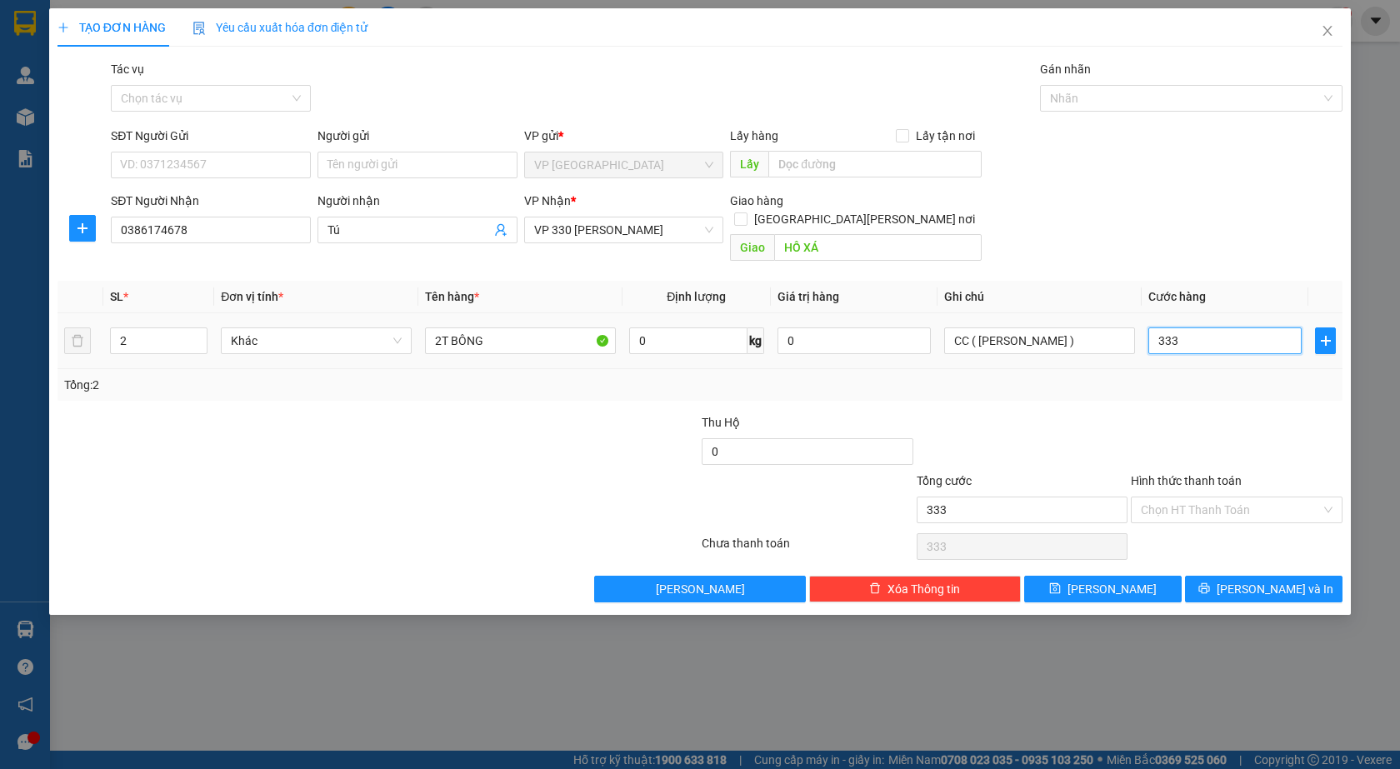
type input "33"
type input "3"
type input "0"
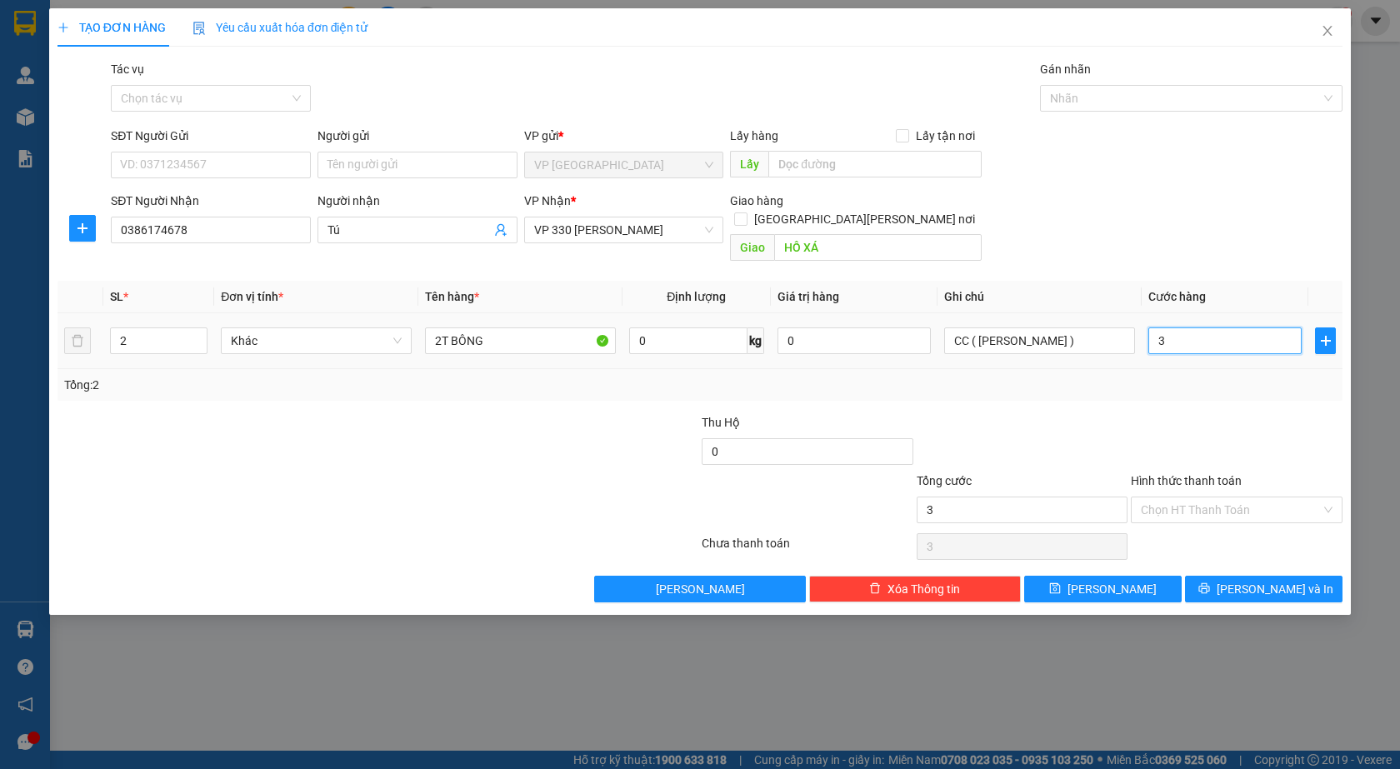
type input "0"
click at [1151, 328] on input "0" at bounding box center [1224, 341] width 153 height 27
type input "30"
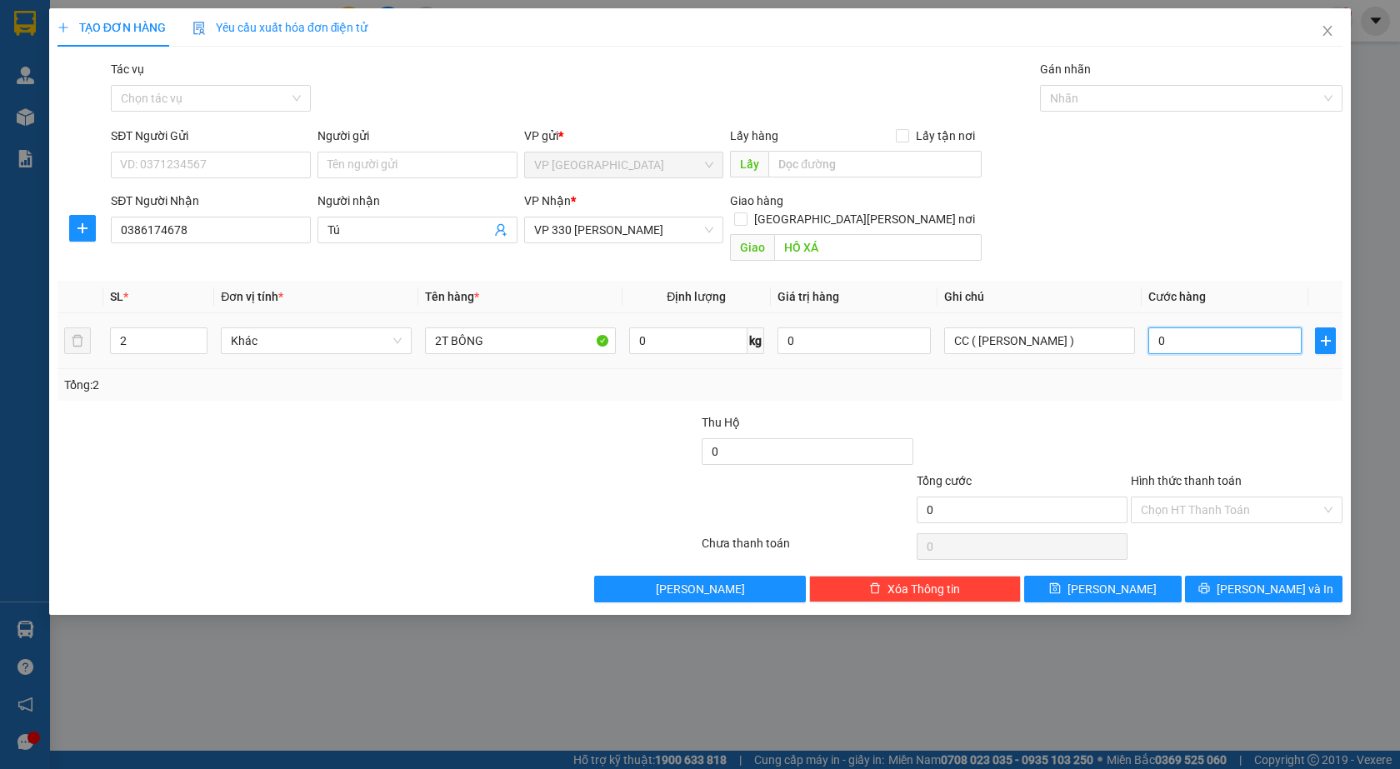
type input "30"
type input "300"
type input "3.000"
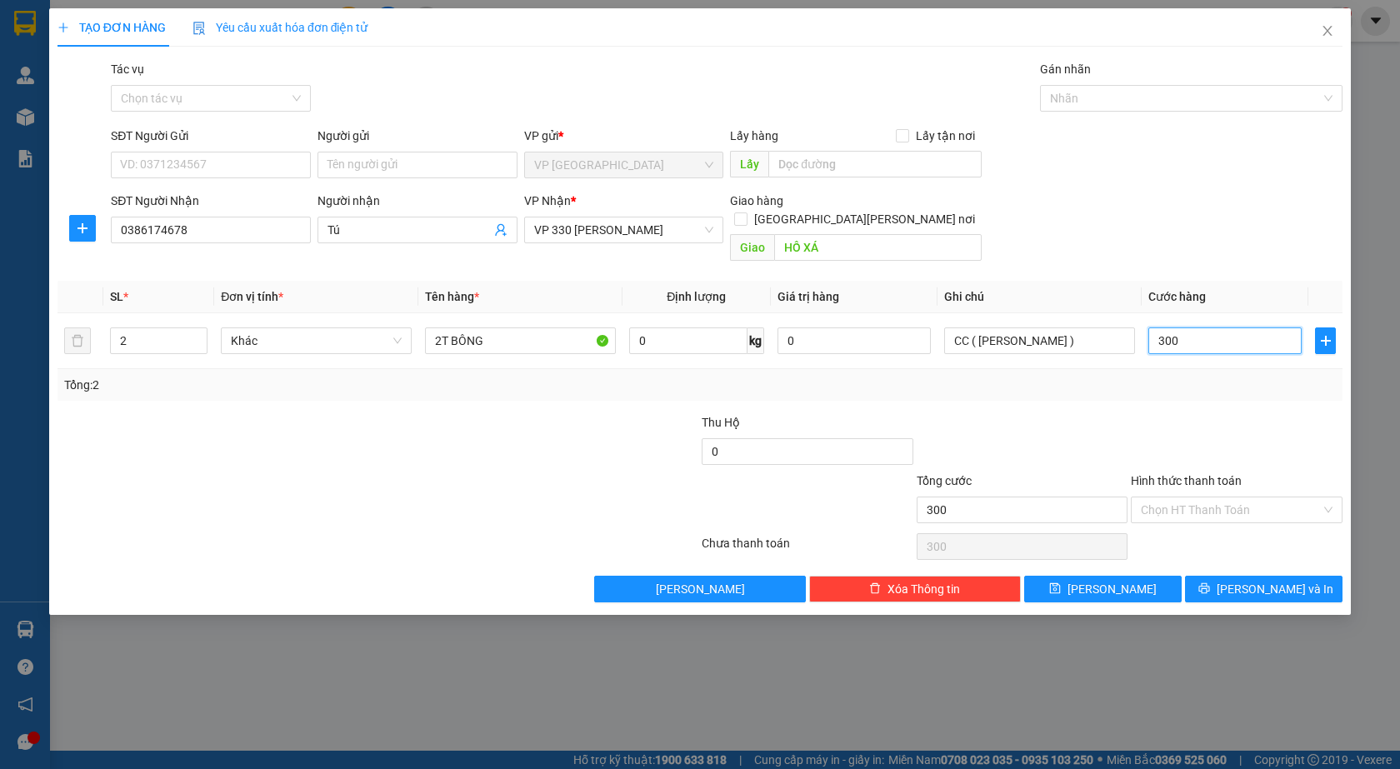
type input "3.000"
type input "33.000"
type input "3.330.000"
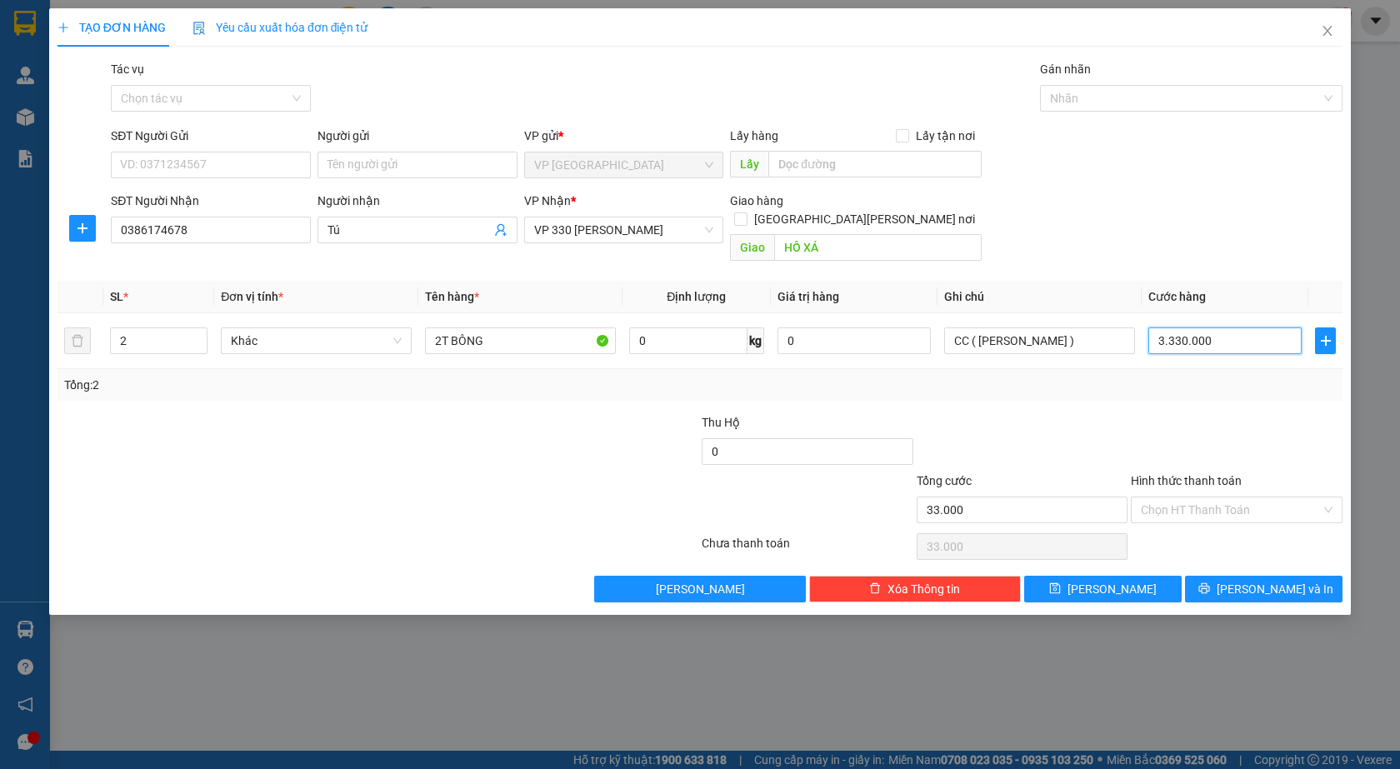
type input "3.330.000"
type input "3.333.000"
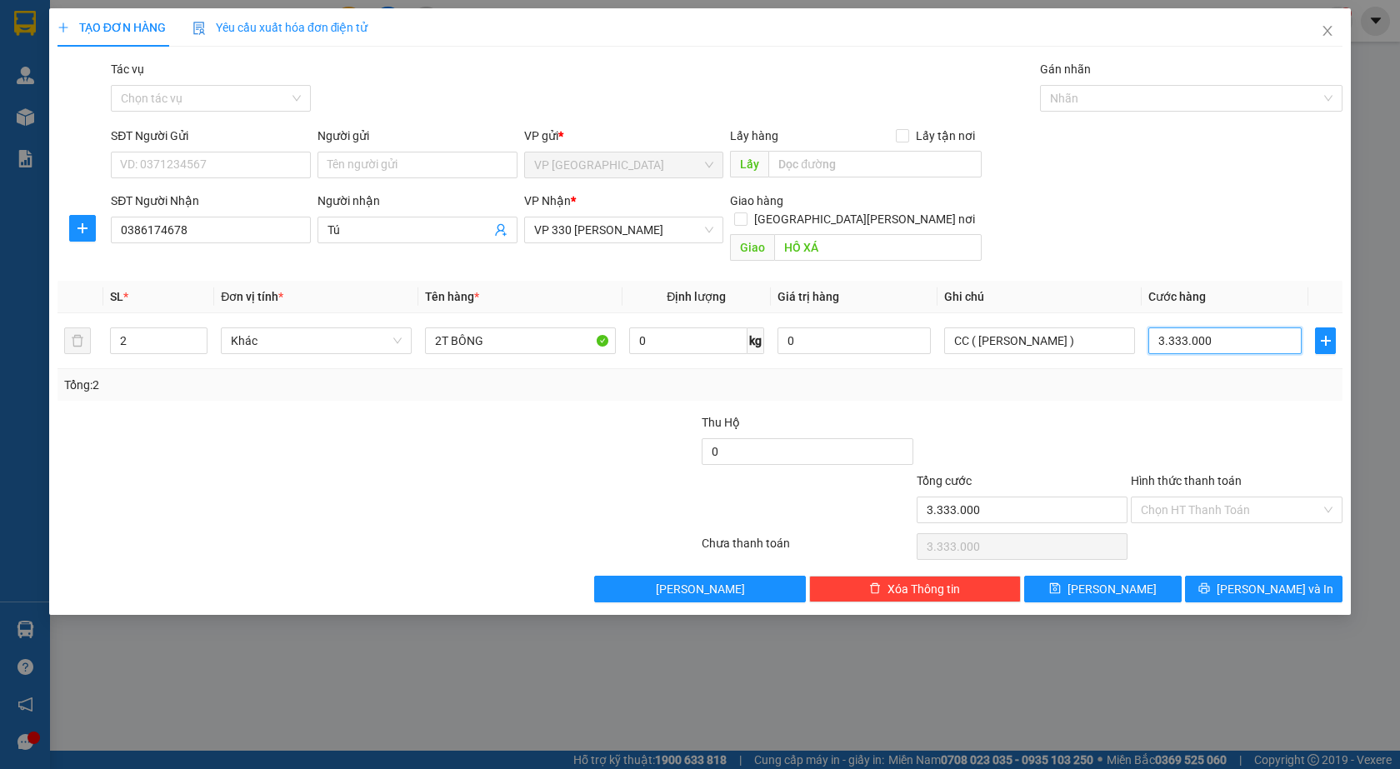
type input "3.333.300"
type input "333.330"
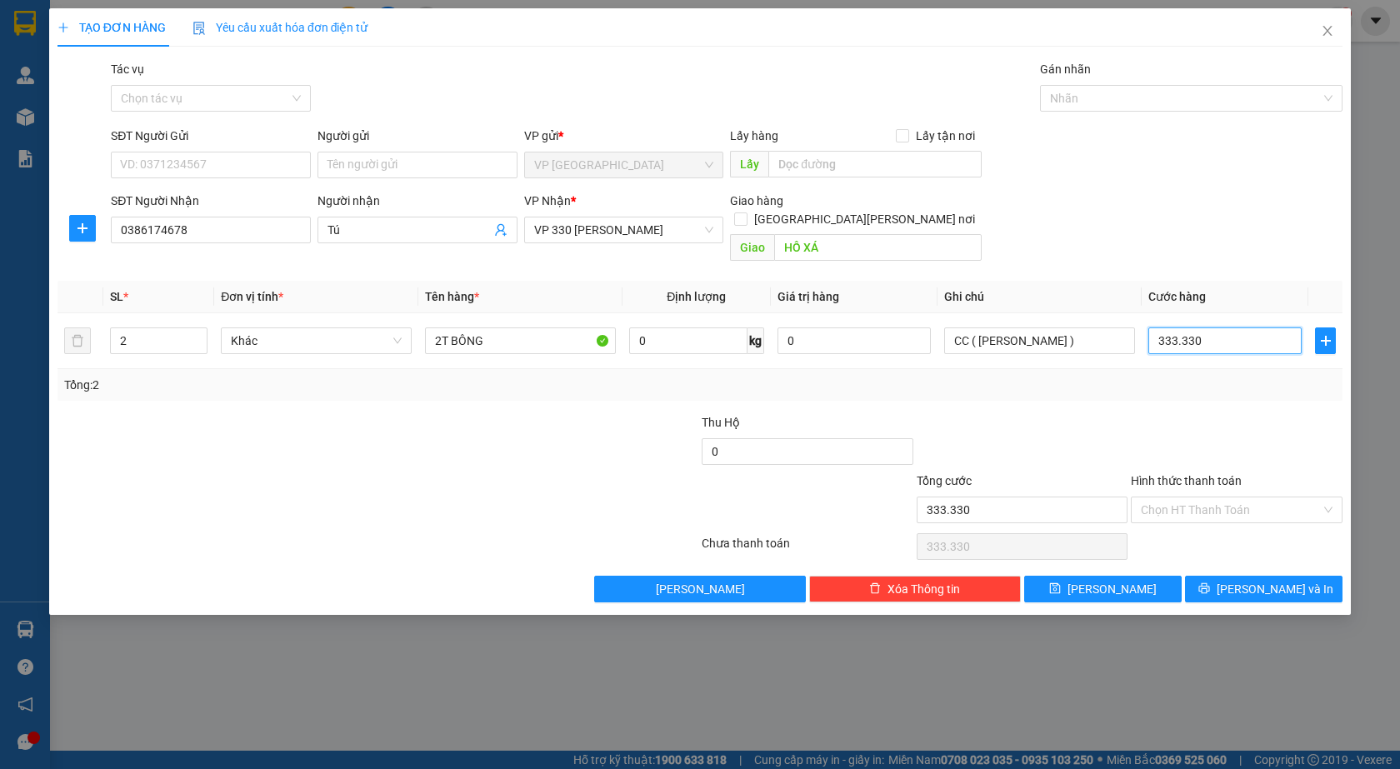
type input "33.333"
type input "3.333"
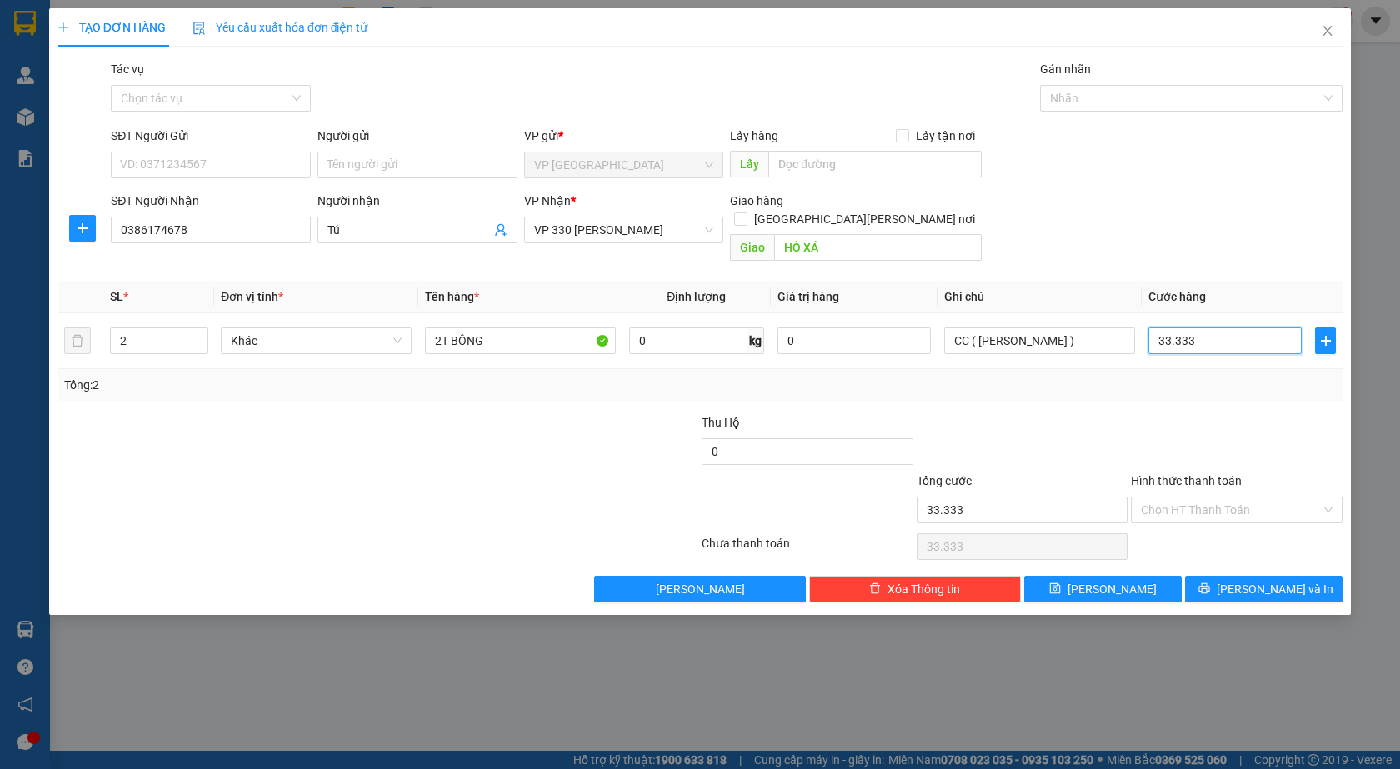
type input "3.333"
click at [1201, 328] on input "3.333" at bounding box center [1224, 341] width 153 height 27
type input "333"
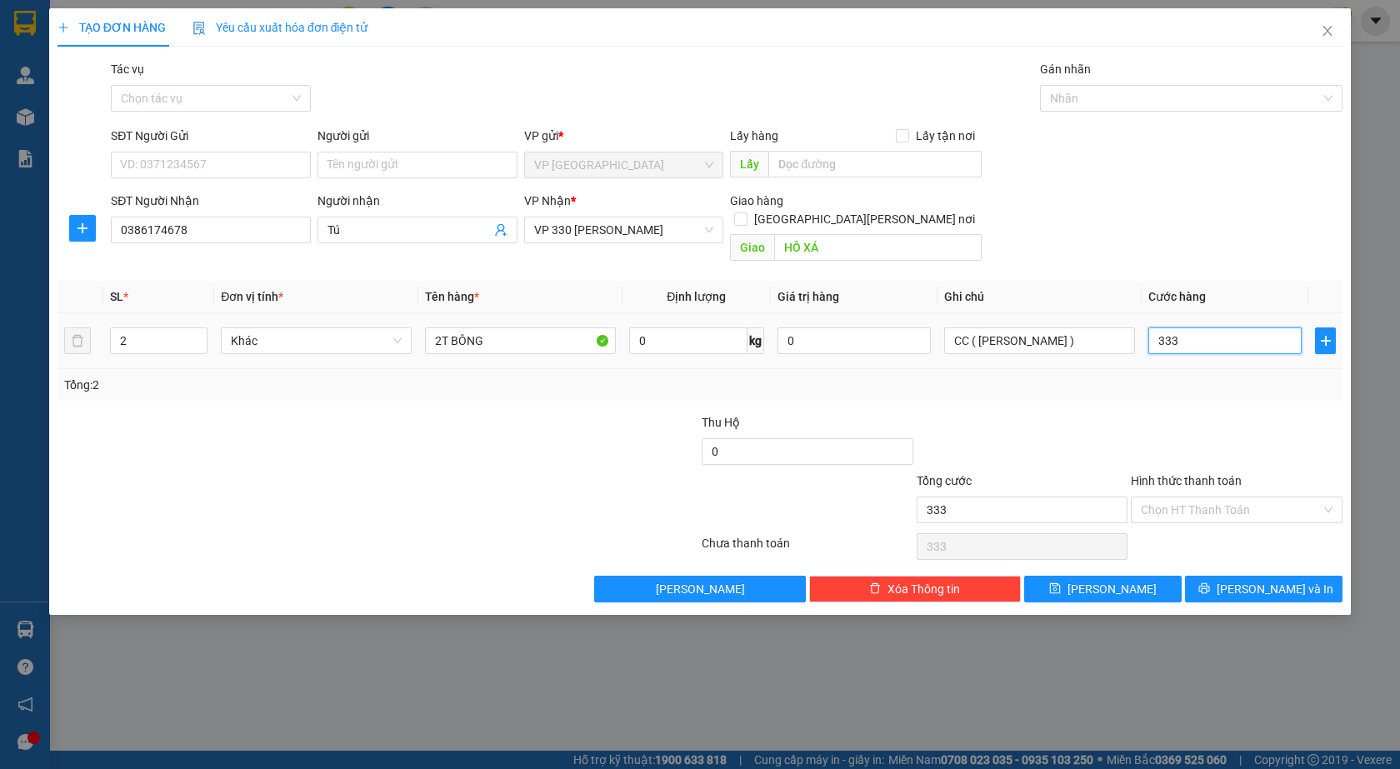
type input "33"
type input "3"
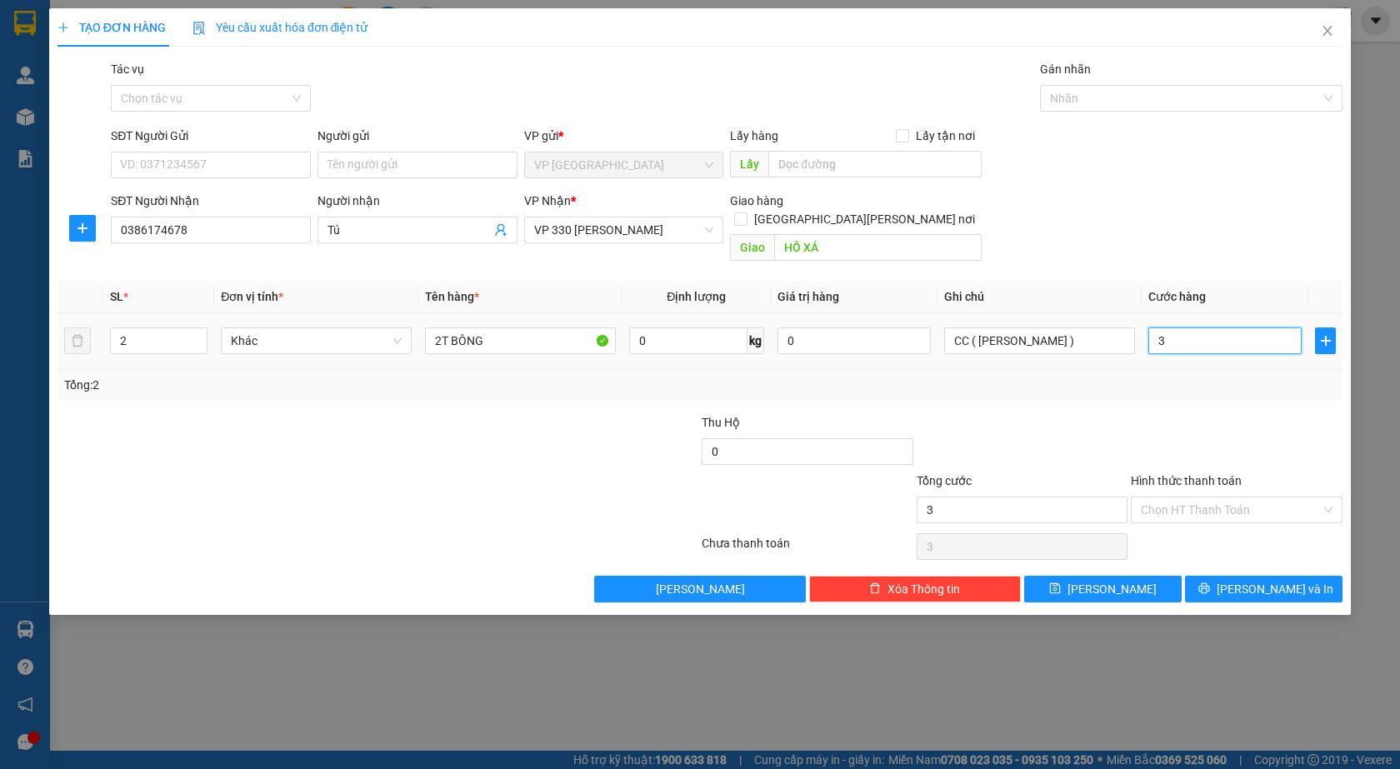
type input "030"
type input "30"
type input "0.300"
type input "300"
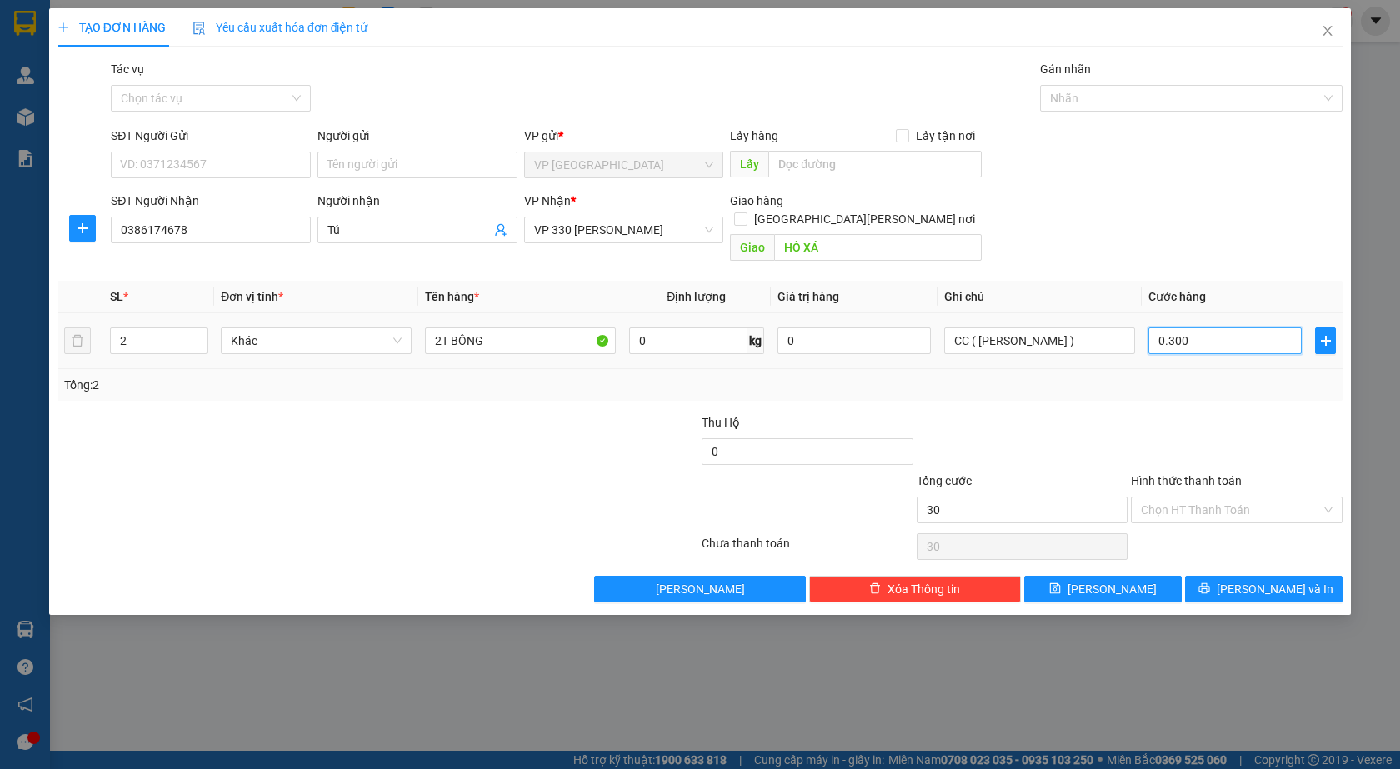
type input "300"
type input "3.000"
type input "03.000"
type input "330.000"
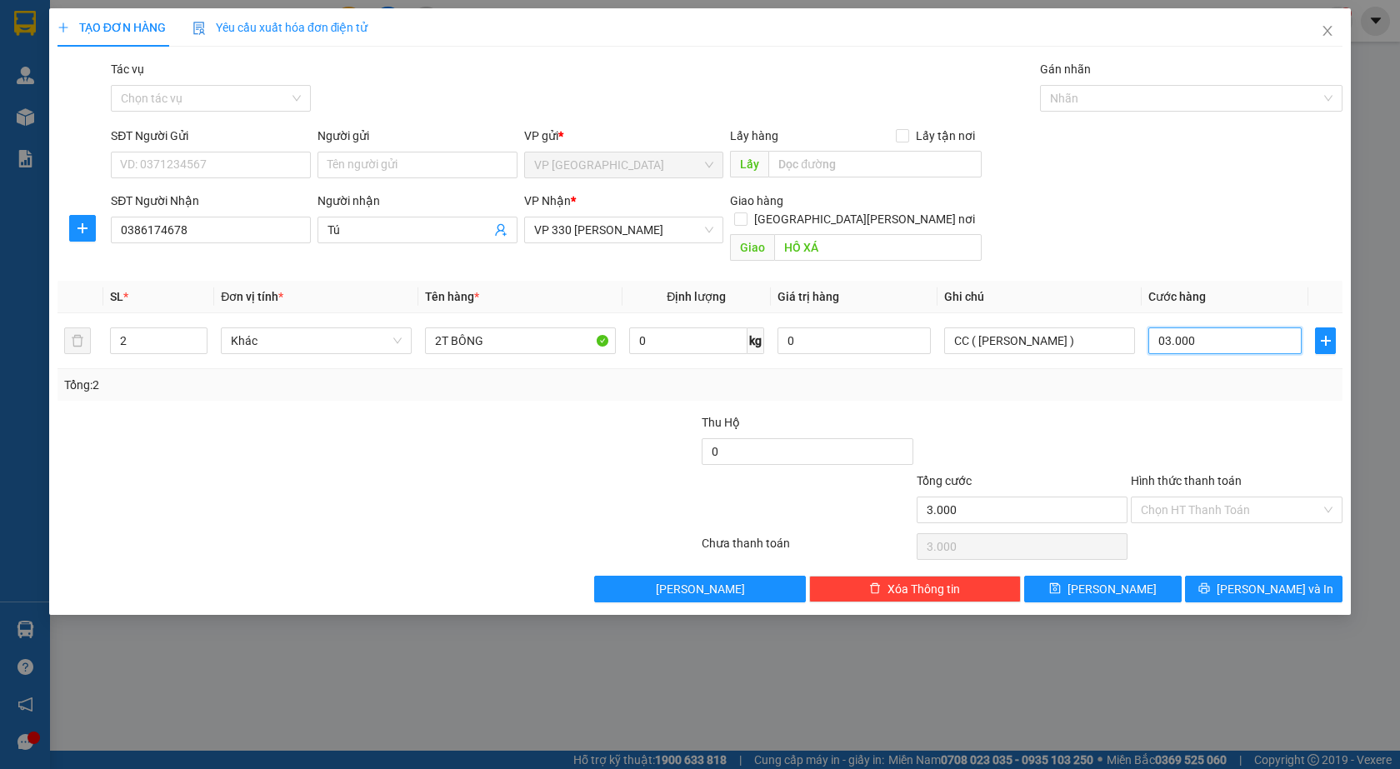
type input "330.000"
